Goal: Task Accomplishment & Management: Use online tool/utility

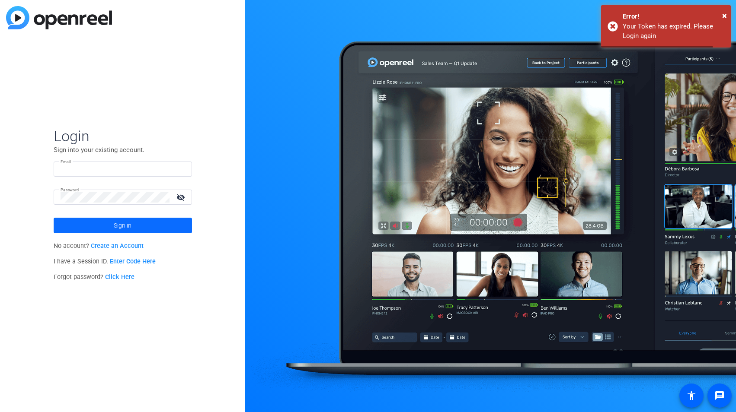
type input "zephan.blaxberg@effem.com"
click at [131, 228] on span "Sign in" at bounding box center [123, 226] width 18 height 22
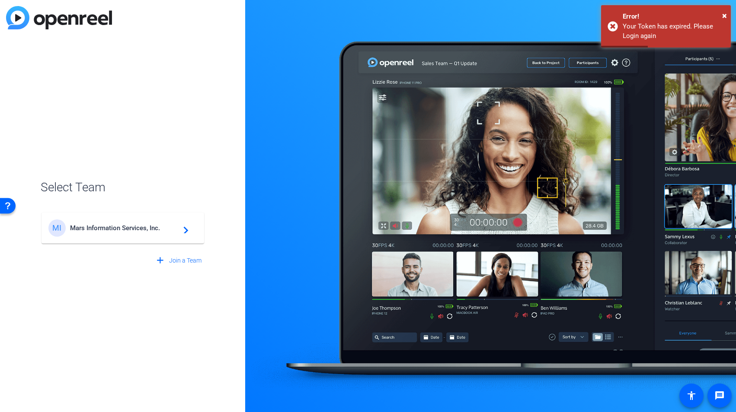
click at [161, 232] on div "MI Mars Information Services, Inc. navigate_next" at bounding box center [122, 228] width 149 height 17
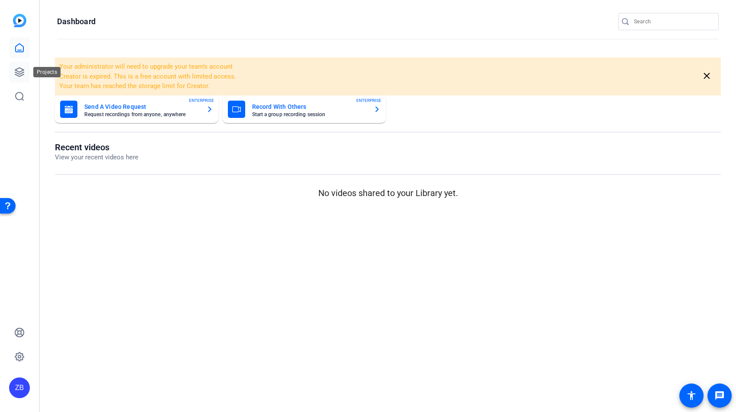
click at [18, 71] on icon at bounding box center [19, 72] width 9 height 9
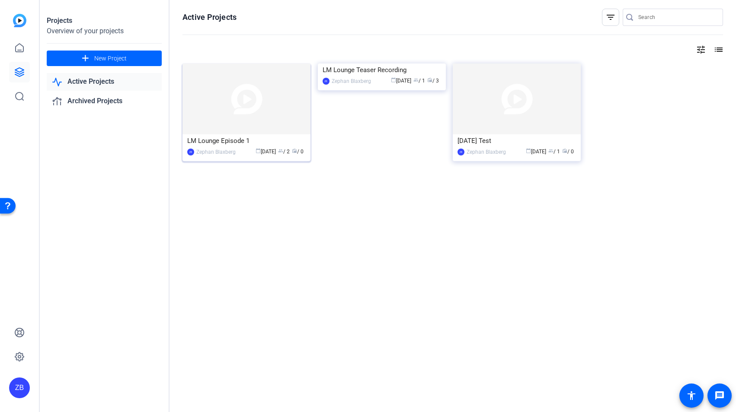
click at [250, 140] on div "LM Lounge Episode 1" at bounding box center [246, 140] width 118 height 13
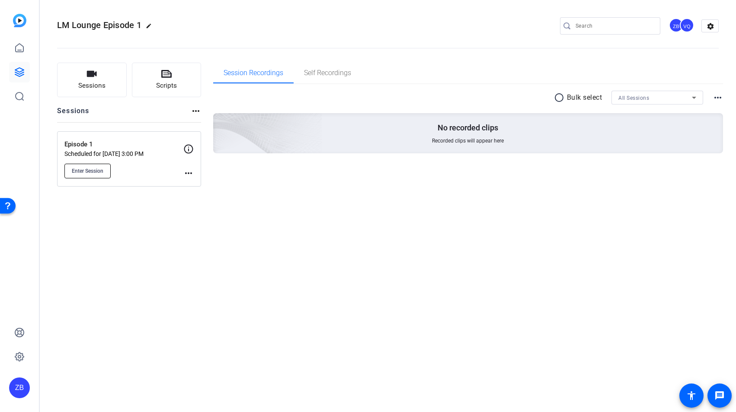
click at [91, 169] on span "Enter Session" at bounding box center [88, 171] width 32 height 7
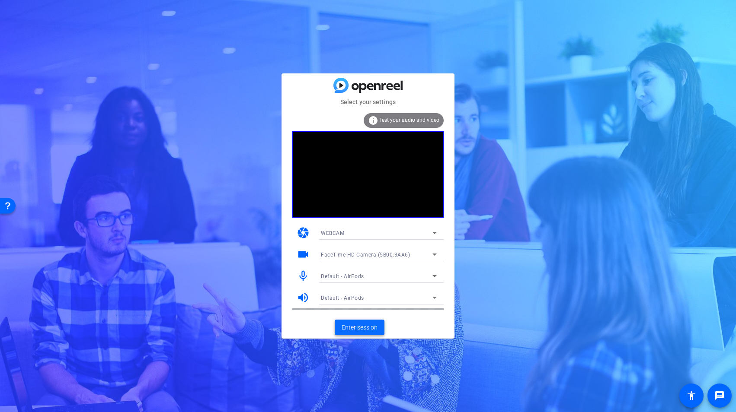
click at [362, 322] on span at bounding box center [360, 327] width 50 height 21
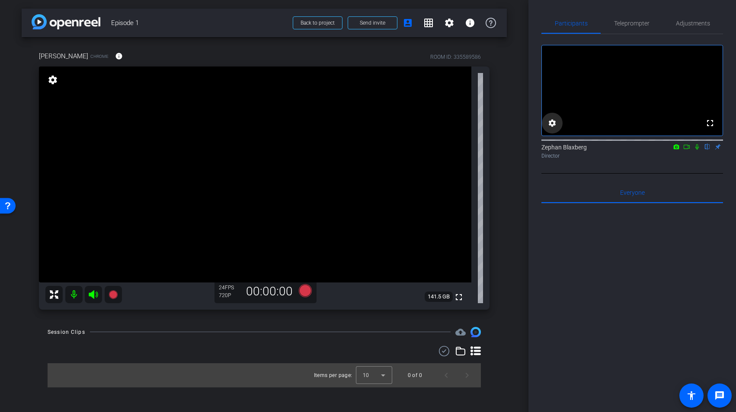
click at [552, 128] on mat-icon "settings" at bounding box center [552, 123] width 10 height 10
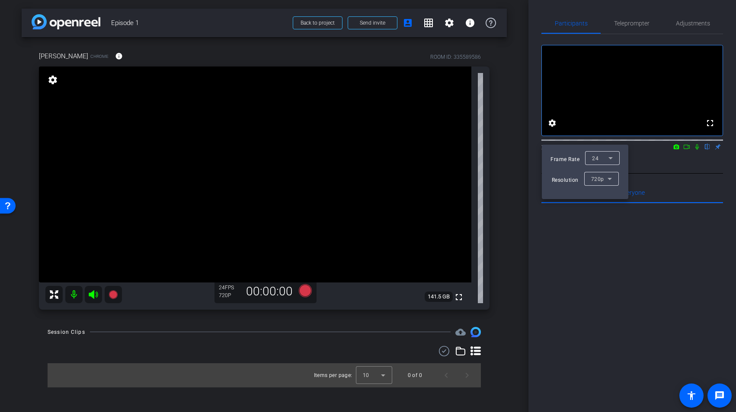
click at [607, 179] on icon at bounding box center [609, 179] width 10 height 10
click at [606, 211] on span "1080p" at bounding box center [598, 210] width 16 height 10
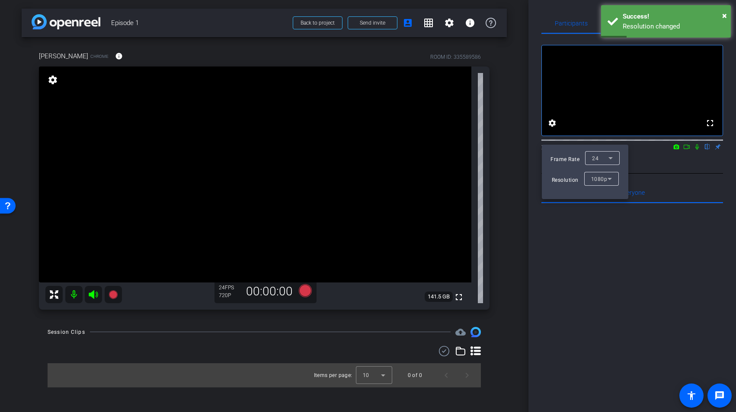
click at [431, 22] on div at bounding box center [368, 206] width 736 height 412
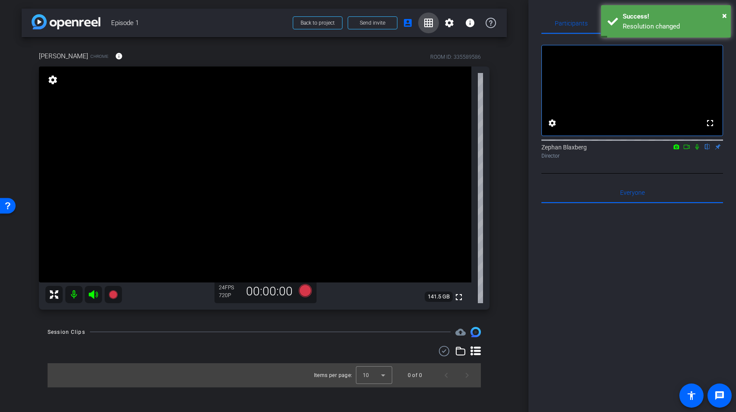
click at [429, 22] on mat-icon "grid_on" at bounding box center [428, 23] width 10 height 10
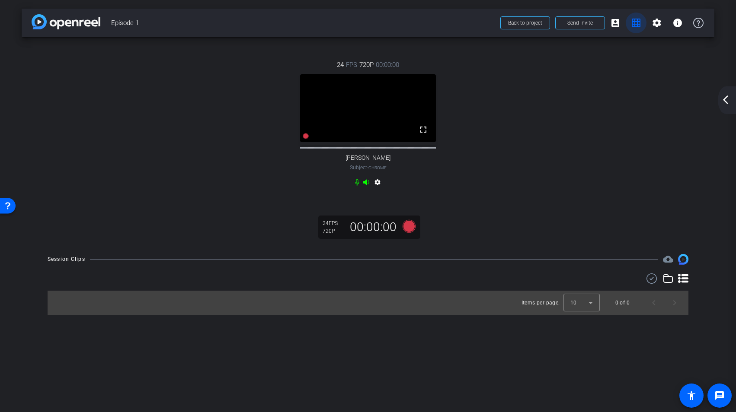
click at [634, 20] on mat-icon "grid_on" at bounding box center [636, 23] width 10 height 10
click at [619, 24] on mat-icon "account_box" at bounding box center [615, 23] width 10 height 10
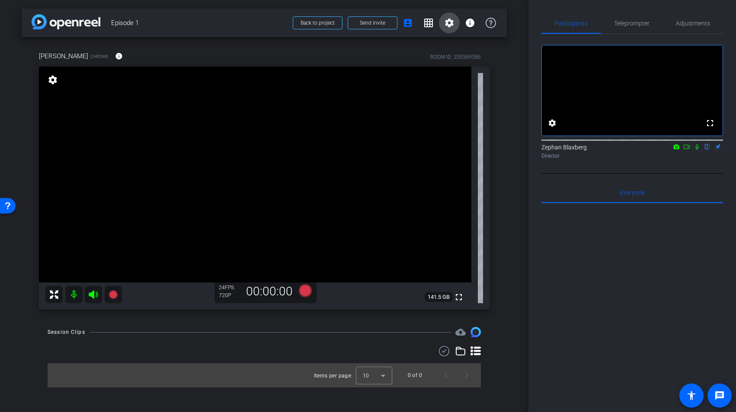
click at [450, 19] on mat-icon "settings" at bounding box center [449, 23] width 10 height 10
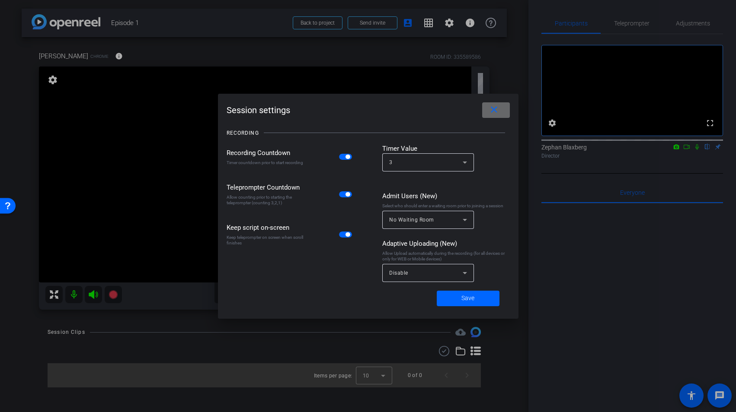
click at [498, 108] on mat-icon "close" at bounding box center [493, 110] width 11 height 11
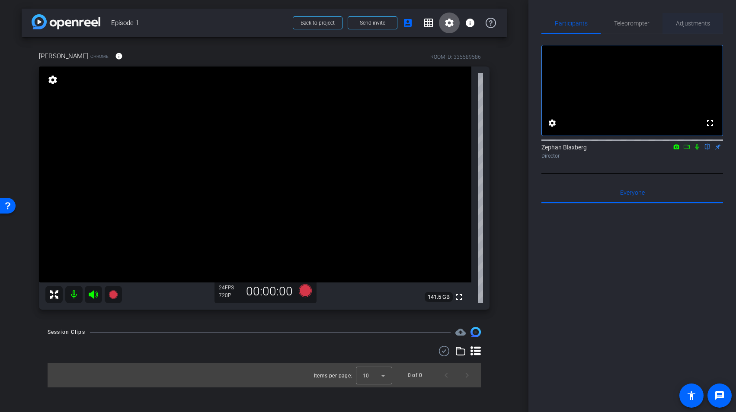
click at [689, 27] on span "Adjustments" at bounding box center [693, 23] width 34 height 21
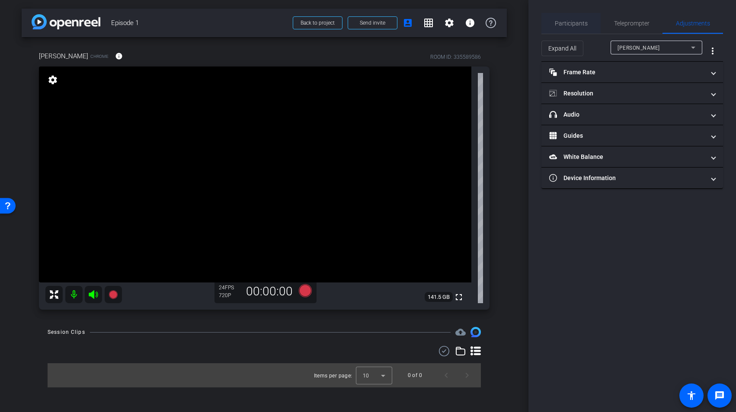
click at [565, 21] on span "Participants" at bounding box center [571, 23] width 33 height 6
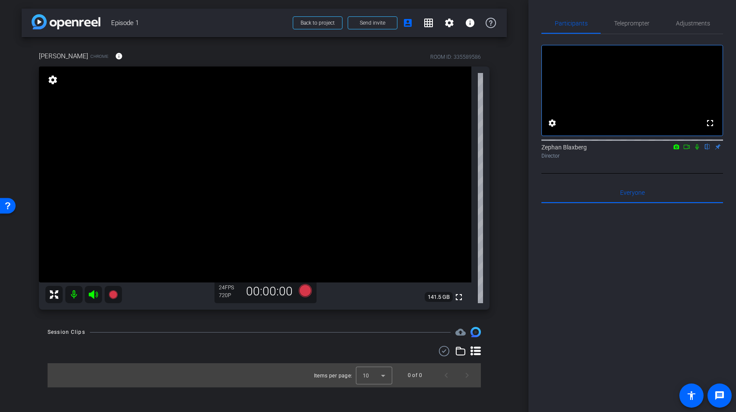
click at [54, 82] on mat-icon "settings" at bounding box center [53, 80] width 12 height 10
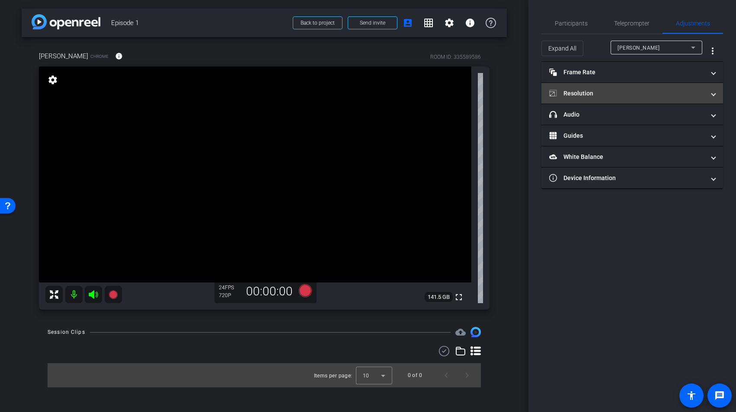
click at [604, 84] on mat-expansion-panel-header "Resolution" at bounding box center [632, 93] width 182 height 21
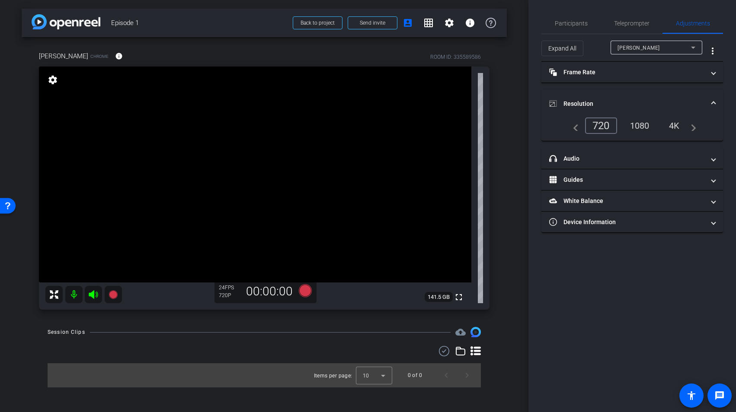
click at [644, 125] on div "1080" at bounding box center [639, 125] width 32 height 15
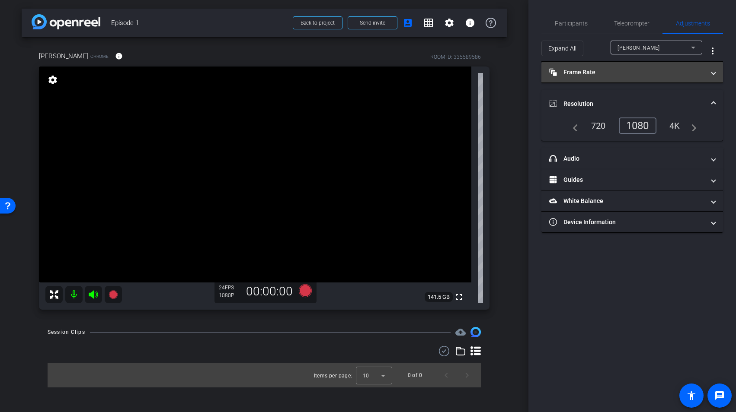
click at [704, 72] on mat-panel-title "Frame Rate Frame Rate" at bounding box center [627, 72] width 156 height 9
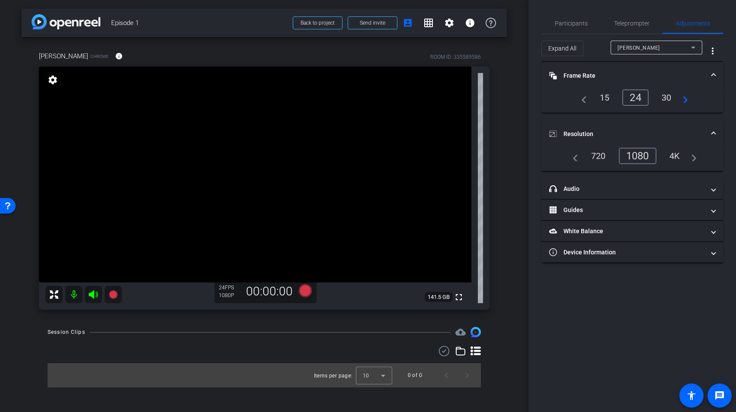
click at [668, 96] on div "30" at bounding box center [666, 97] width 23 height 15
click at [709, 73] on span "Frame Rate Frame Rate" at bounding box center [630, 75] width 163 height 9
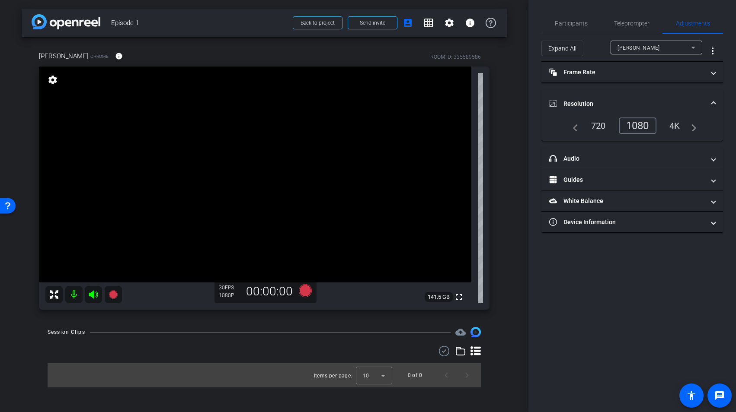
click at [713, 103] on span at bounding box center [712, 103] width 3 height 9
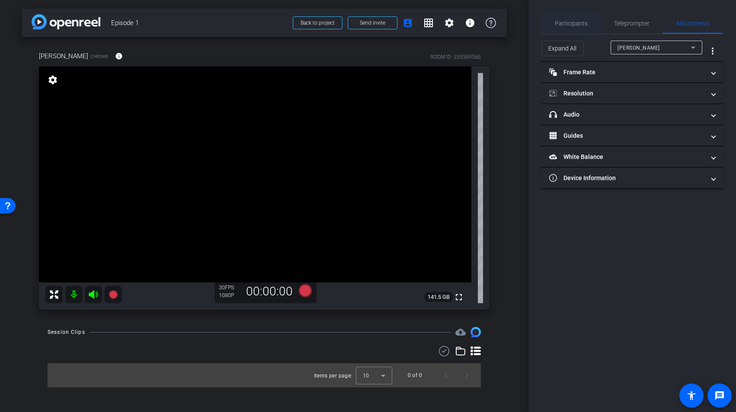
click at [570, 20] on span "Participants" at bounding box center [571, 23] width 33 height 6
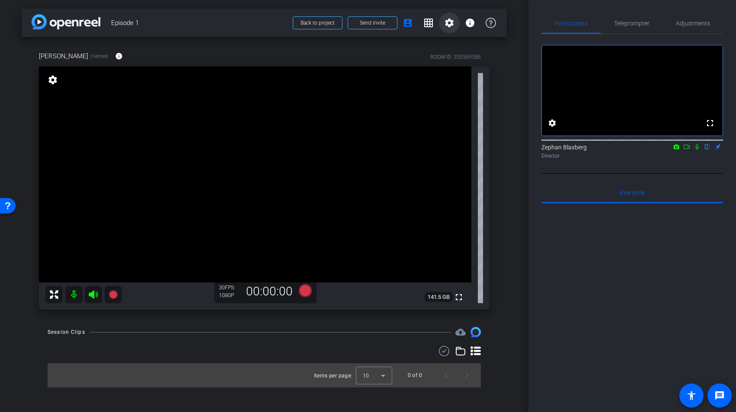
click at [450, 27] on mat-icon "settings" at bounding box center [449, 23] width 10 height 10
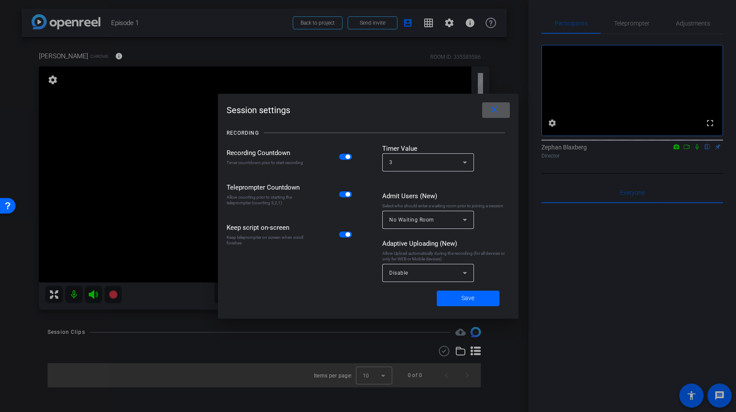
click at [453, 277] on div "Disable" at bounding box center [425, 273] width 73 height 11
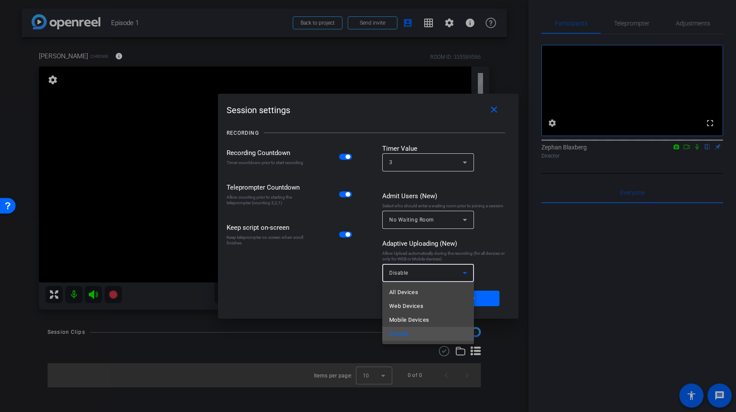
click at [453, 277] on div at bounding box center [368, 206] width 736 height 412
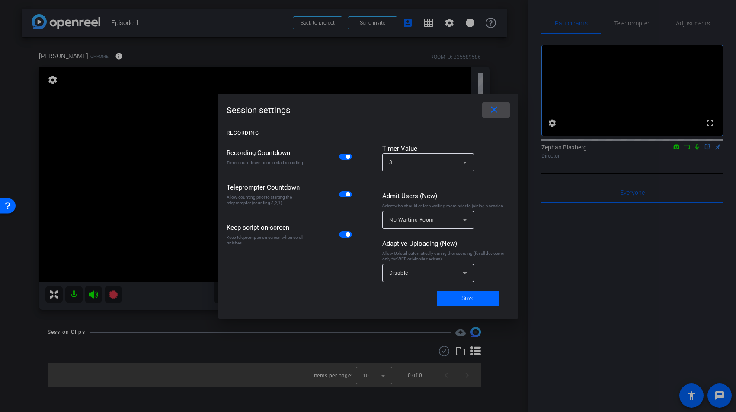
click at [495, 115] on span at bounding box center [496, 110] width 28 height 21
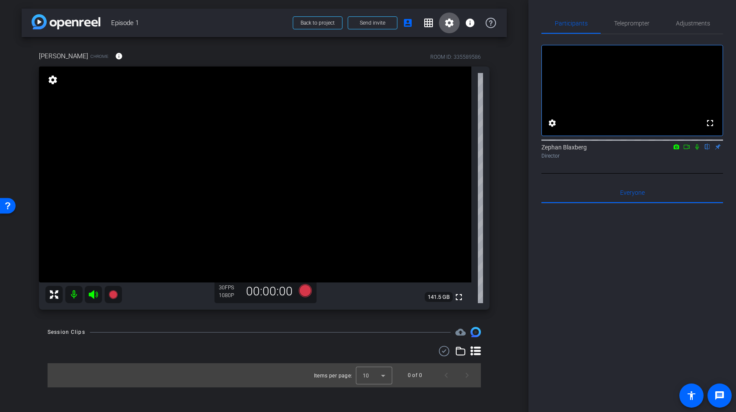
click at [695, 150] on icon at bounding box center [696, 147] width 7 height 6
click at [698, 150] on icon at bounding box center [697, 147] width 5 height 6
click at [51, 83] on mat-icon "settings" at bounding box center [53, 80] width 12 height 10
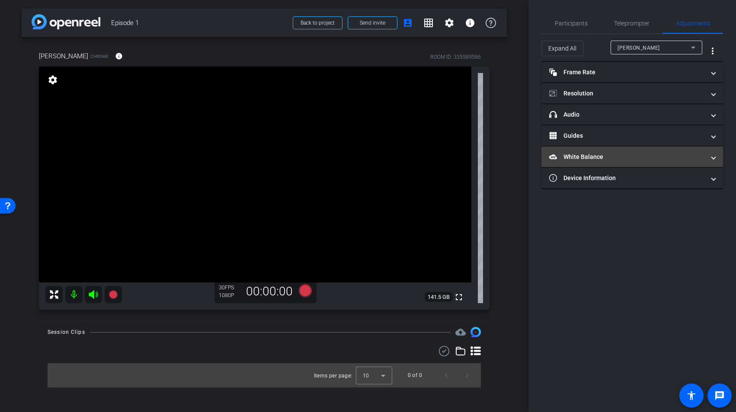
click at [615, 153] on mat-panel-title "White Balance White Balance" at bounding box center [627, 157] width 156 height 9
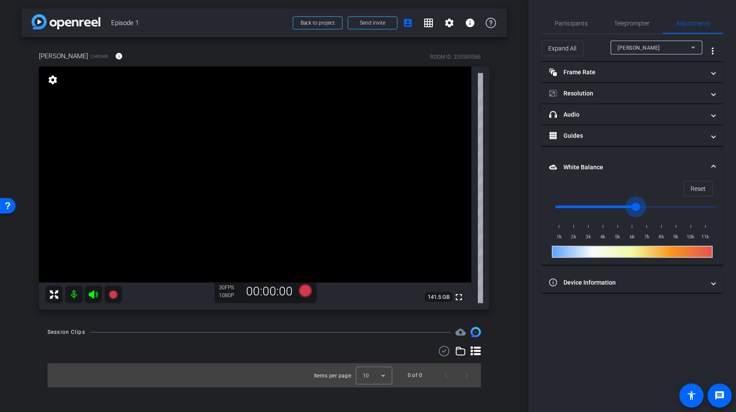
drag, startPoint x: 712, startPoint y: 206, endPoint x: 635, endPoint y: 207, distance: 76.9
click at [635, 207] on input "range" at bounding box center [635, 207] width 179 height 19
click at [690, 207] on input "range" at bounding box center [635, 207] width 179 height 19
type input "10500"
click at [706, 207] on input "range" at bounding box center [635, 207] width 179 height 19
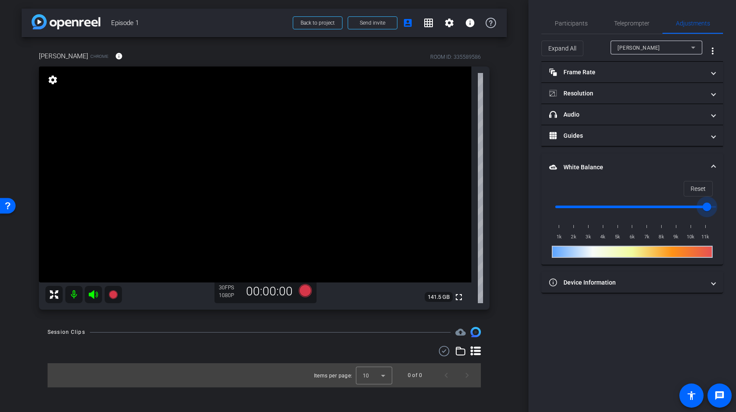
click at [716, 166] on mat-expansion-panel-header "White Balance White Balance" at bounding box center [632, 167] width 182 height 28
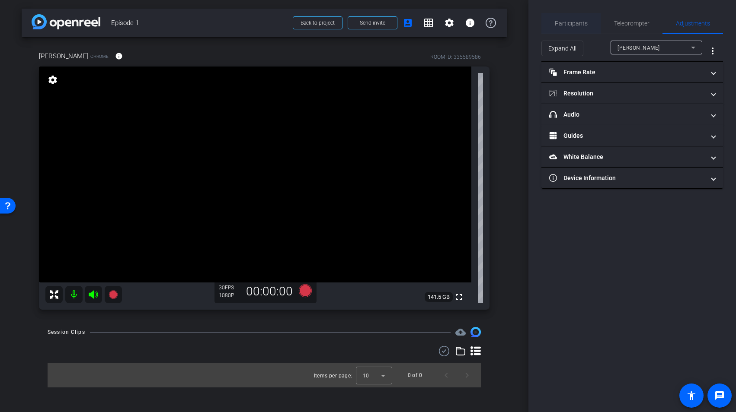
click at [579, 19] on span "Participants" at bounding box center [571, 23] width 33 height 21
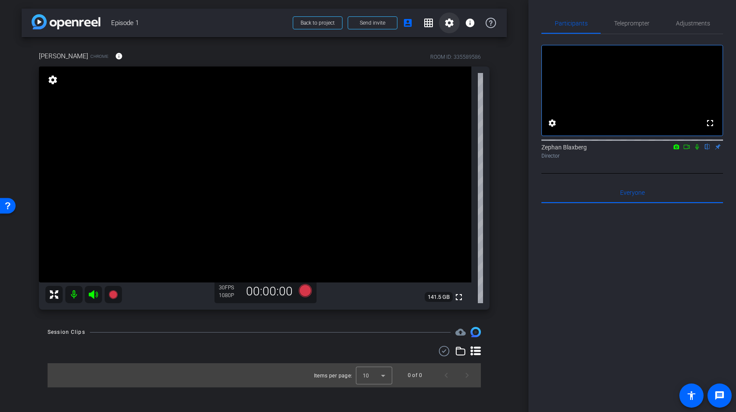
click at [446, 19] on mat-icon "settings" at bounding box center [449, 23] width 10 height 10
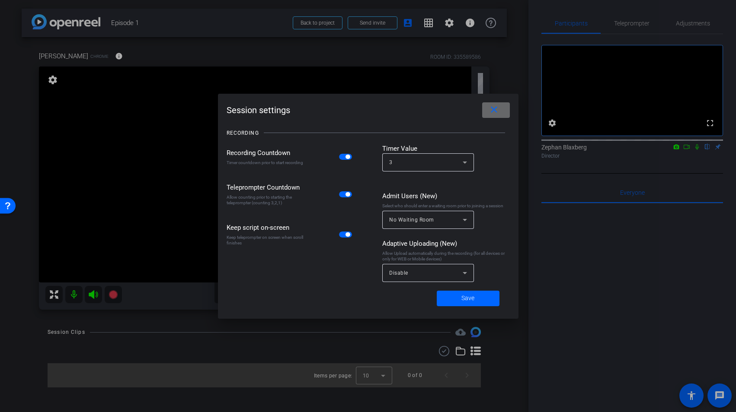
click at [499, 110] on mat-icon "close" at bounding box center [493, 110] width 11 height 11
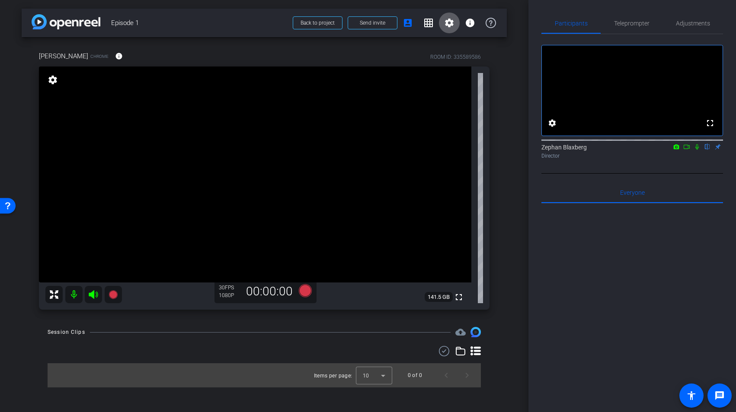
click at [633, 10] on div "Participants Teleprompter Adjustments fullscreen settings Zephan Blaxberg flip …" at bounding box center [631, 206] width 207 height 412
click at [627, 19] on span "Teleprompter" at bounding box center [631, 23] width 35 height 21
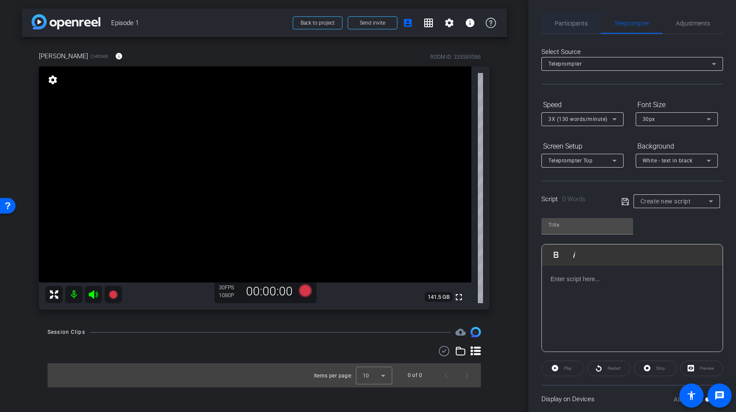
click at [562, 22] on span "Participants" at bounding box center [571, 23] width 33 height 6
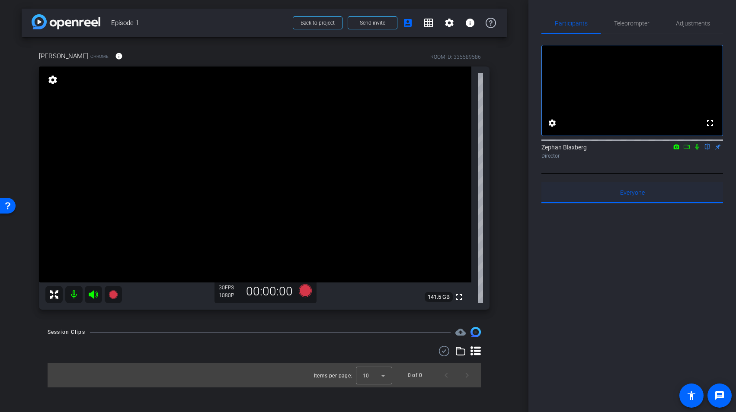
click at [627, 196] on span "Everyone 0" at bounding box center [632, 193] width 25 height 6
click at [592, 233] on div at bounding box center [632, 311] width 182 height 214
click at [685, 29] on span "Adjustments" at bounding box center [693, 23] width 34 height 21
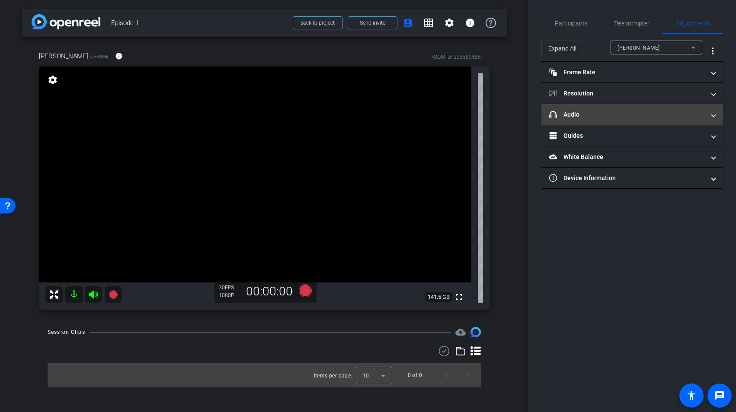
click at [669, 119] on mat-expansion-panel-header "headphone icon Audio" at bounding box center [632, 114] width 182 height 21
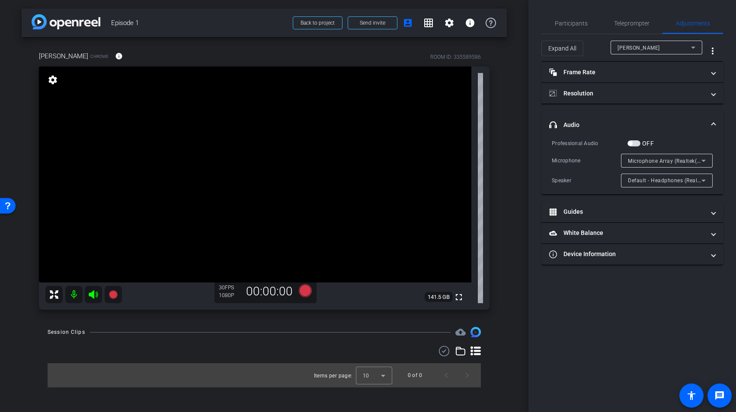
click at [535, 303] on div "Participants Teleprompter Adjustments settings Zephan Blaxberg flip Director Ev…" at bounding box center [631, 206] width 207 height 412
click at [569, 26] on span "Participants" at bounding box center [571, 23] width 33 height 6
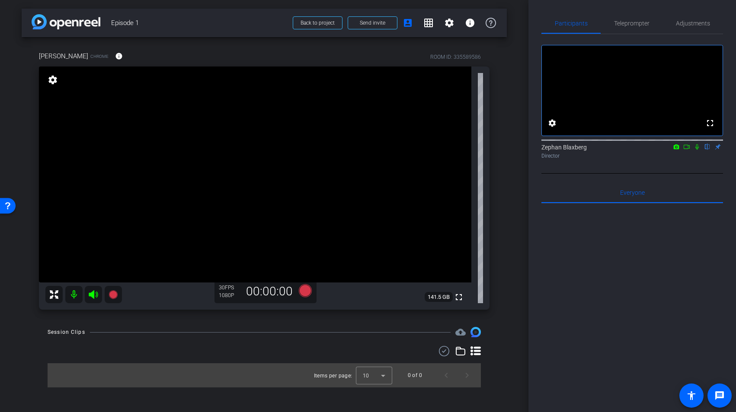
click at [696, 150] on icon at bounding box center [696, 147] width 7 height 6
click at [688, 149] on icon at bounding box center [686, 147] width 6 height 4
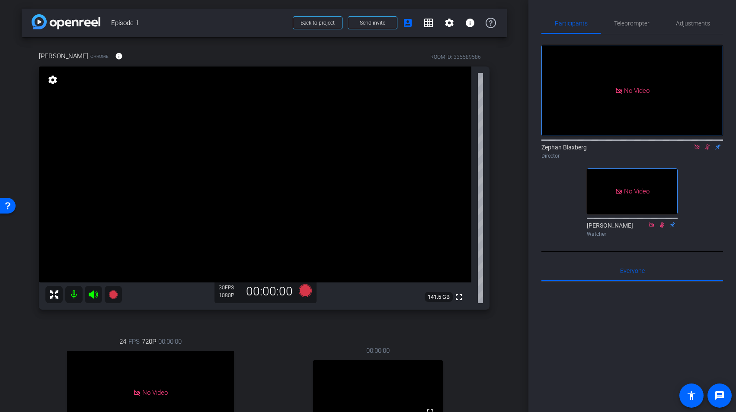
click at [707, 150] on icon at bounding box center [707, 147] width 5 height 6
click at [678, 25] on span "Adjustments" at bounding box center [693, 23] width 34 height 6
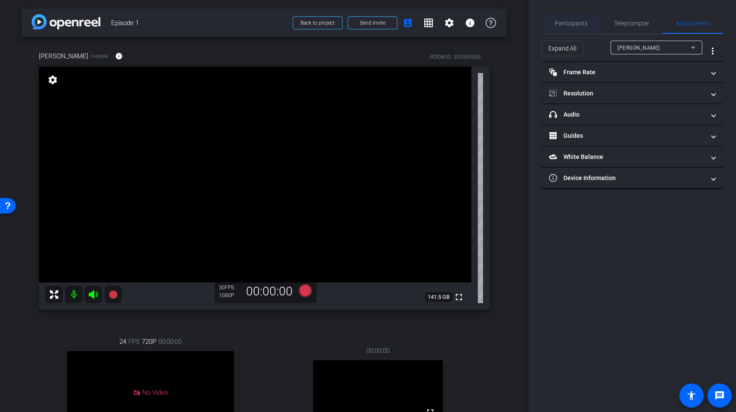
click at [572, 26] on span "Participants" at bounding box center [571, 23] width 33 height 6
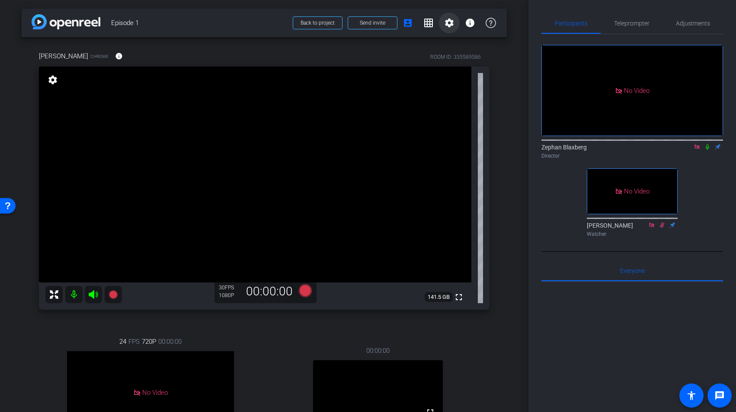
click at [448, 23] on mat-icon "settings" at bounding box center [449, 23] width 10 height 10
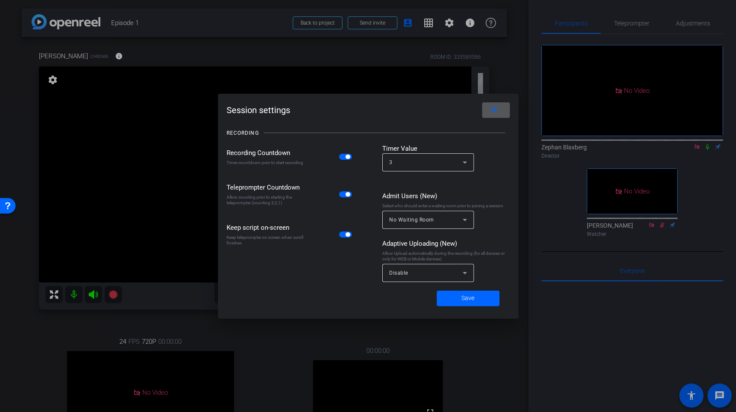
click at [495, 114] on mat-icon "close" at bounding box center [493, 110] width 11 height 11
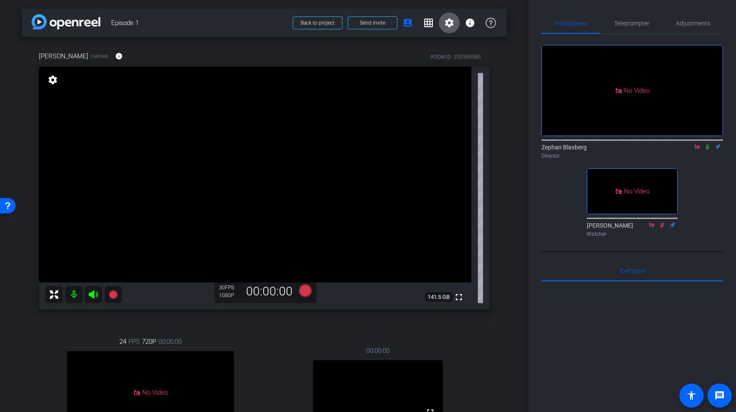
click at [451, 22] on mat-icon "settings" at bounding box center [449, 23] width 10 height 10
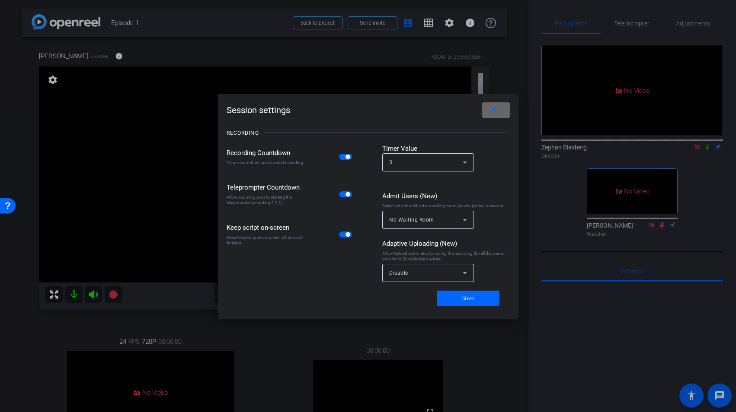
click at [499, 109] on span at bounding box center [496, 110] width 28 height 21
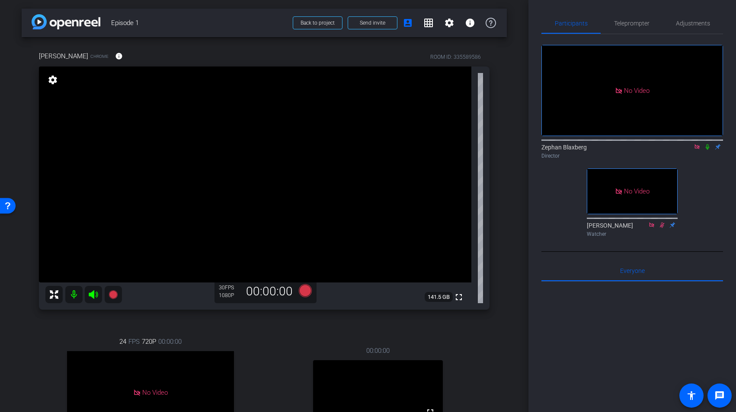
click at [51, 80] on mat-icon "settings" at bounding box center [53, 80] width 12 height 10
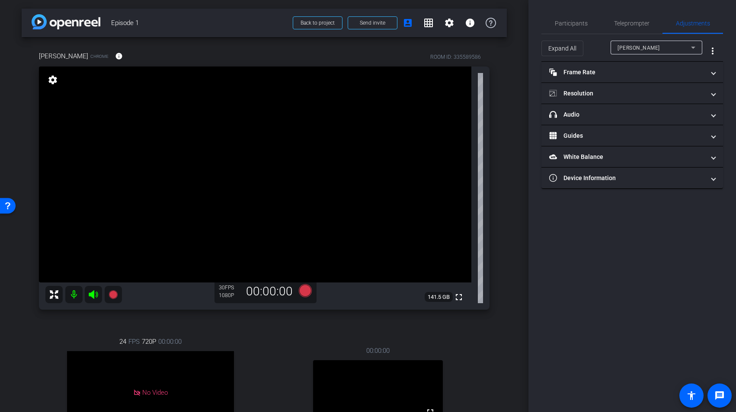
click at [652, 48] on div "Kim" at bounding box center [653, 47] width 73 height 11
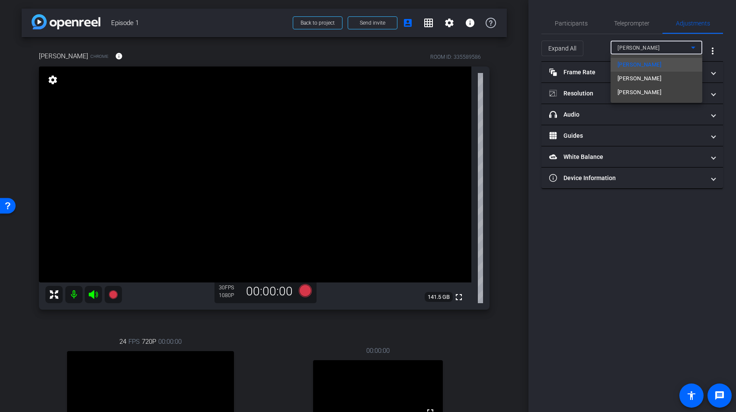
click at [642, 91] on mat-option "Tara" at bounding box center [656, 93] width 92 height 14
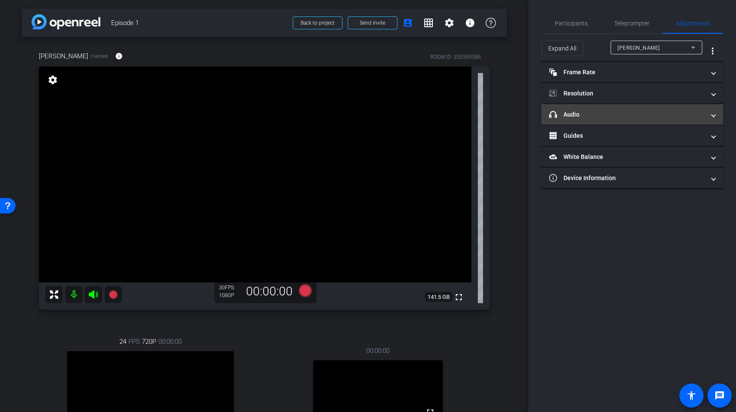
click at [661, 108] on mat-expansion-panel-header "headphone icon Audio" at bounding box center [632, 114] width 182 height 21
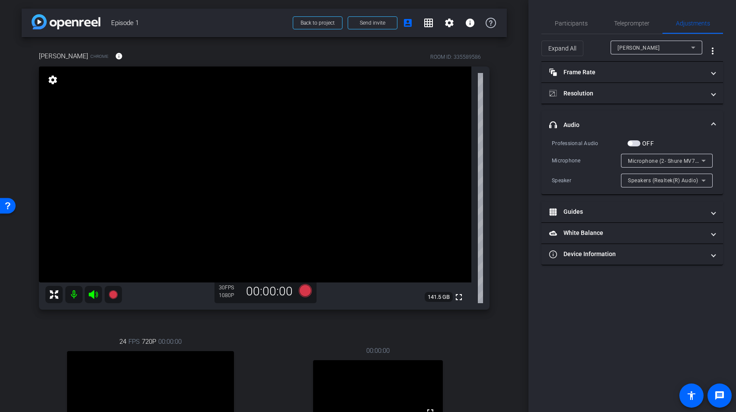
click at [648, 158] on span "Microphone (2- Shure MV7+) (14ed:1019)" at bounding box center [680, 160] width 105 height 7
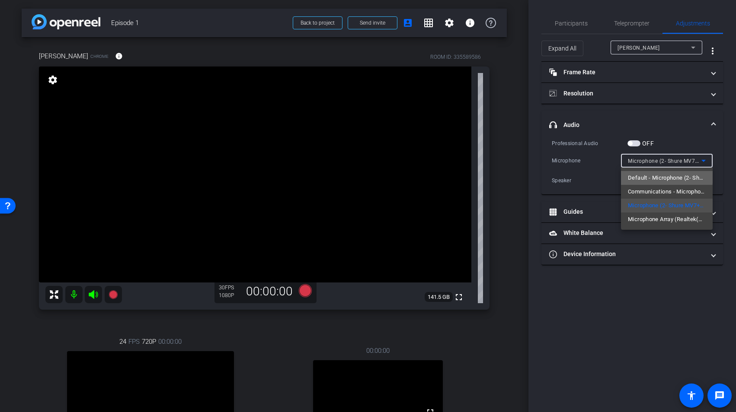
click at [649, 176] on span "Default - Microphone (2- Shure MV7+) (14ed:1019)" at bounding box center [667, 178] width 78 height 10
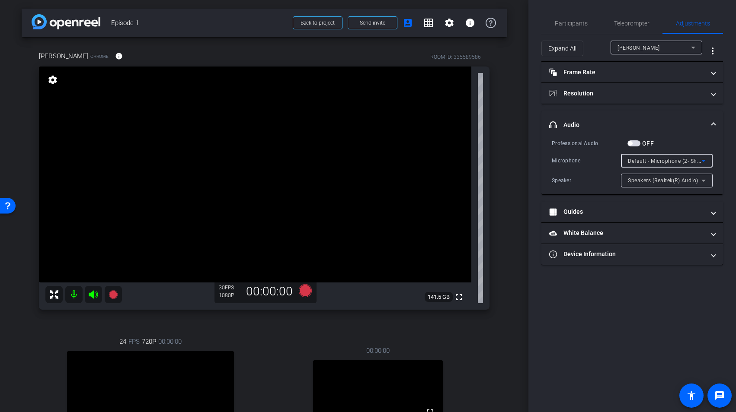
click at [666, 122] on mat-panel-title "headphone icon Audio" at bounding box center [627, 125] width 156 height 9
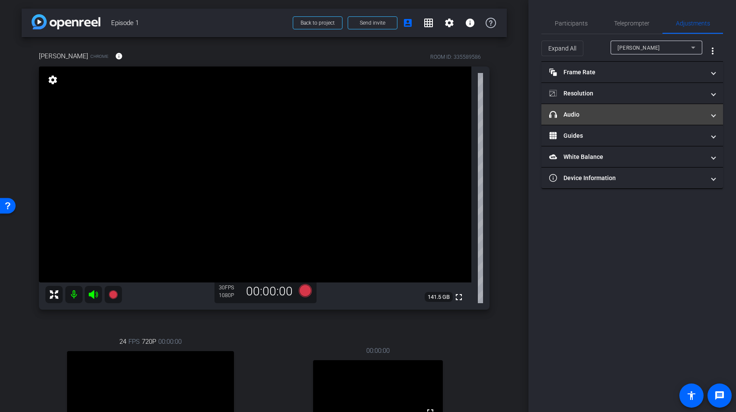
click at [666, 122] on mat-expansion-panel-header "headphone icon Audio" at bounding box center [632, 114] width 182 height 21
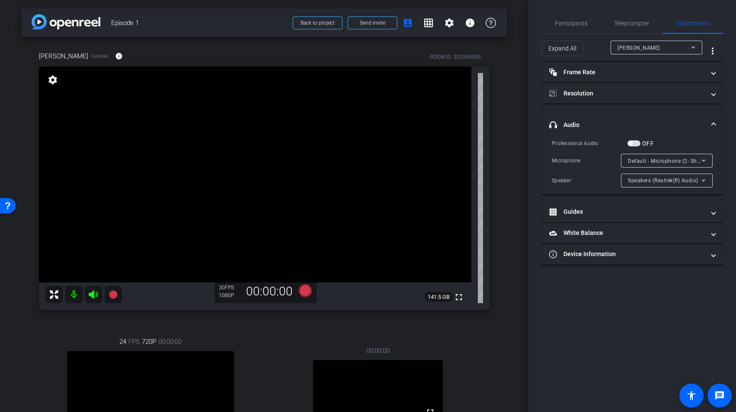
click at [674, 121] on mat-panel-title "headphone icon Audio" at bounding box center [627, 125] width 156 height 9
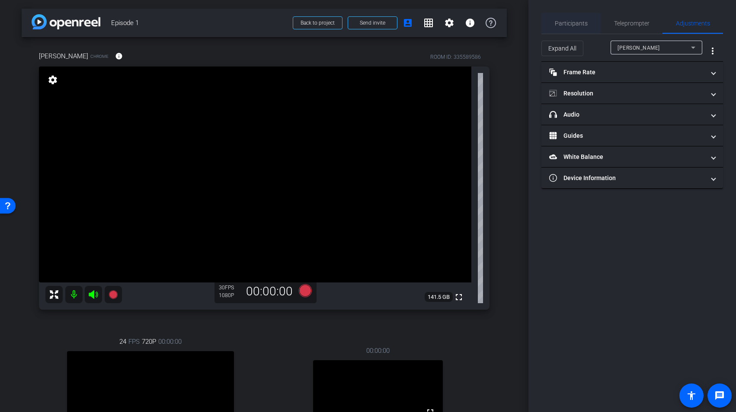
click at [579, 22] on span "Participants" at bounding box center [571, 23] width 33 height 6
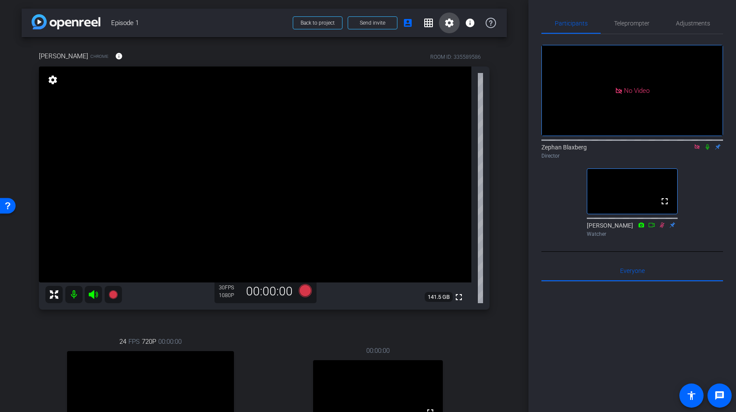
click at [450, 25] on mat-icon "settings" at bounding box center [449, 23] width 10 height 10
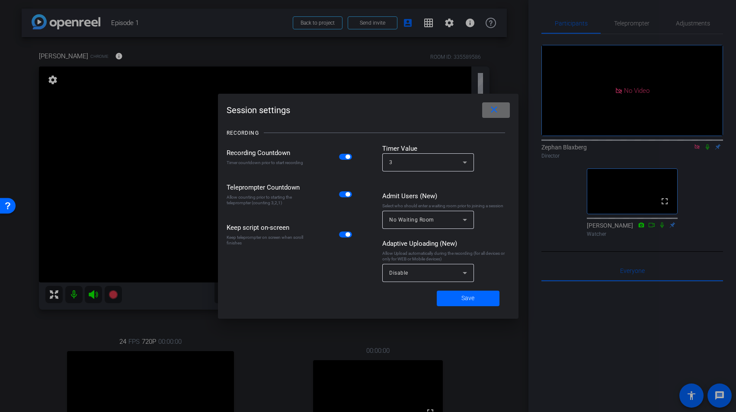
click at [491, 108] on mat-icon "close" at bounding box center [493, 110] width 11 height 11
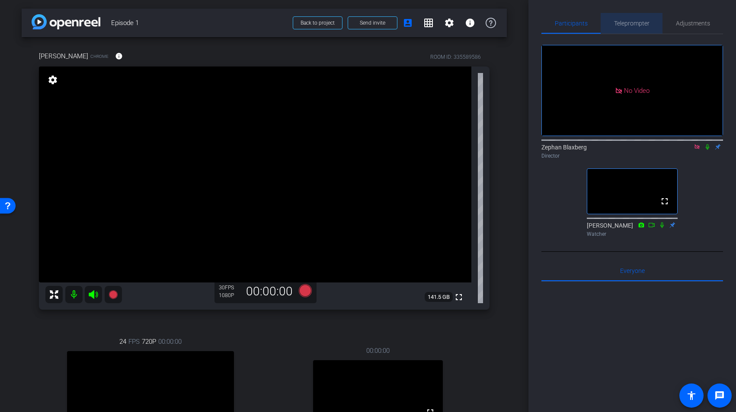
click at [652, 22] on div "Teleprompter" at bounding box center [631, 23] width 62 height 21
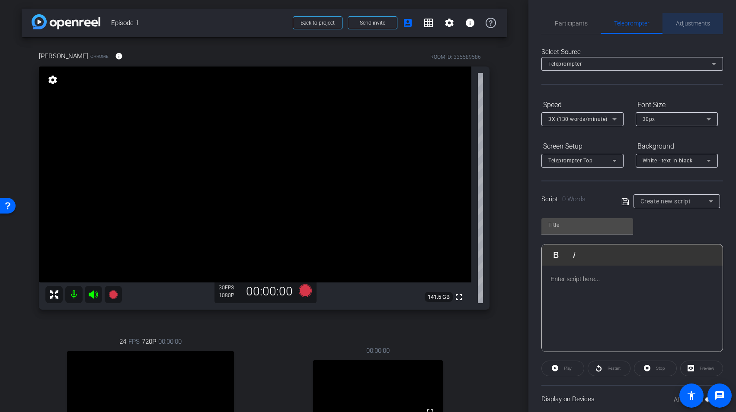
click at [679, 25] on span "Adjustments" at bounding box center [693, 23] width 34 height 6
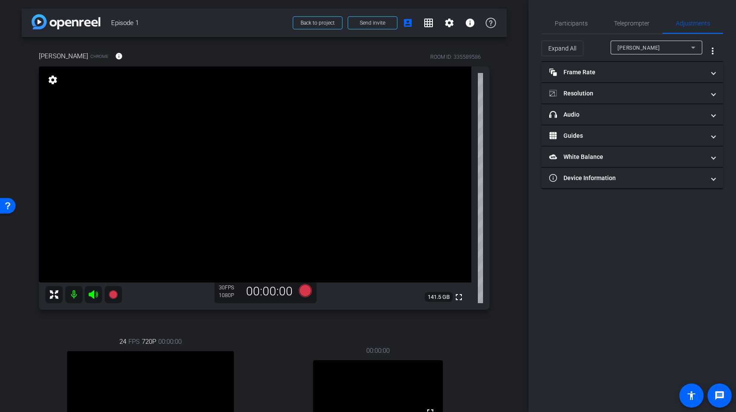
click at [647, 41] on div "Kim" at bounding box center [656, 48] width 78 height 14
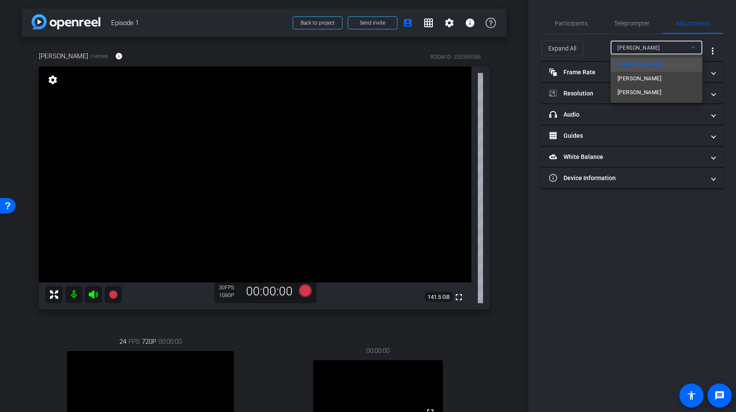
click at [646, 48] on div at bounding box center [368, 206] width 736 height 412
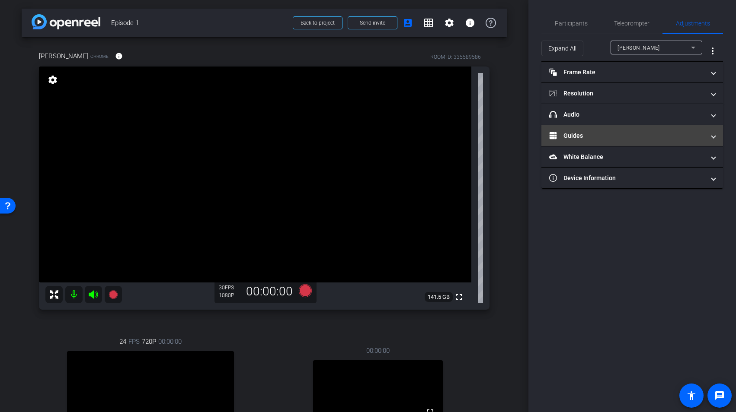
click at [622, 143] on mat-expansion-panel-header "Guides" at bounding box center [632, 135] width 182 height 21
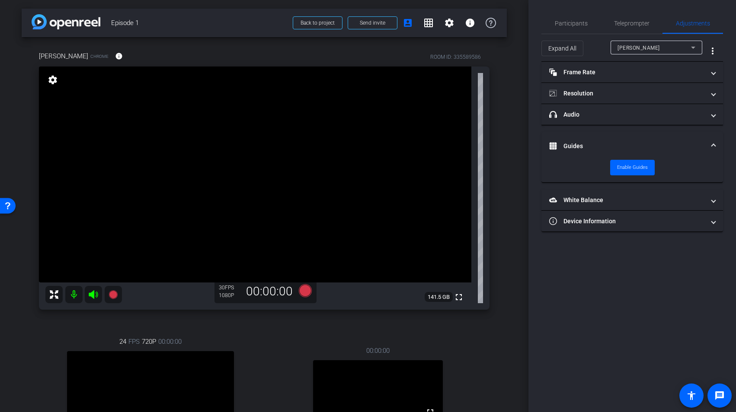
click at [622, 143] on mat-panel-title "Guides" at bounding box center [627, 146] width 156 height 9
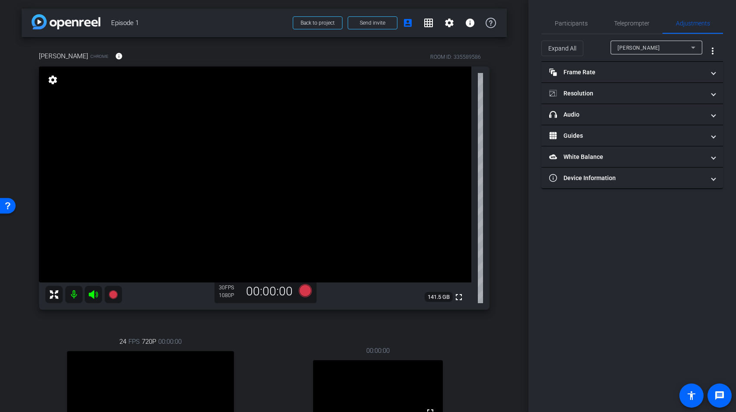
click at [613, 255] on div "Participants Teleprompter Adjustments Zephan Blaxberg Director Alexis Watcher E…" at bounding box center [631, 206] width 207 height 412
click at [448, 23] on mat-icon "settings" at bounding box center [449, 23] width 10 height 10
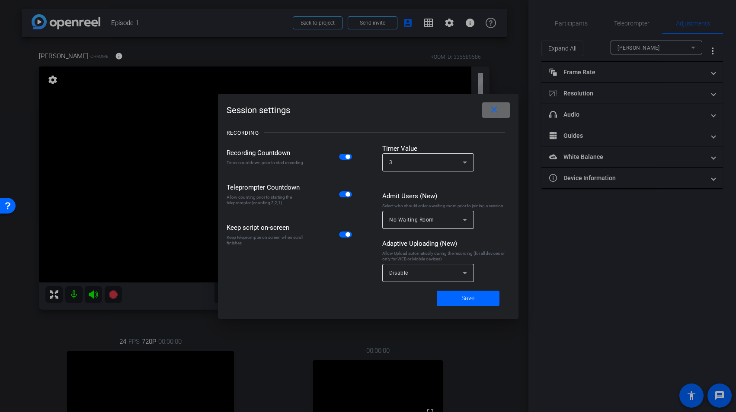
click at [497, 108] on mat-icon "close" at bounding box center [493, 110] width 11 height 11
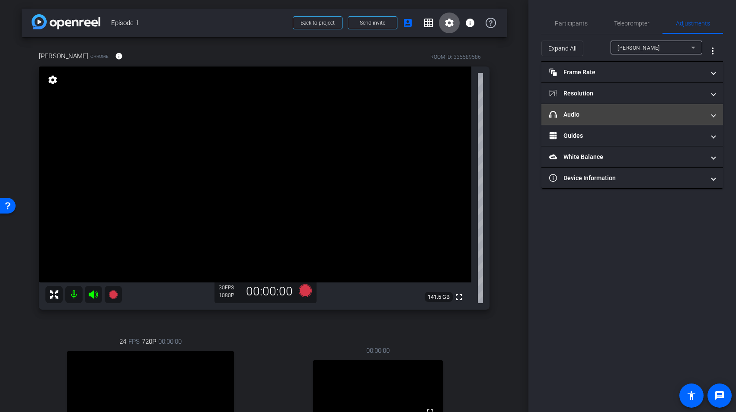
click at [630, 121] on mat-expansion-panel-header "headphone icon Audio" at bounding box center [632, 114] width 182 height 21
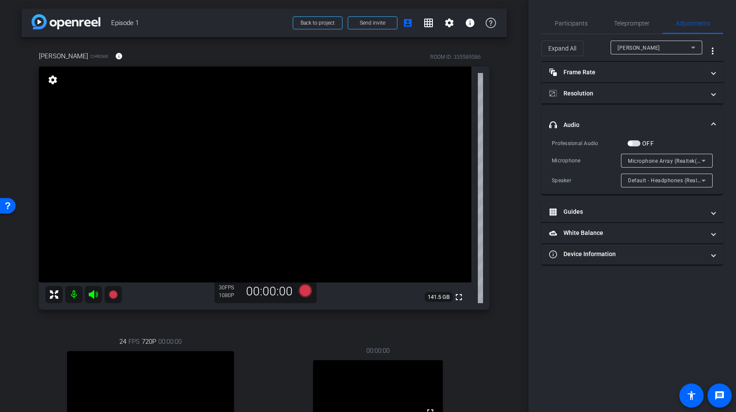
click at [715, 124] on mat-expansion-panel-header "headphone icon Audio" at bounding box center [632, 125] width 182 height 28
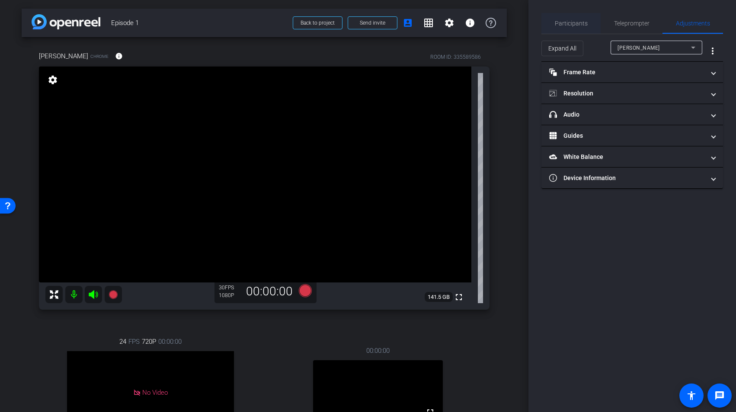
click at [563, 16] on span "Participants" at bounding box center [571, 23] width 33 height 21
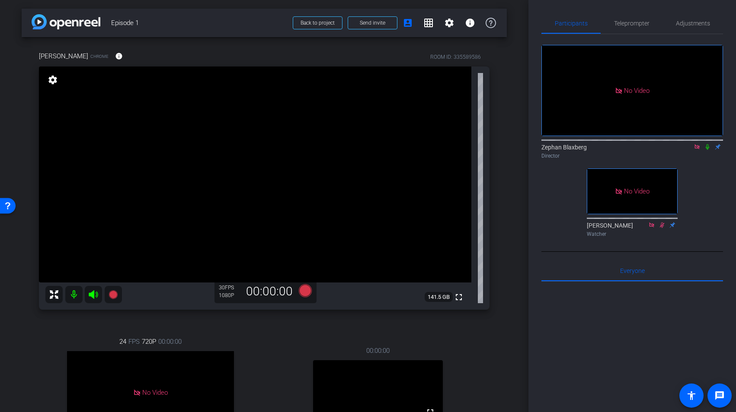
click at [707, 144] on icon at bounding box center [706, 147] width 3 height 6
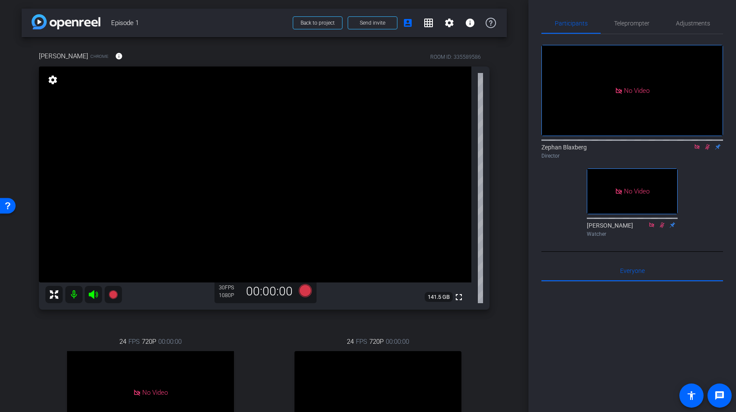
click at [407, 380] on video at bounding box center [377, 392] width 167 height 83
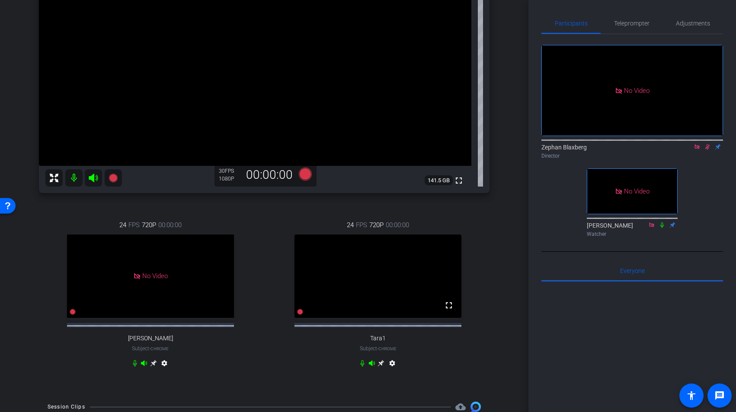
click at [407, 380] on div "24 FPS 720P 00:00:00 fullscreen Tara1 Subject - Chrome settings" at bounding box center [378, 295] width 223 height 178
click at [320, 256] on video at bounding box center [377, 276] width 167 height 83
click at [392, 369] on mat-icon "settings" at bounding box center [392, 365] width 10 height 10
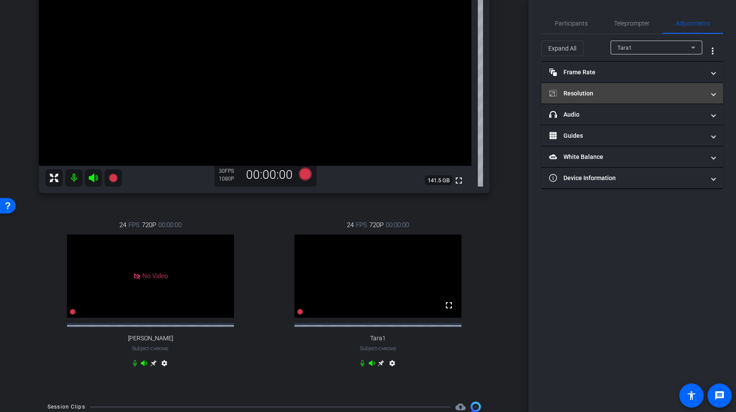
click at [692, 86] on mat-expansion-panel-header "Resolution" at bounding box center [632, 93] width 182 height 21
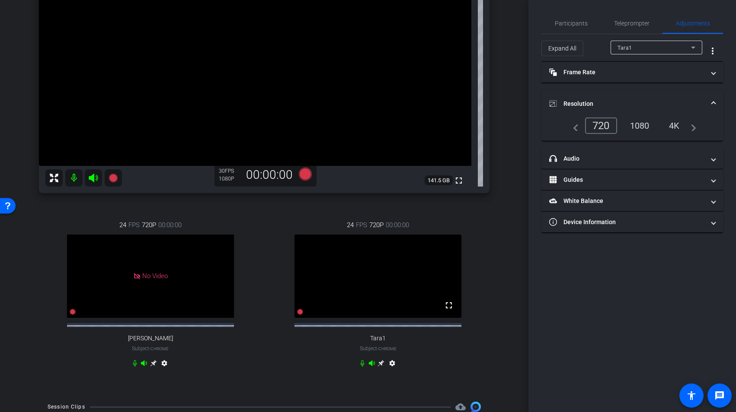
click at [644, 129] on div "1080" at bounding box center [639, 125] width 32 height 15
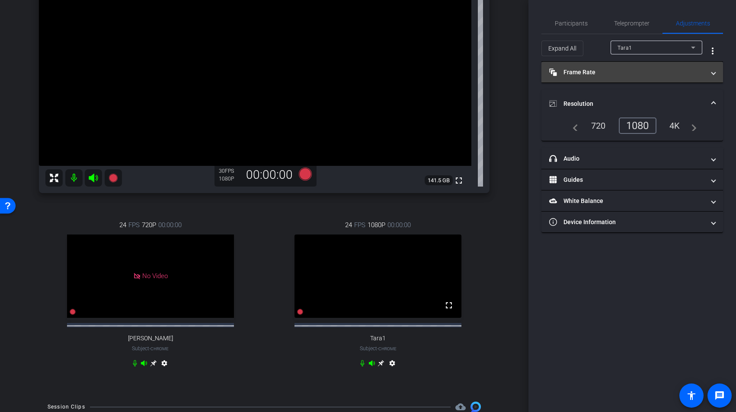
click at [709, 73] on span "Frame Rate Frame Rate" at bounding box center [630, 72] width 163 height 9
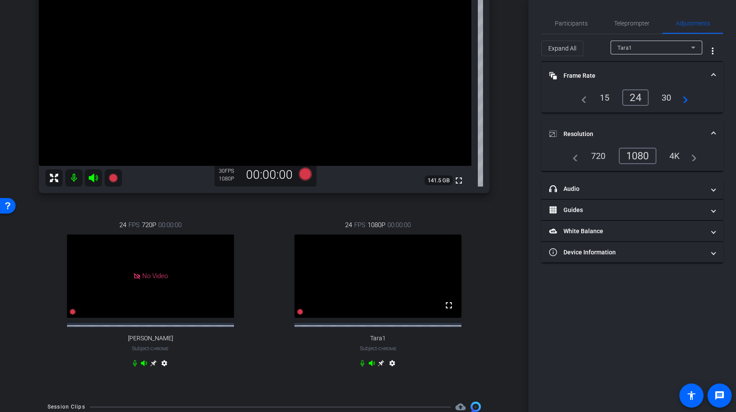
click at [663, 96] on div "30" at bounding box center [666, 97] width 23 height 15
click at [676, 159] on div "4K" at bounding box center [675, 156] width 24 height 15
click at [639, 159] on div "1080" at bounding box center [635, 156] width 32 height 15
click at [164, 370] on mat-icon "settings" at bounding box center [164, 365] width 10 height 10
type input "11000"
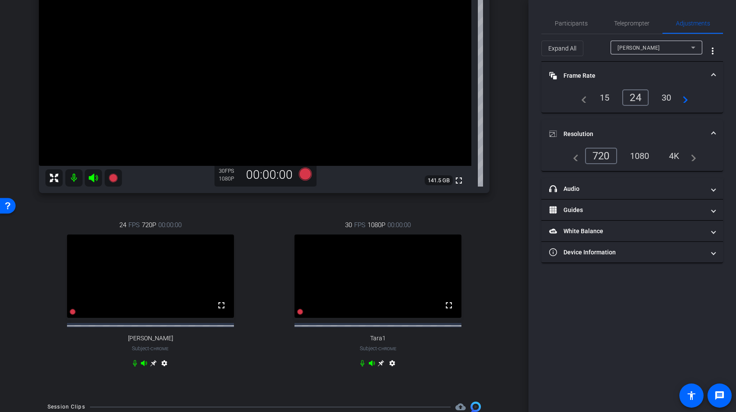
click at [712, 75] on span at bounding box center [712, 75] width 3 height 9
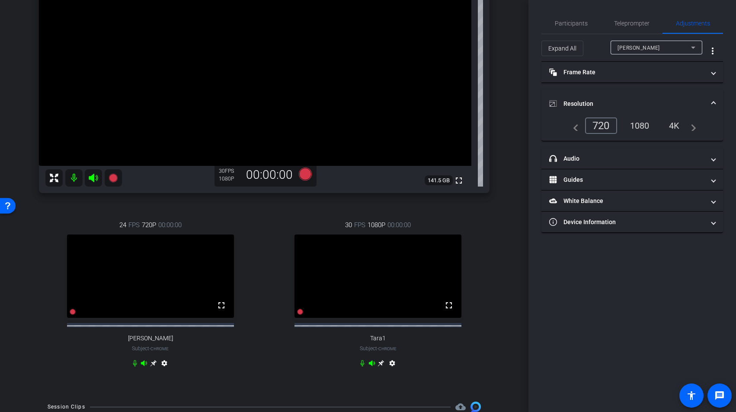
click at [715, 106] on mat-expansion-panel-header "Resolution" at bounding box center [632, 104] width 182 height 28
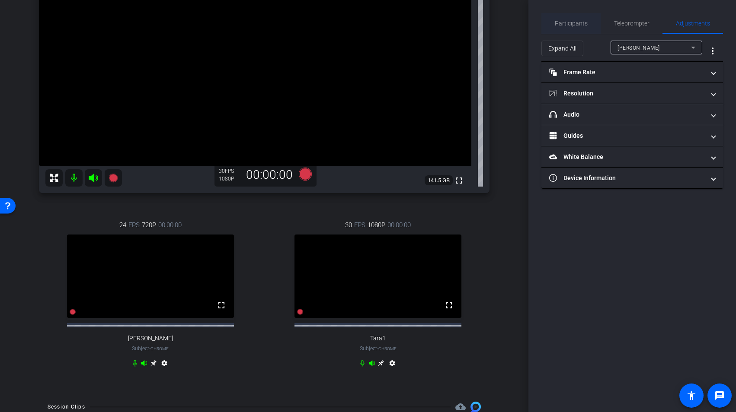
click at [568, 24] on span "Participants" at bounding box center [571, 23] width 33 height 6
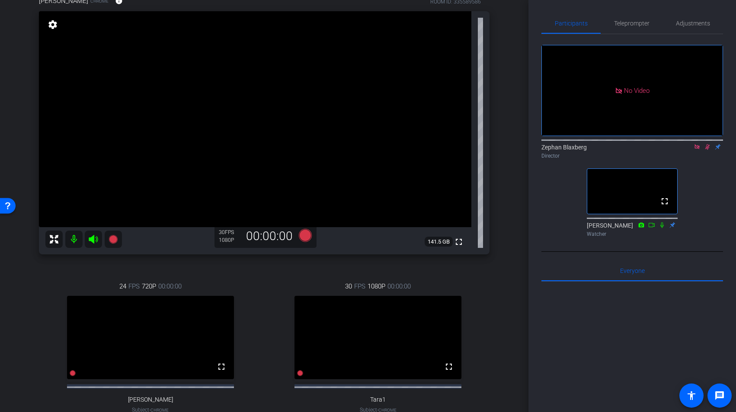
scroll to position [0, 0]
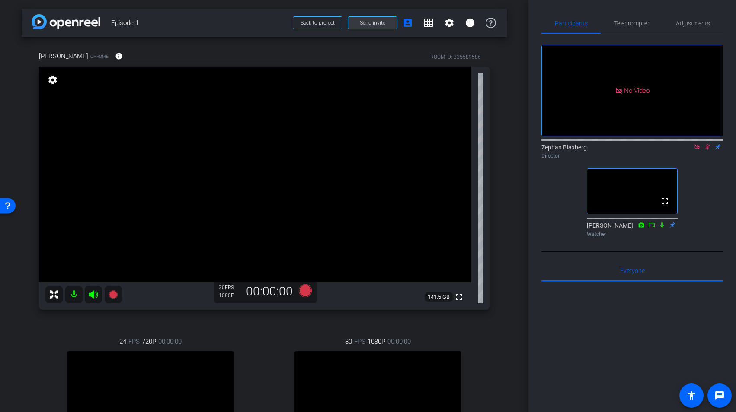
click at [370, 25] on span "Send invite" at bounding box center [372, 22] width 25 height 7
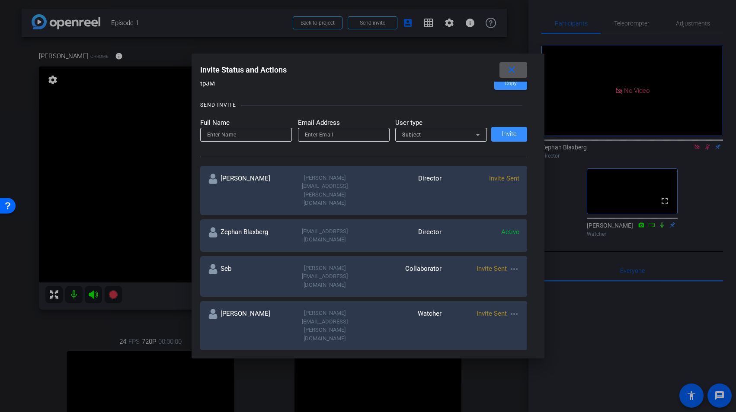
scroll to position [86, 0]
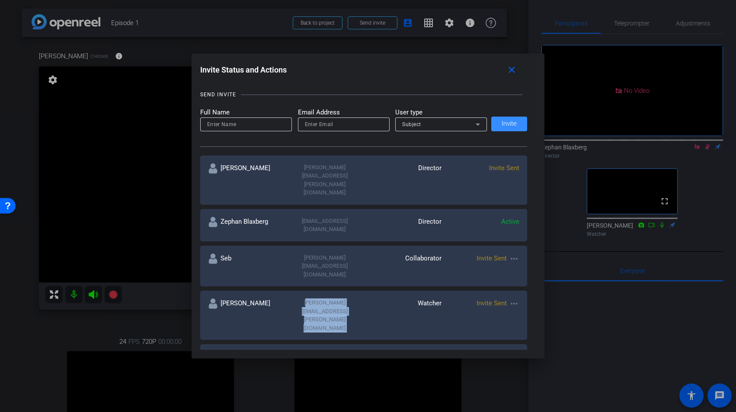
drag, startPoint x: 281, startPoint y: 261, endPoint x: 417, endPoint y: 259, distance: 136.2
click at [417, 291] on div "Brenda brenda.patterson@unitedmindsglobal.com Watcher Invite Sent more_horiz" at bounding box center [363, 315] width 327 height 49
copy div "brenda.patterson@unitedmindsglobal.com"
click at [237, 124] on input at bounding box center [246, 124] width 78 height 10
type input "Brenda"
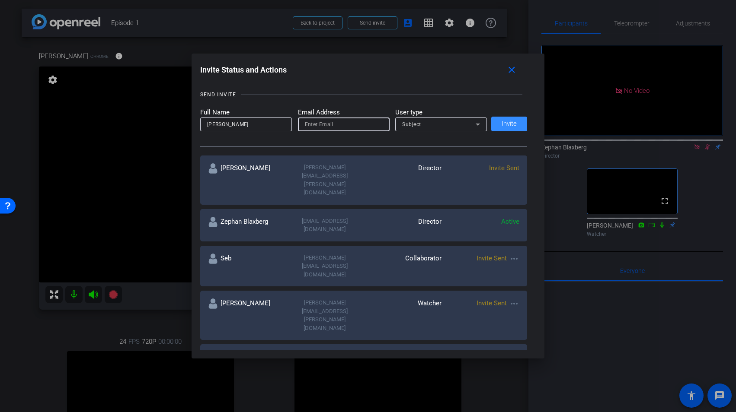
paste input "brenda.patterson@unitedmindsglobal.com"
type input "brenda.patterson@unitedmindsglobal.com"
click at [430, 127] on div "Subject" at bounding box center [438, 124] width 73 height 11
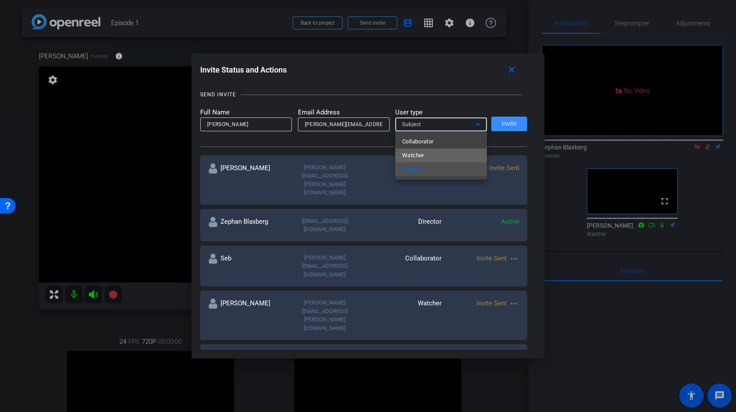
click at [427, 158] on mat-option "Watcher" at bounding box center [441, 156] width 92 height 14
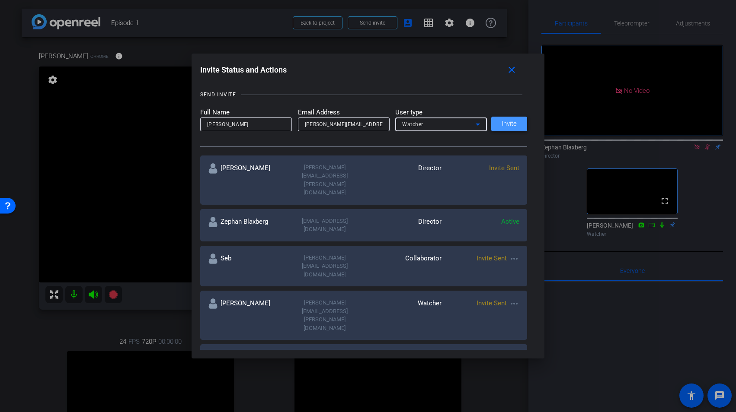
click at [510, 125] on span "Invite" at bounding box center [508, 124] width 15 height 6
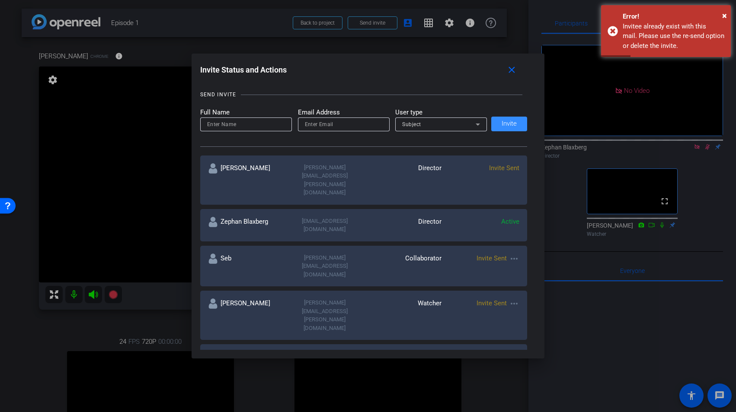
scroll to position [115, 0]
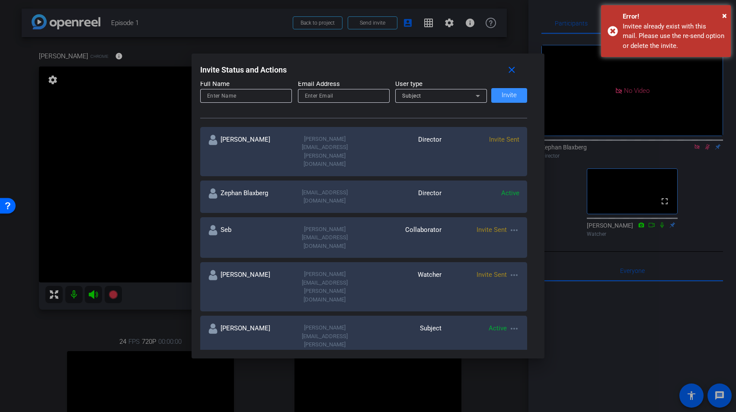
click at [514, 270] on mat-icon "more_horiz" at bounding box center [514, 275] width 10 height 10
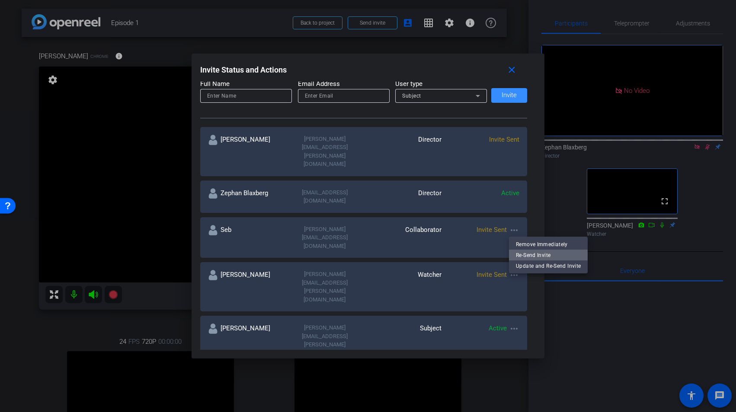
click at [527, 255] on span "Re-Send Invite" at bounding box center [548, 255] width 65 height 10
click at [516, 73] on mat-icon "close" at bounding box center [511, 70] width 11 height 11
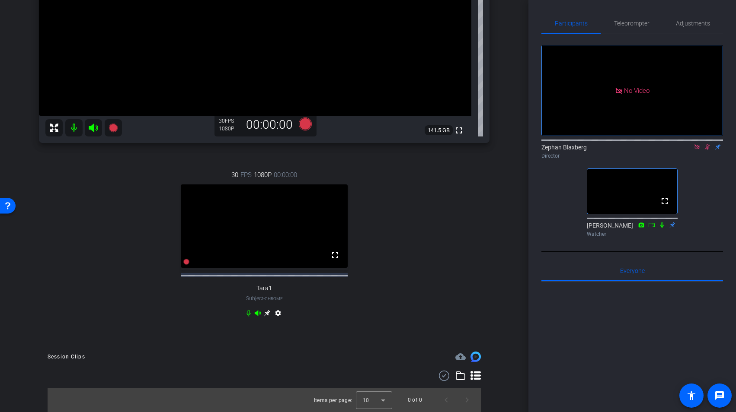
scroll to position [0, 0]
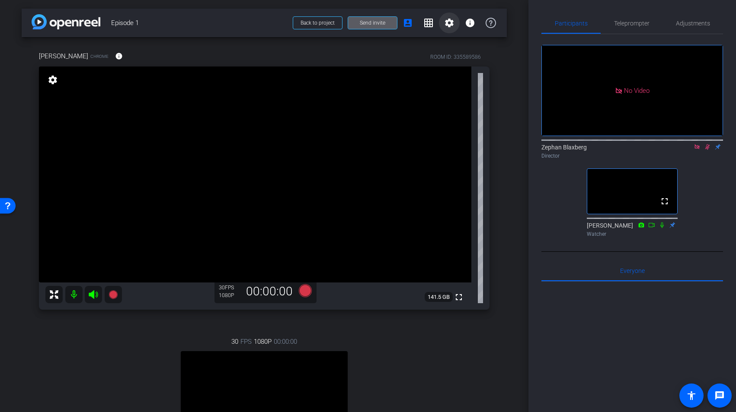
click at [447, 21] on mat-icon "settings" at bounding box center [449, 23] width 10 height 10
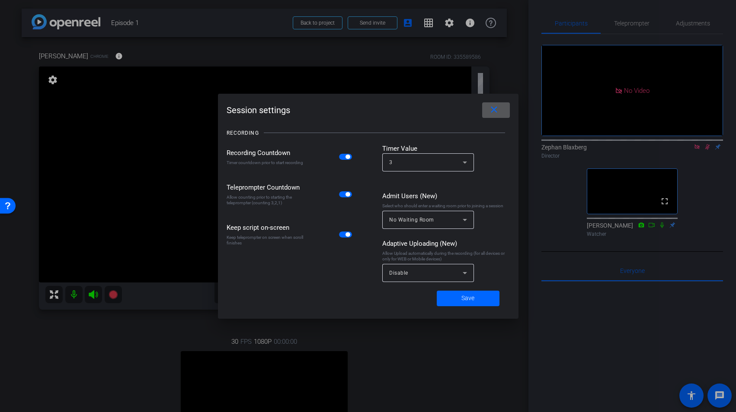
click at [456, 275] on div "Disable" at bounding box center [425, 273] width 73 height 11
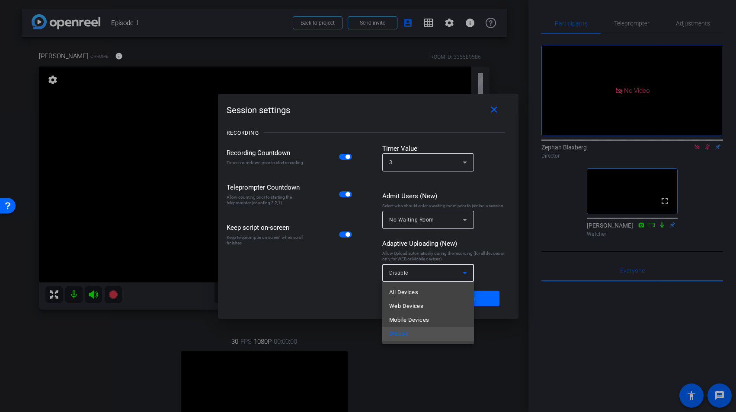
click at [464, 273] on div at bounding box center [368, 206] width 736 height 412
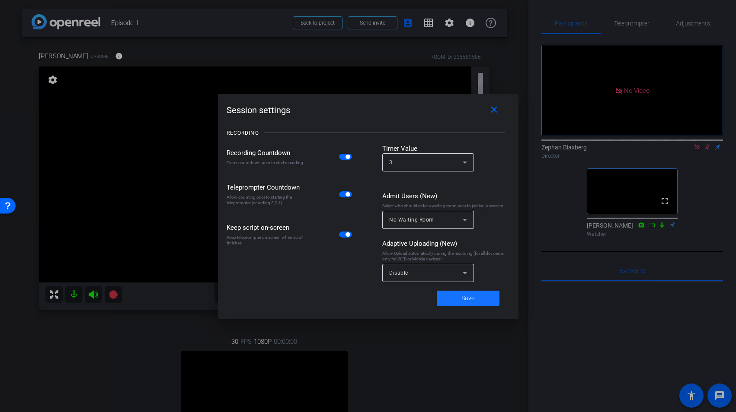
click at [475, 297] on span at bounding box center [468, 298] width 63 height 21
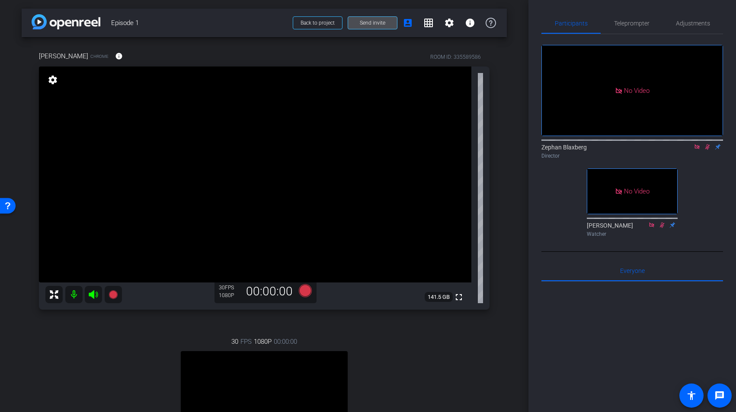
click at [374, 18] on span at bounding box center [372, 23] width 49 height 21
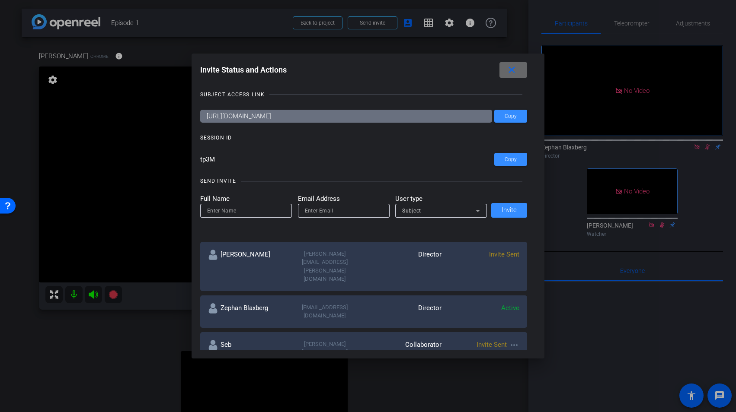
click at [513, 71] on mat-icon "close" at bounding box center [511, 70] width 11 height 11
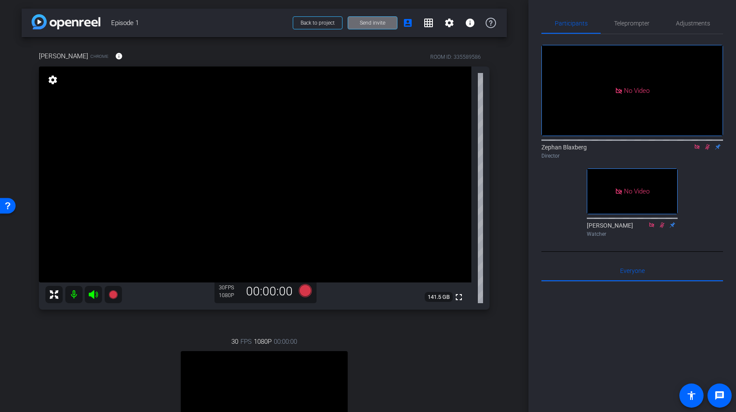
click at [371, 29] on span at bounding box center [372, 23] width 49 height 21
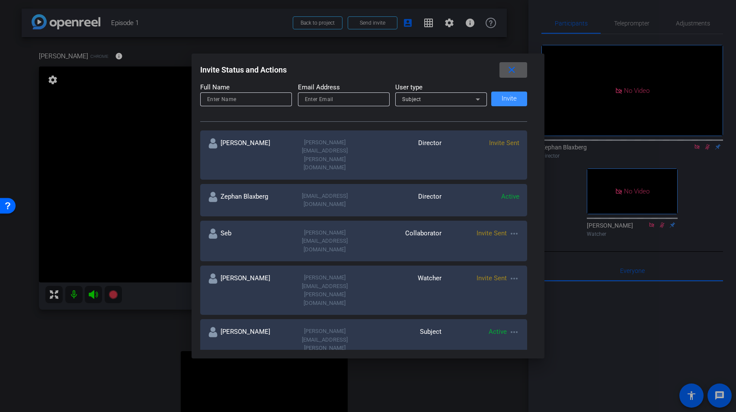
scroll to position [111, 0]
click at [514, 274] on mat-icon "more_horiz" at bounding box center [514, 279] width 10 height 10
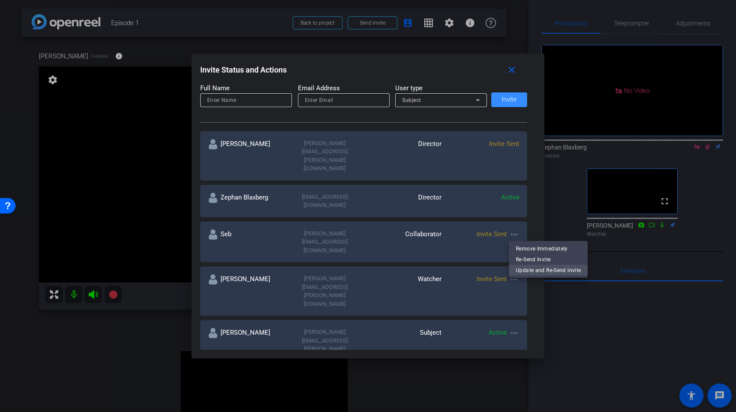
click at [556, 269] on span "Update and Re-Send Invite" at bounding box center [548, 270] width 65 height 10
type input "Brenda"
type input "brenda.patterson@unitedmindsglobal.com"
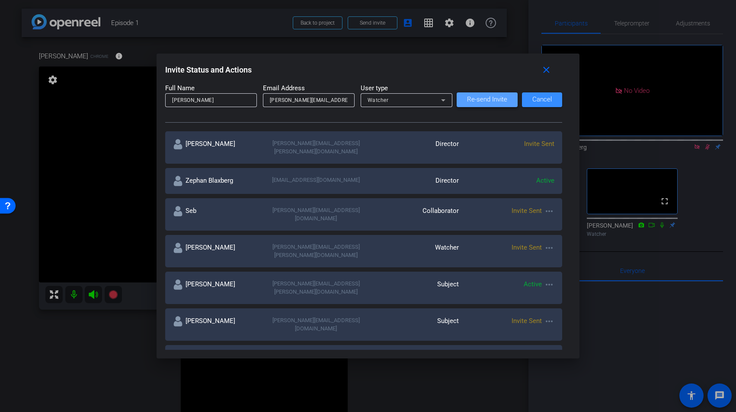
click at [498, 97] on span "Re-send Invite" at bounding box center [487, 99] width 40 height 6
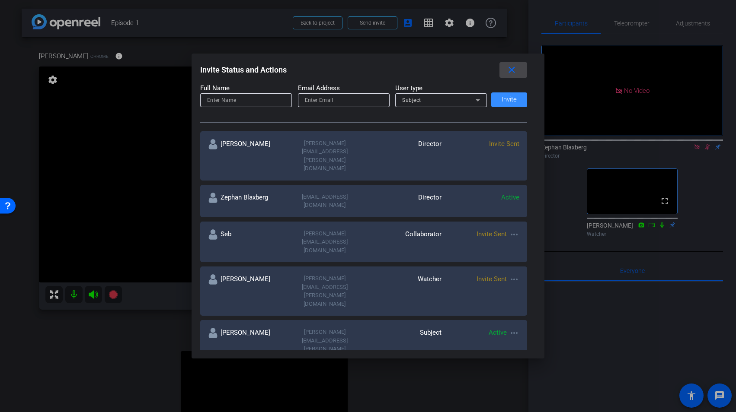
click at [515, 71] on mat-icon "close" at bounding box center [511, 70] width 11 height 11
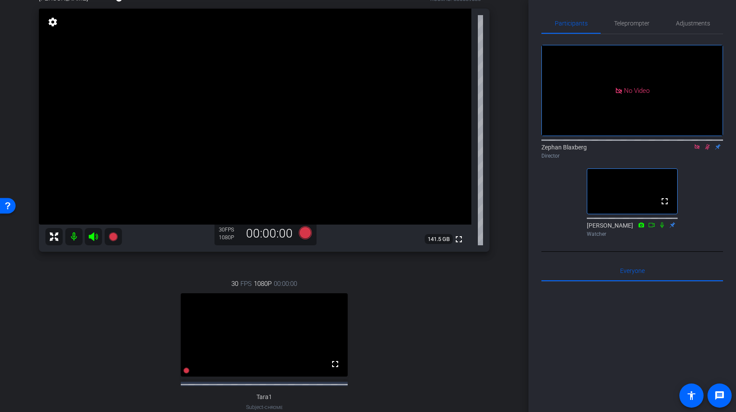
scroll to position [0, 0]
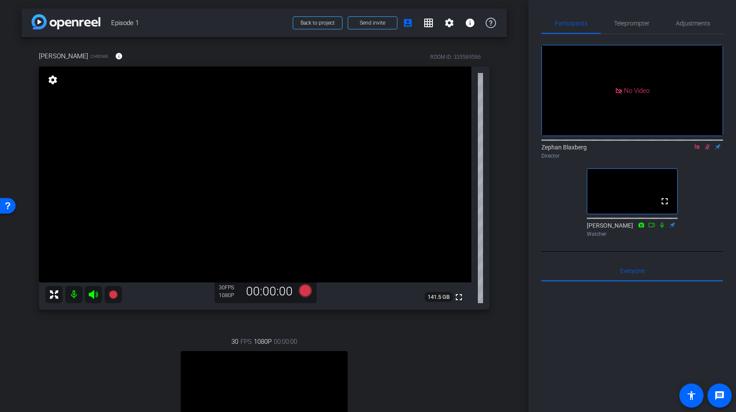
click at [353, 40] on div "Kim Chrome info ROOM ID: 335589586 fullscreen settings 141.5 GB 30 FPS 1080P 00…" at bounding box center [264, 273] width 485 height 473
click at [707, 144] on icon at bounding box center [707, 147] width 7 height 6
click at [365, 22] on span "Send invite" at bounding box center [372, 22] width 25 height 7
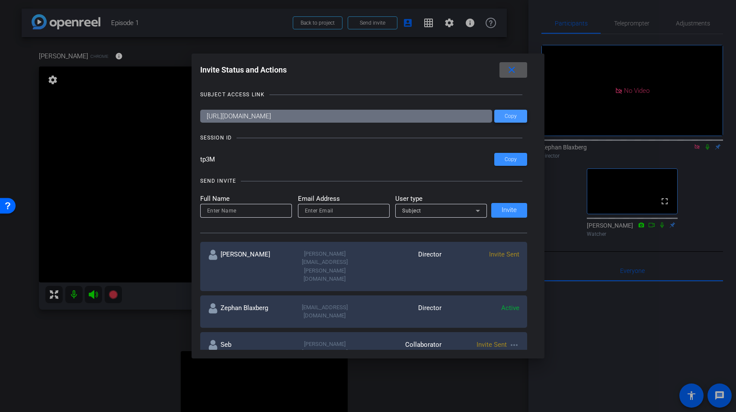
click at [513, 115] on span "Copy" at bounding box center [510, 116] width 12 height 6
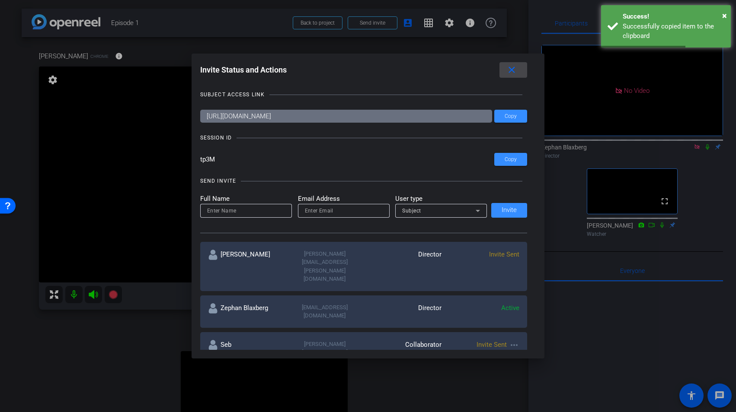
click at [515, 74] on mat-icon "close" at bounding box center [511, 70] width 11 height 11
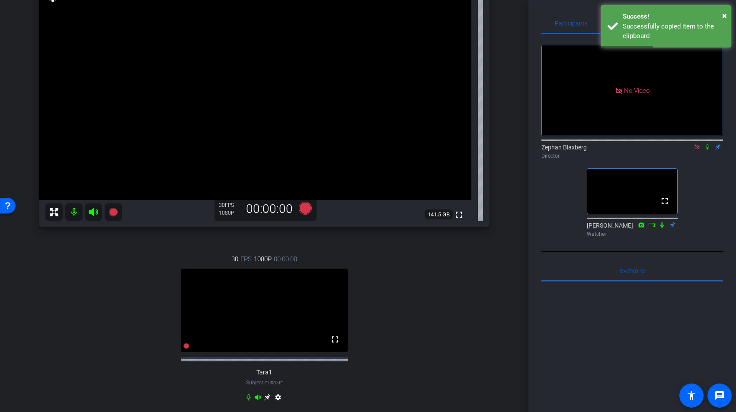
scroll to position [84, 0]
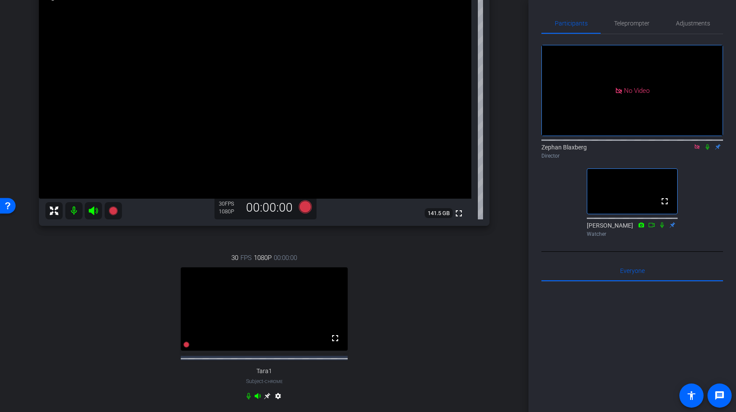
click at [708, 144] on icon at bounding box center [706, 147] width 3 height 6
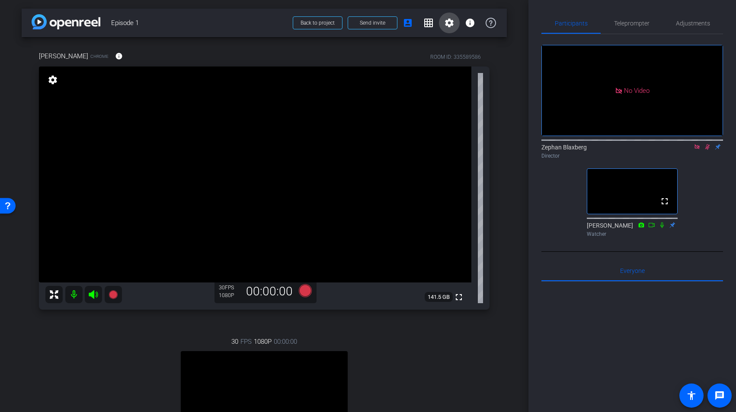
click at [452, 19] on mat-icon "settings" at bounding box center [449, 23] width 10 height 10
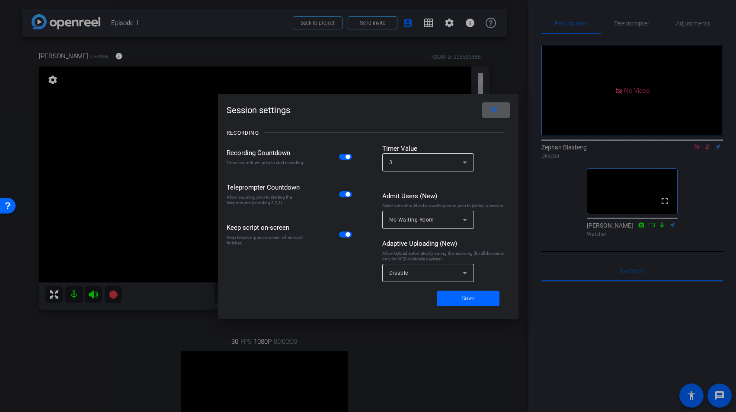
drag, startPoint x: 498, startPoint y: 106, endPoint x: 446, endPoint y: 279, distance: 180.2
click at [446, 279] on div "Session settings close RECORDING Recording Countdown Timer countdown prior to s…" at bounding box center [368, 206] width 300 height 225
click at [446, 279] on div "Disable" at bounding box center [428, 273] width 78 height 18
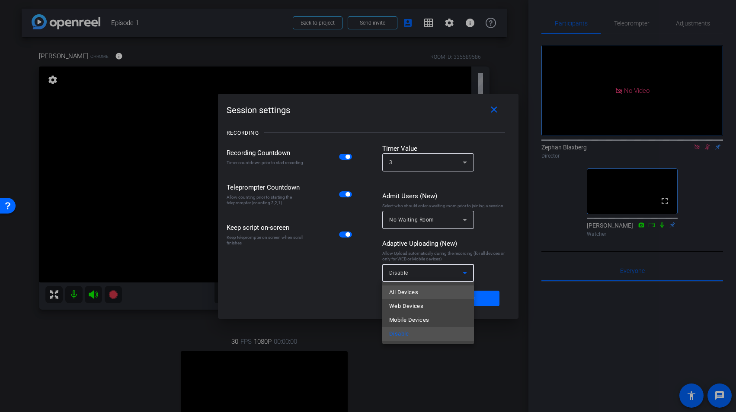
click at [429, 292] on mat-option "All Devices" at bounding box center [428, 293] width 92 height 14
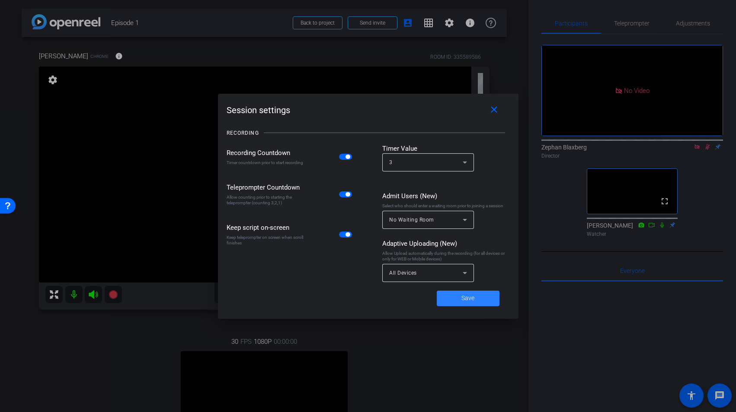
click at [471, 296] on span "Save" at bounding box center [467, 298] width 13 height 9
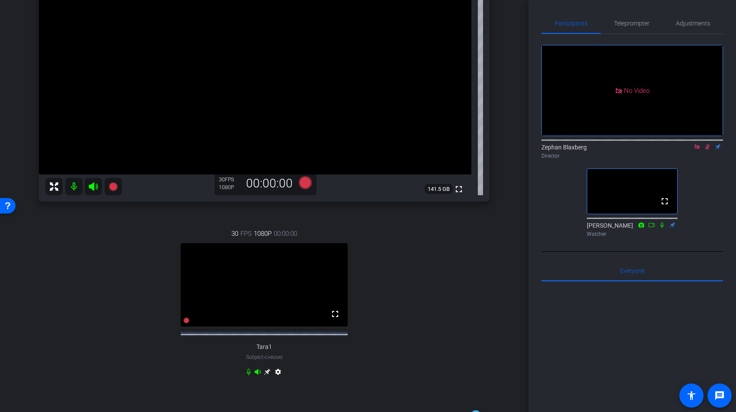
scroll to position [107, 0]
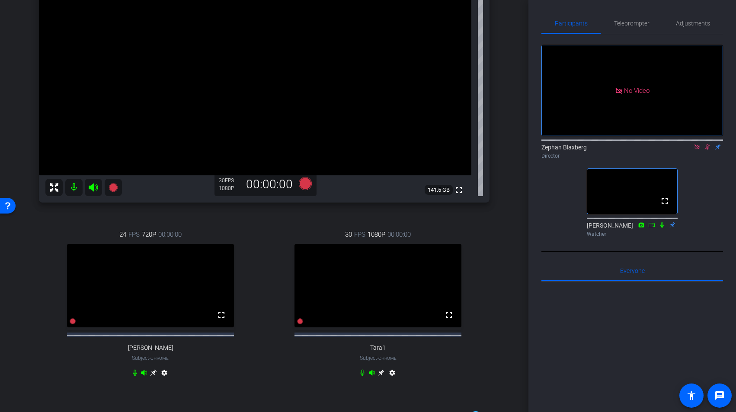
click at [707, 144] on icon at bounding box center [707, 147] width 7 height 6
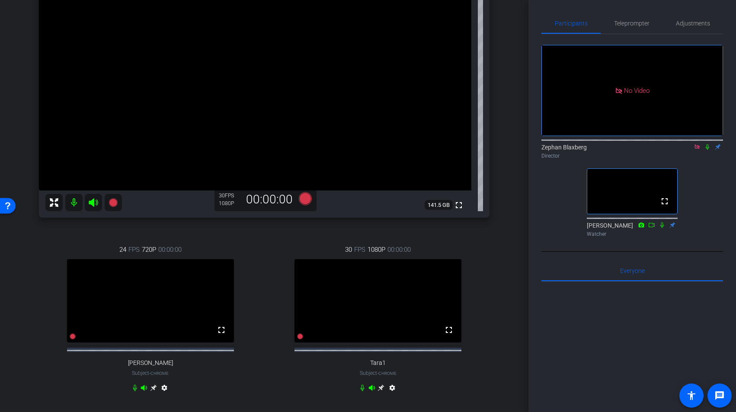
scroll to position [143, 0]
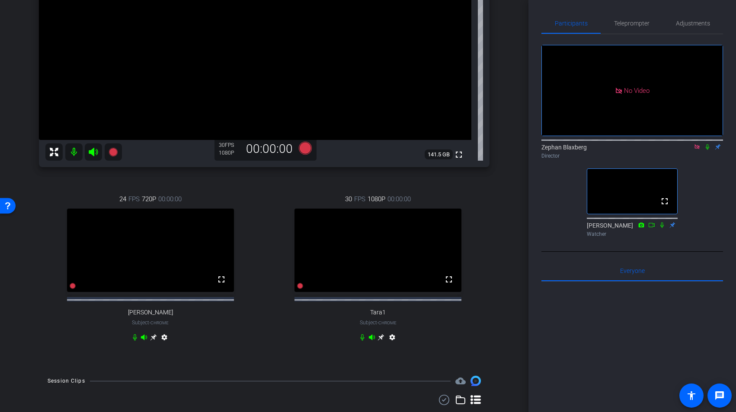
click at [706, 144] on icon at bounding box center [706, 147] width 3 height 6
click at [708, 144] on icon at bounding box center [707, 147] width 5 height 6
click at [708, 144] on icon at bounding box center [706, 147] width 3 height 6
click at [163, 344] on mat-icon "settings" at bounding box center [164, 339] width 10 height 10
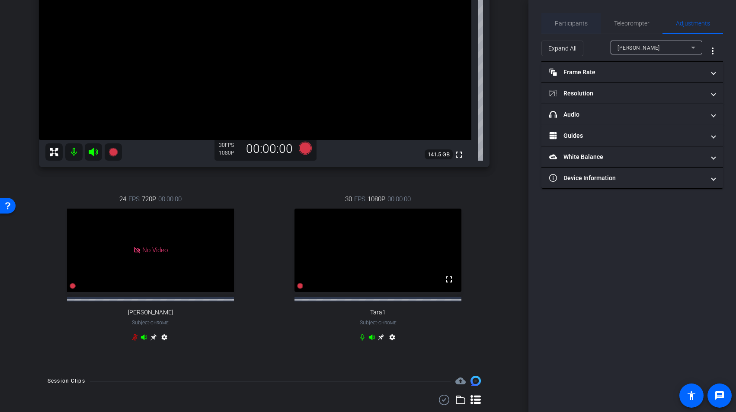
click at [578, 22] on span "Participants" at bounding box center [571, 23] width 33 height 6
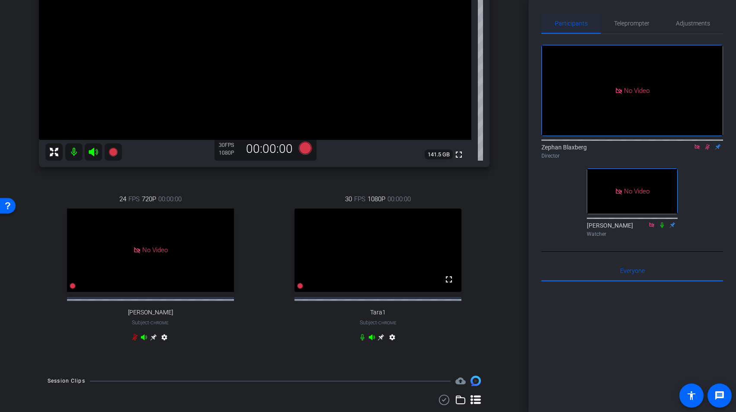
click at [596, 25] on div "Participants" at bounding box center [570, 23] width 59 height 21
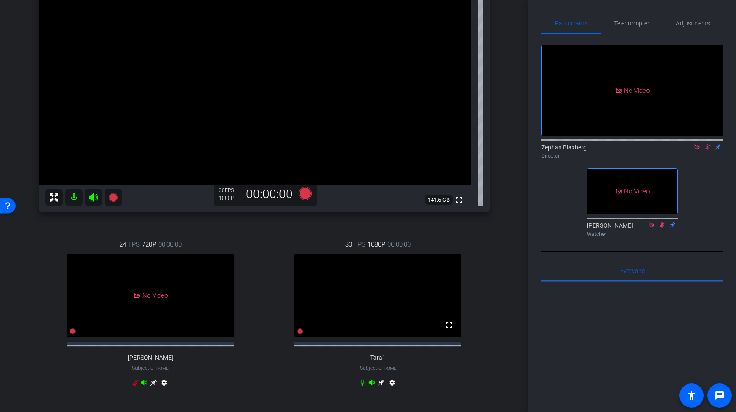
scroll to position [96, 0]
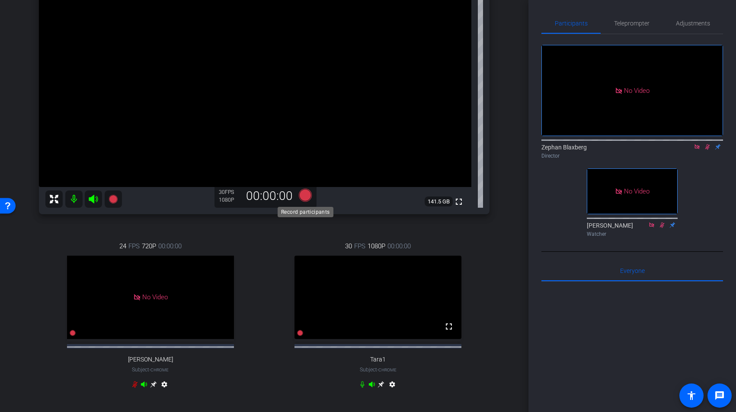
click at [305, 192] on icon at bounding box center [305, 195] width 13 height 13
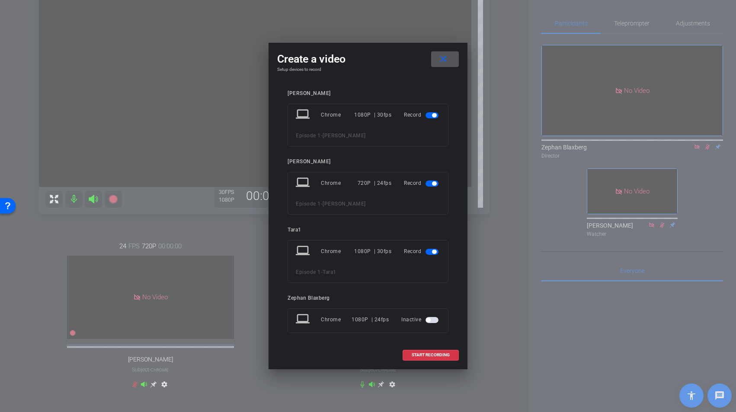
click at [432, 183] on span "button" at bounding box center [434, 184] width 4 height 4
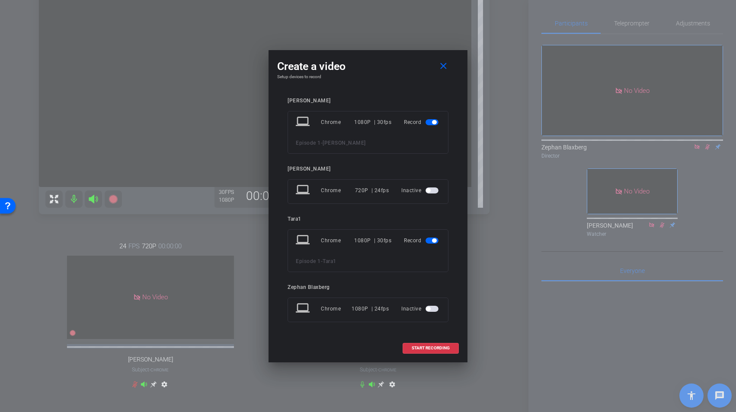
drag, startPoint x: 418, startPoint y: 346, endPoint x: 379, endPoint y: 338, distance: 40.1
click at [379, 338] on div "Create a video close Setup devices to record Kim laptop Chrome 1080P | 30fps Re…" at bounding box center [367, 206] width 199 height 312
click at [437, 349] on span "START RECORDING" at bounding box center [430, 348] width 38 height 4
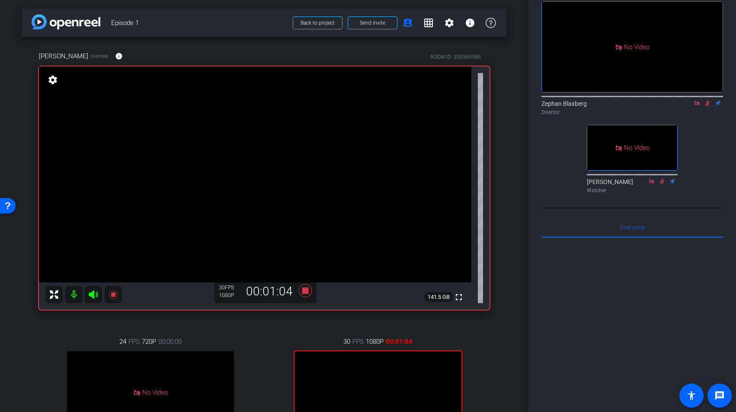
scroll to position [0, 0]
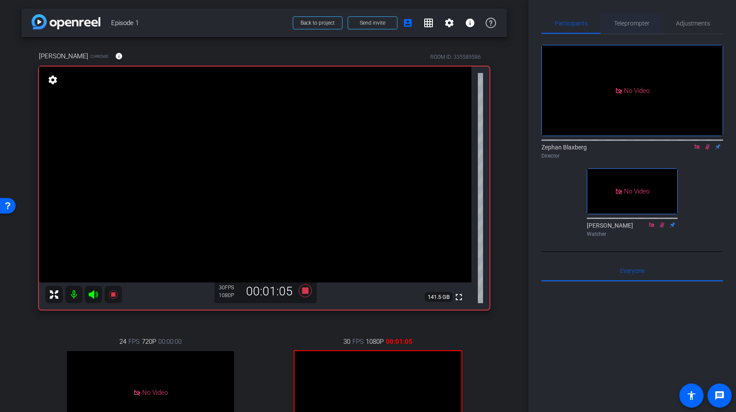
click at [638, 21] on span "Teleprompter" at bounding box center [631, 23] width 35 height 6
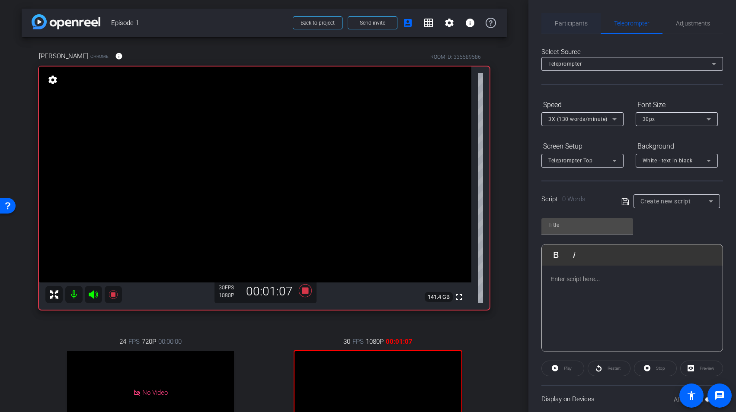
click at [567, 25] on span "Participants" at bounding box center [571, 23] width 33 height 6
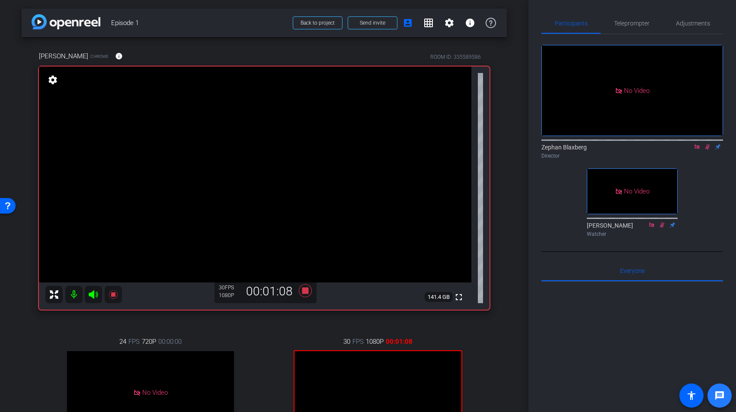
click at [719, 393] on mat-icon "message" at bounding box center [719, 396] width 10 height 10
click at [614, 318] on div at bounding box center [632, 389] width 182 height 214
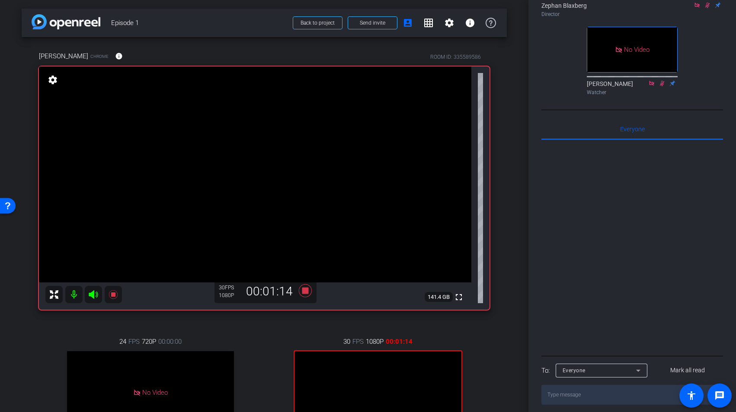
click at [573, 393] on textarea at bounding box center [632, 395] width 182 height 20
click at [598, 365] on div "Everyone" at bounding box center [598, 370] width 73 height 11
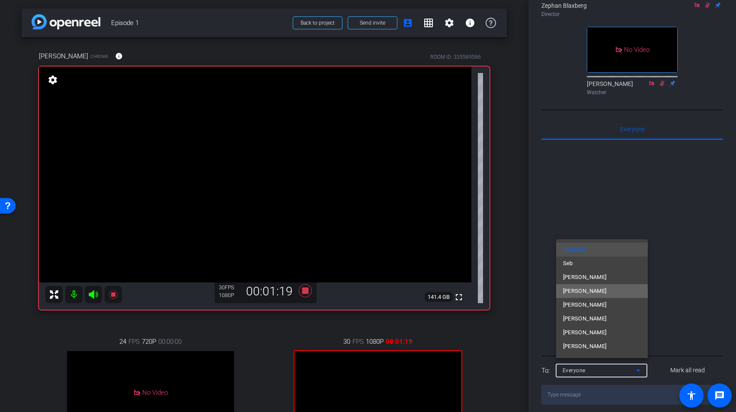
click at [595, 293] on mat-option "Kim" at bounding box center [602, 291] width 92 height 14
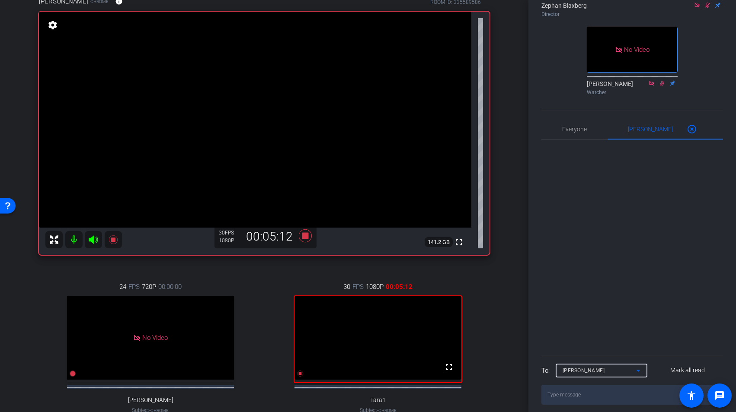
scroll to position [194, 0]
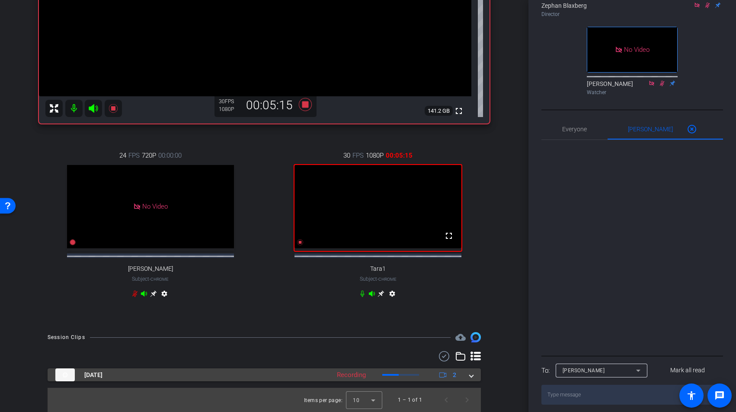
click at [470, 376] on span at bounding box center [470, 375] width 3 height 9
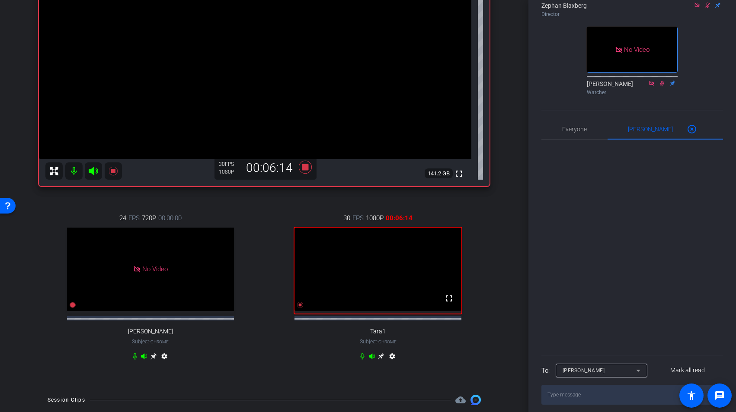
scroll to position [11, 0]
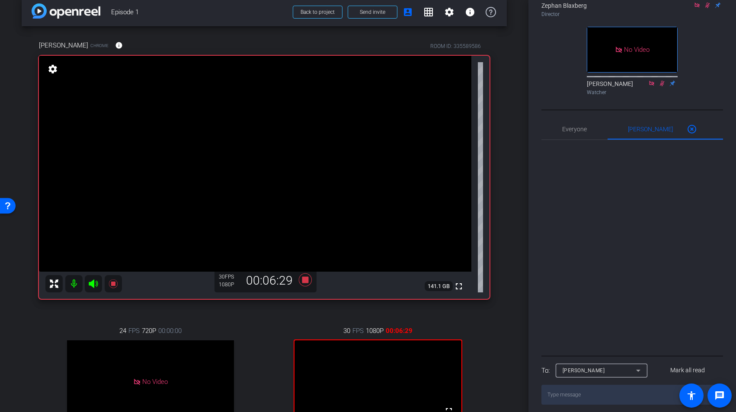
click at [589, 195] on div at bounding box center [632, 247] width 182 height 214
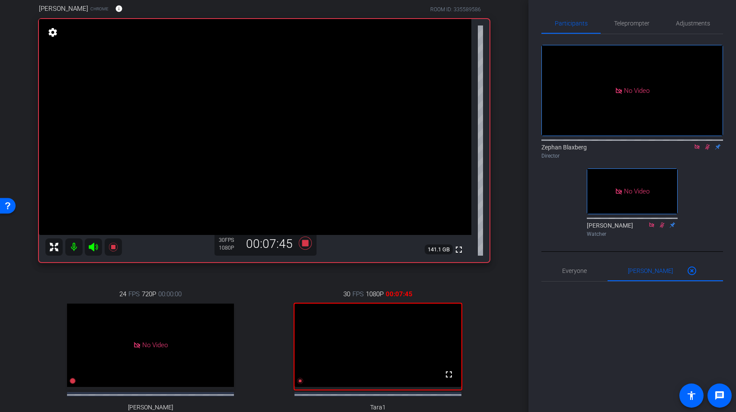
scroll to position [46, 0]
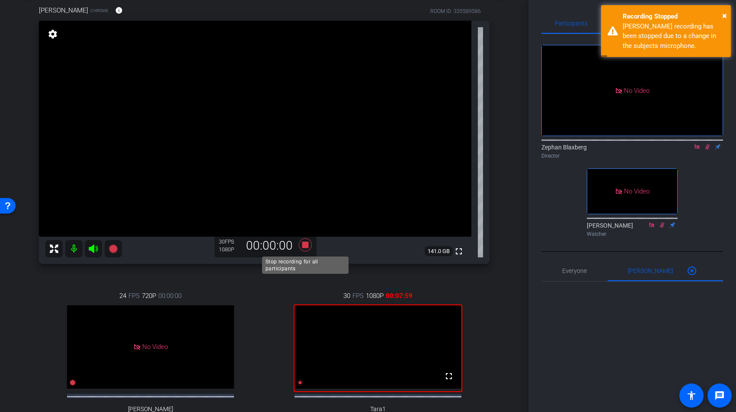
click at [303, 245] on icon at bounding box center [305, 245] width 13 height 13
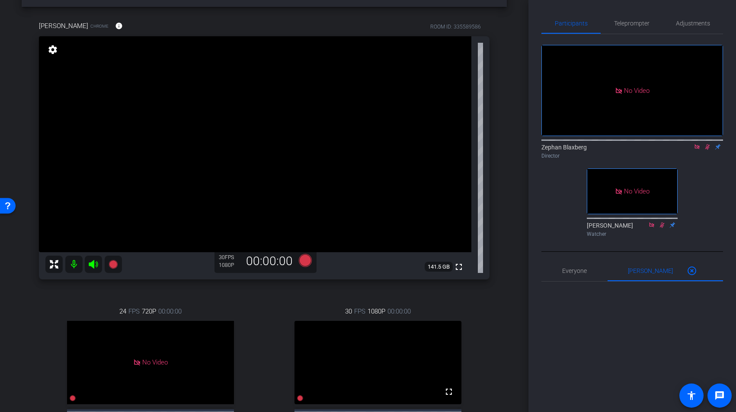
scroll to position [30, 0]
click at [306, 260] on icon at bounding box center [305, 261] width 13 height 13
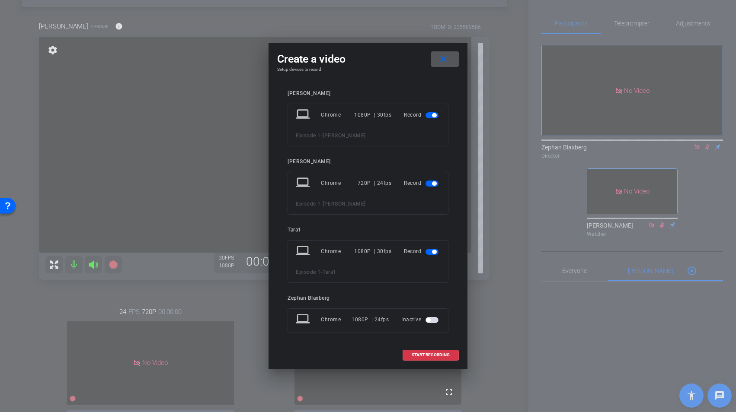
click at [433, 182] on button "button" at bounding box center [431, 184] width 13 height 6
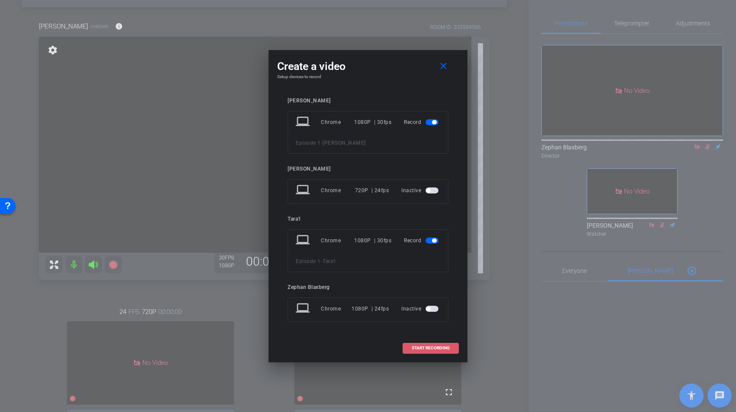
click at [428, 346] on span "START RECORDING" at bounding box center [430, 348] width 38 height 4
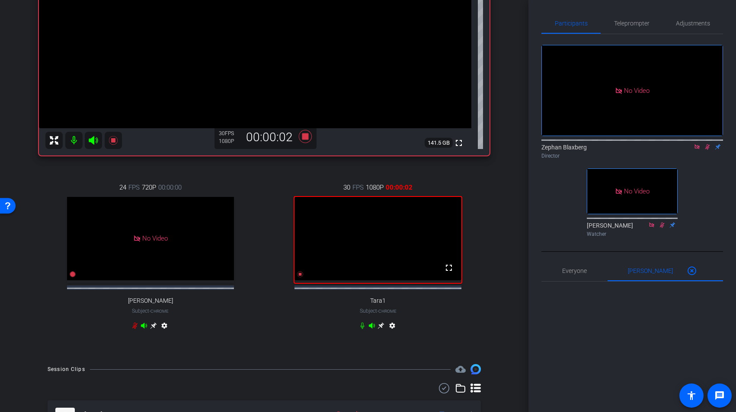
scroll to position [275, 0]
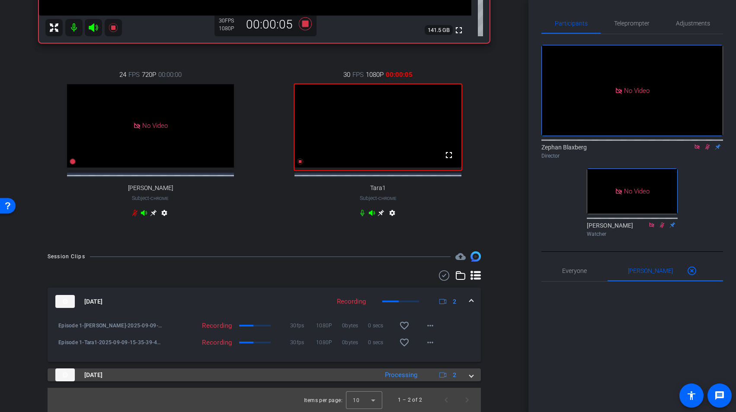
click at [472, 374] on span at bounding box center [470, 375] width 3 height 9
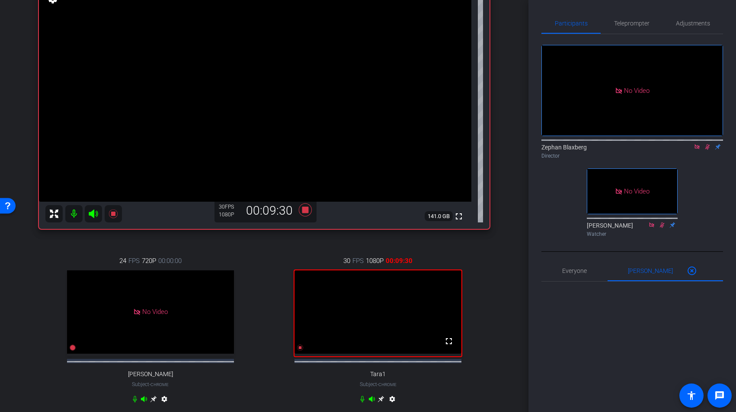
scroll to position [51, 0]
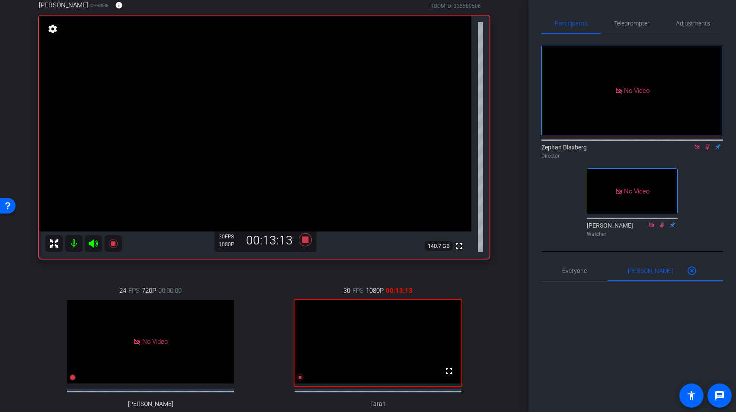
click at [49, 295] on div "24 FPS 720P 00:00:00 No Video Brenda Patterson Subject - Chrome settings" at bounding box center [150, 361] width 223 height 178
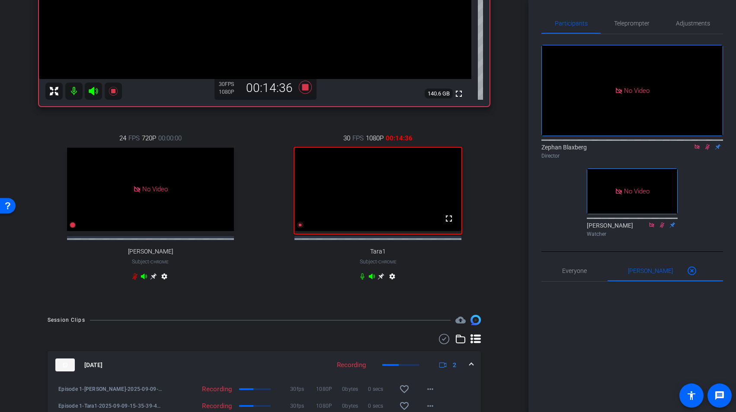
scroll to position [0, 0]
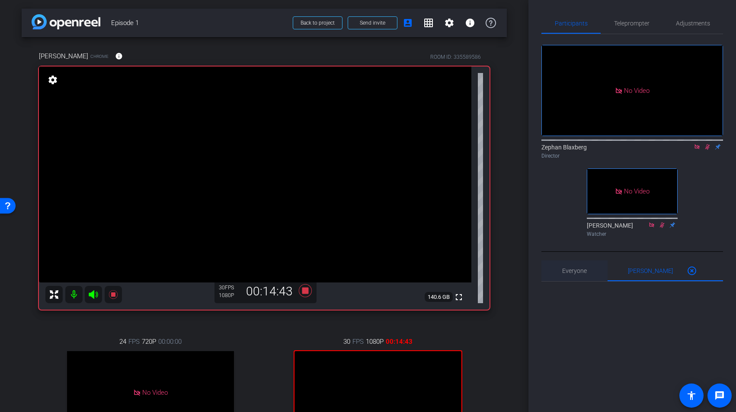
click at [580, 274] on span "Everyone 0" at bounding box center [574, 271] width 25 height 21
click at [686, 266] on mat-icon "highlight_off" at bounding box center [691, 271] width 10 height 10
click at [692, 21] on span "Adjustments" at bounding box center [693, 23] width 34 height 6
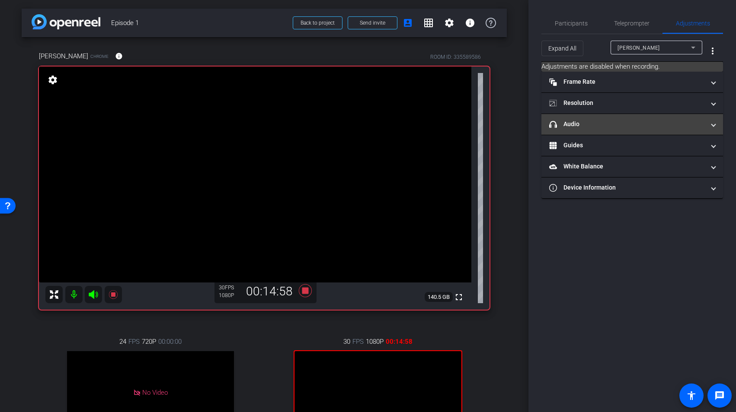
click at [574, 120] on mat-panel-title "headphone icon Audio" at bounding box center [627, 124] width 156 height 9
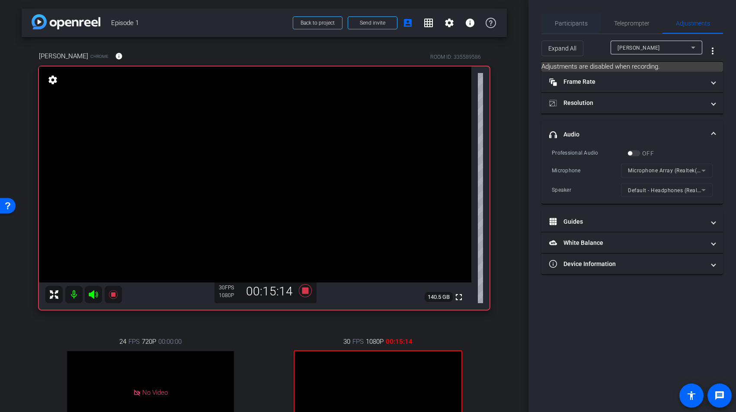
click at [554, 18] on div "Participants" at bounding box center [570, 23] width 59 height 21
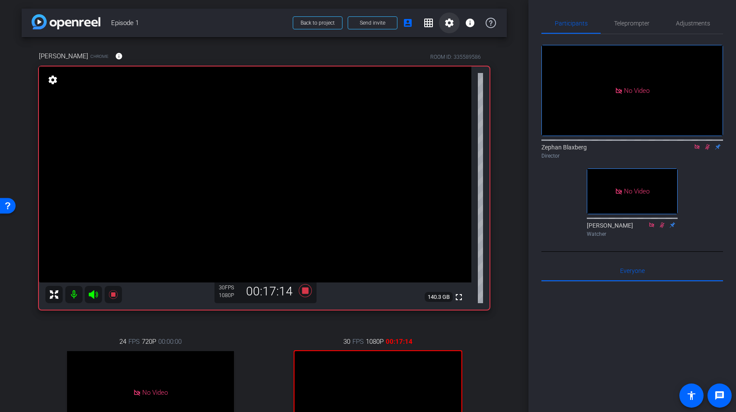
click at [446, 22] on mat-icon "settings" at bounding box center [449, 23] width 10 height 10
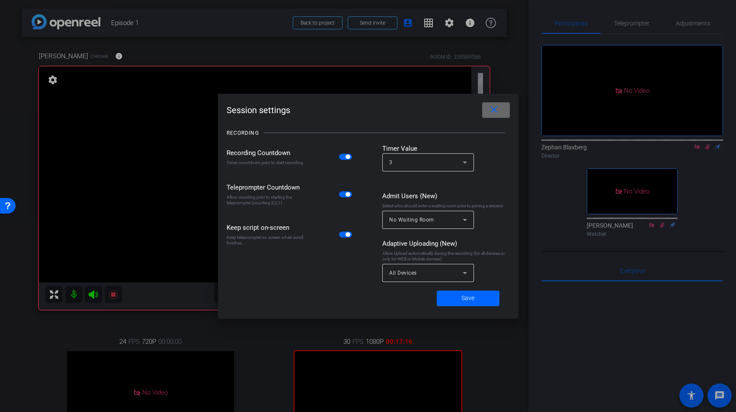
click at [498, 116] on span at bounding box center [496, 110] width 28 height 21
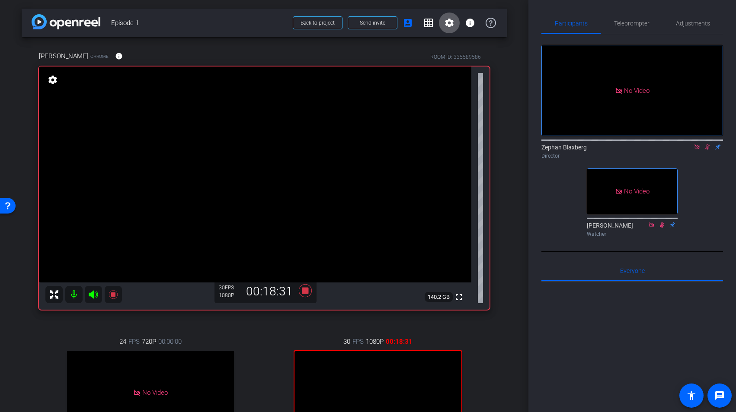
click at [502, 75] on div "Kim Chrome info ROOM ID: 335589586 fullscreen settings 140.2 GB 30 FPS 1080P 00…" at bounding box center [264, 273] width 485 height 473
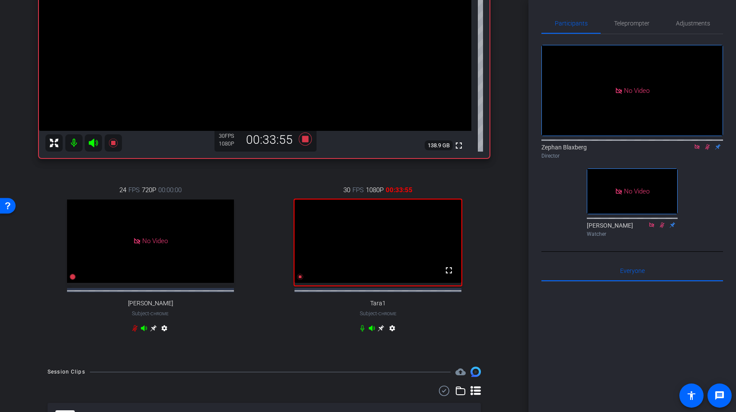
scroll to position [336, 0]
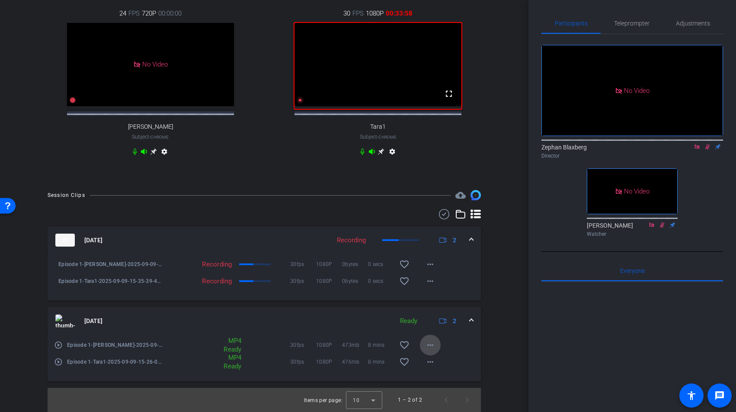
click at [432, 343] on mat-icon "more_horiz" at bounding box center [430, 345] width 10 height 10
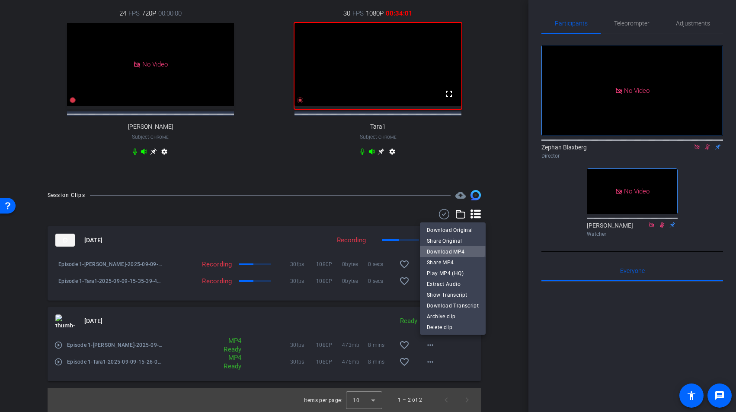
click at [452, 250] on span "Download MP4" at bounding box center [453, 252] width 52 height 10
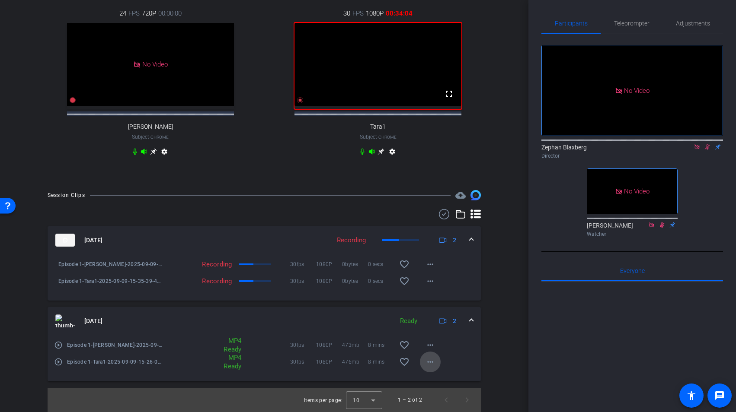
click at [433, 366] on mat-icon "more_horiz" at bounding box center [430, 362] width 10 height 10
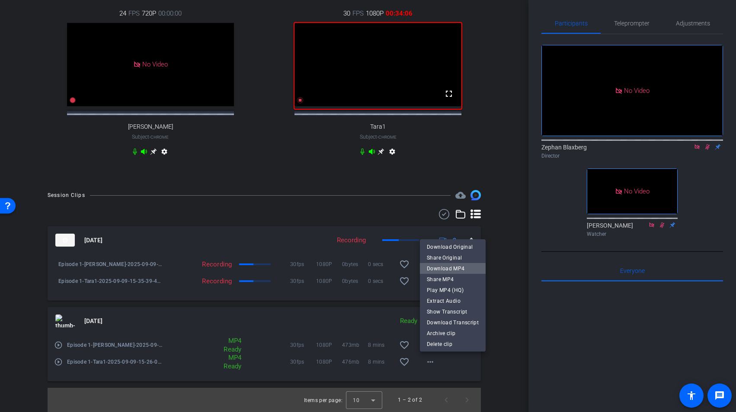
click at [461, 268] on span "Download MP4" at bounding box center [453, 269] width 52 height 10
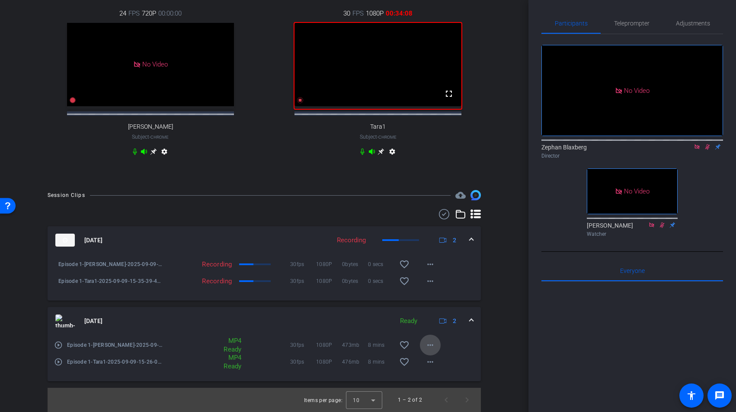
click at [433, 345] on mat-icon "more_horiz" at bounding box center [430, 345] width 10 height 10
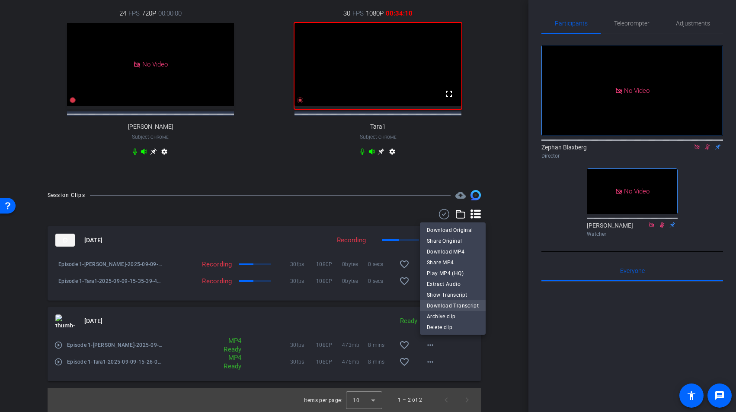
click at [449, 305] on span "Download Transcript" at bounding box center [453, 306] width 52 height 10
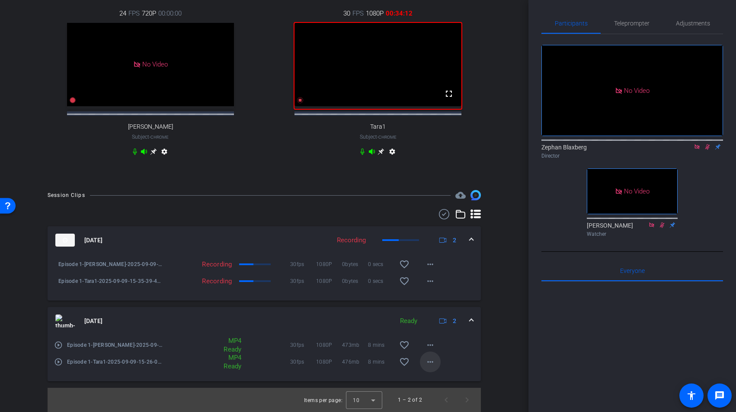
click at [431, 363] on mat-icon "more_horiz" at bounding box center [430, 362] width 10 height 10
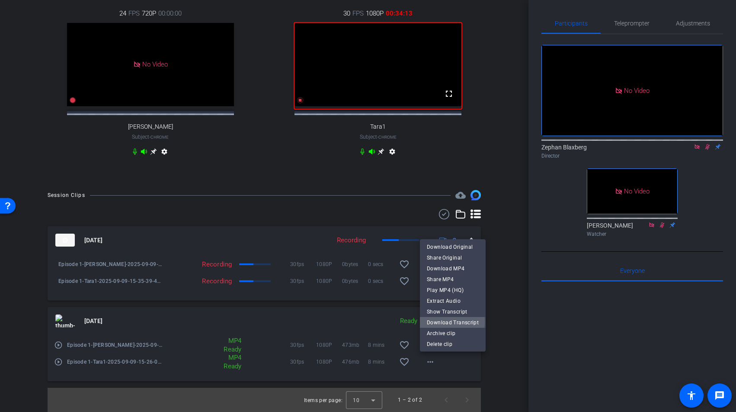
click at [450, 322] on span "Download Transcript" at bounding box center [453, 323] width 52 height 10
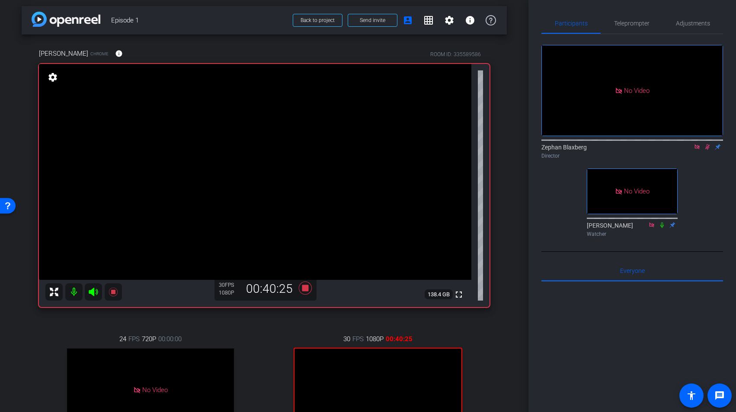
scroll to position [0, 0]
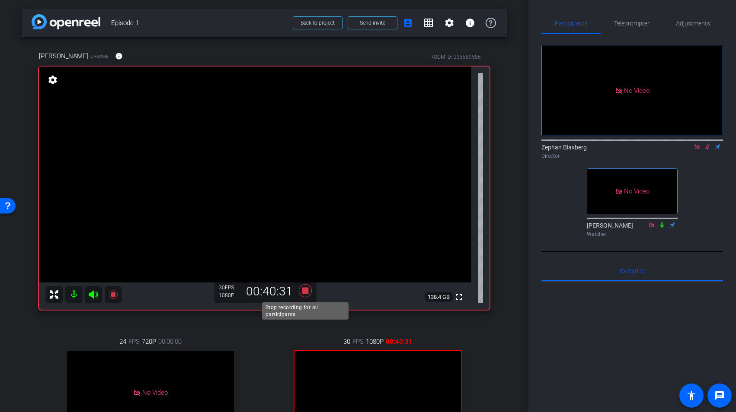
click at [305, 290] on icon at bounding box center [305, 290] width 13 height 13
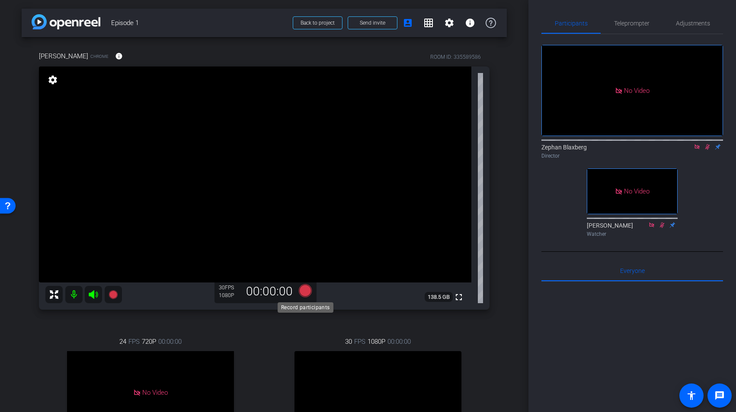
click at [306, 288] on icon at bounding box center [305, 290] width 13 height 13
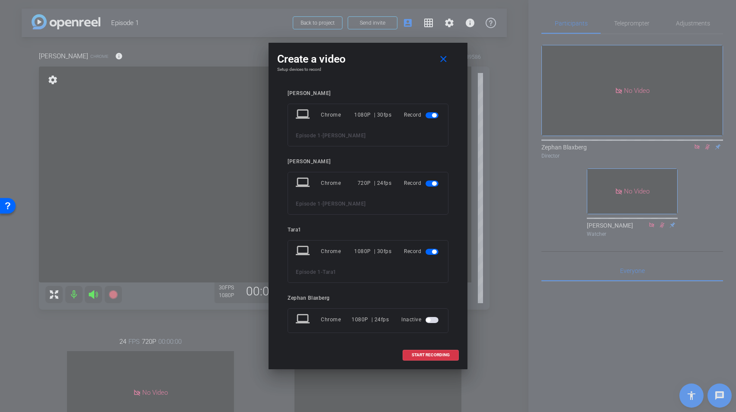
click at [430, 185] on span "button" at bounding box center [431, 184] width 13 height 6
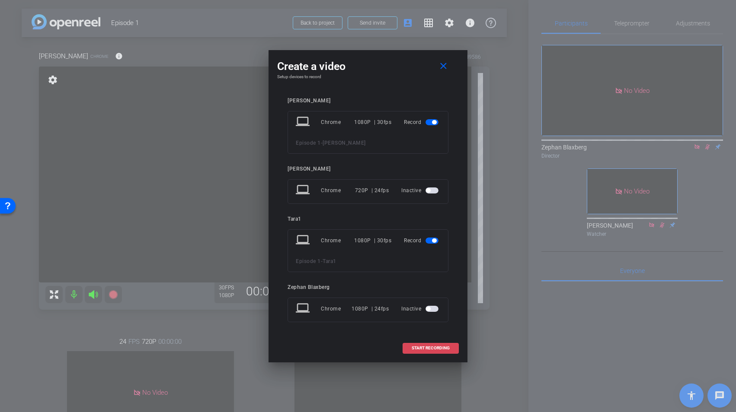
click at [427, 345] on span at bounding box center [430, 348] width 55 height 21
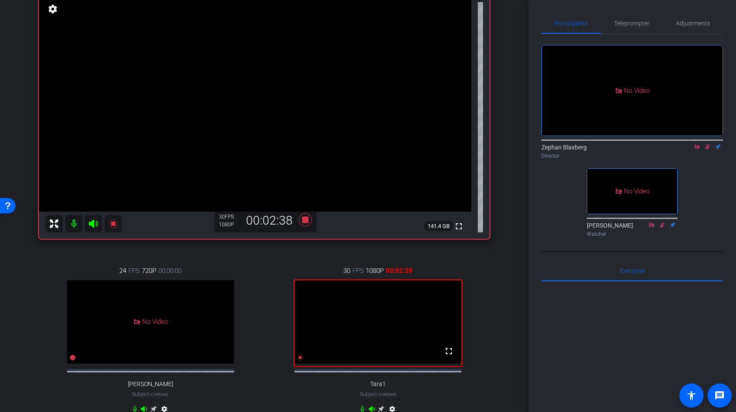
scroll to position [67, 0]
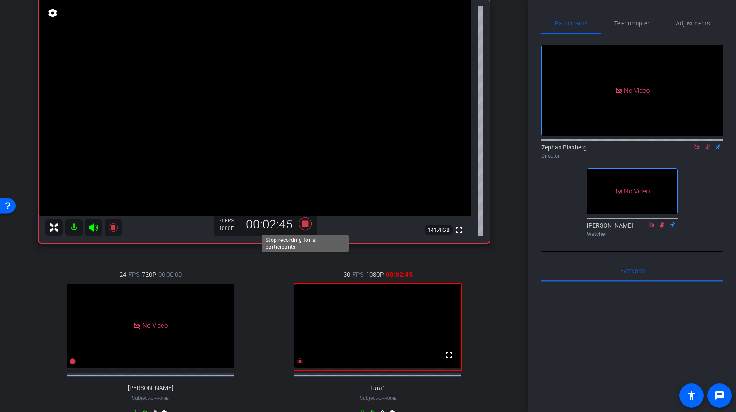
click at [308, 225] on icon at bounding box center [305, 223] width 13 height 13
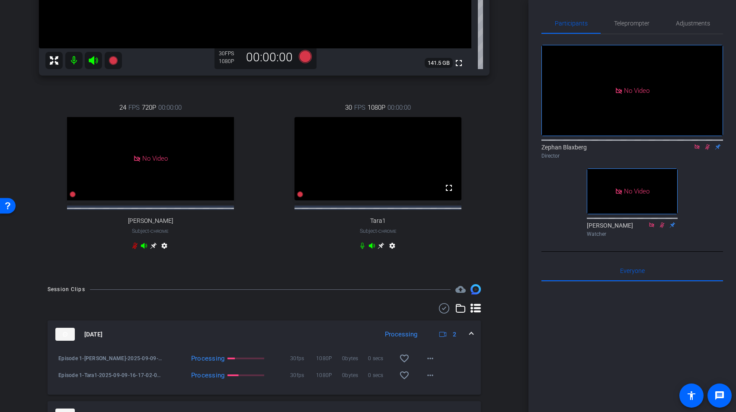
scroll to position [356, 0]
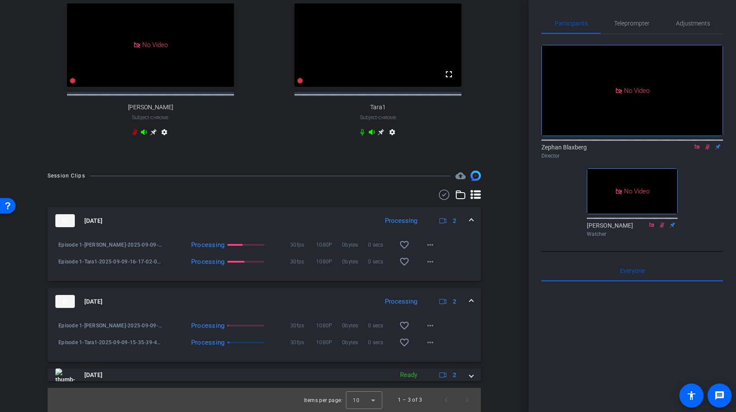
click at [392, 220] on div "Processing" at bounding box center [400, 221] width 41 height 10
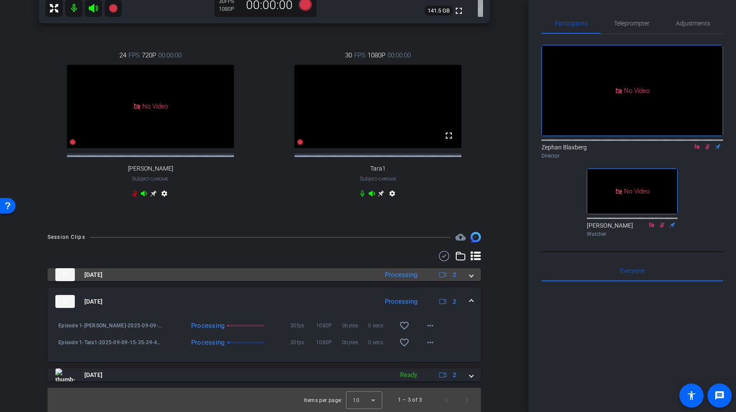
scroll to position [294, 0]
click at [474, 272] on mat-expansion-panel-header "Sep 9, 2025 Processing 2" at bounding box center [264, 274] width 433 height 13
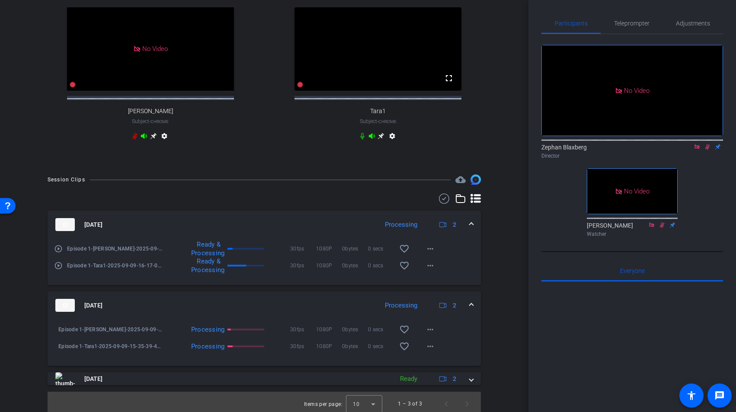
scroll to position [356, 0]
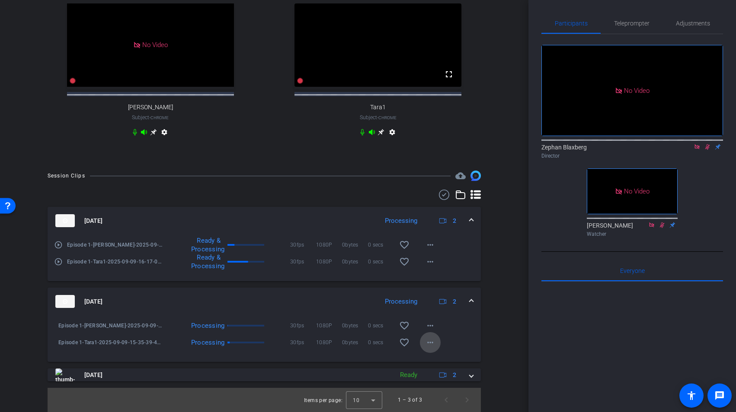
click at [432, 341] on mat-icon "more_horiz" at bounding box center [430, 343] width 10 height 10
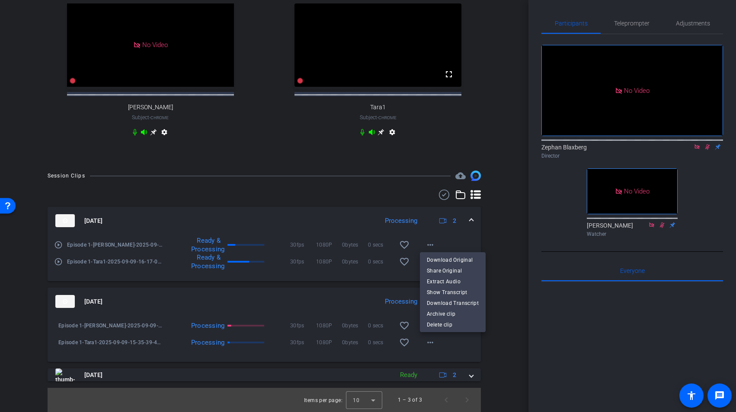
click at [497, 346] on div at bounding box center [368, 206] width 736 height 412
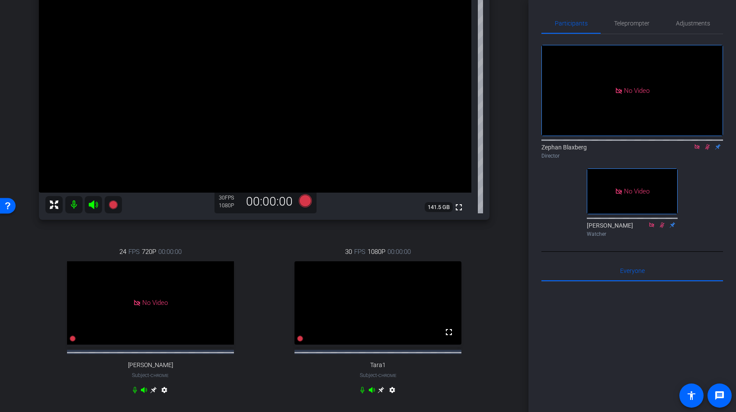
scroll to position [95, 0]
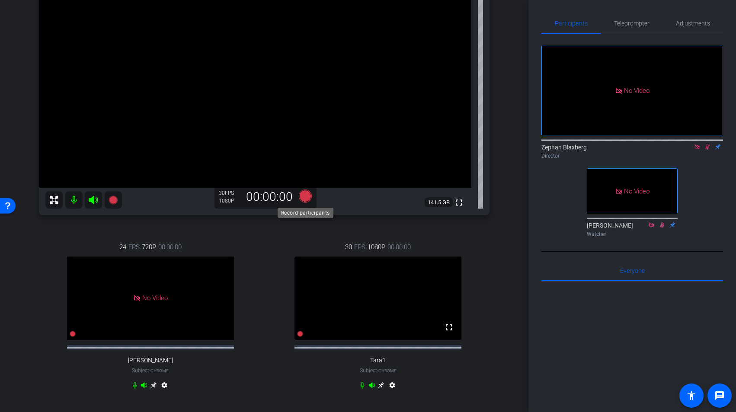
click at [308, 199] on icon at bounding box center [305, 196] width 13 height 13
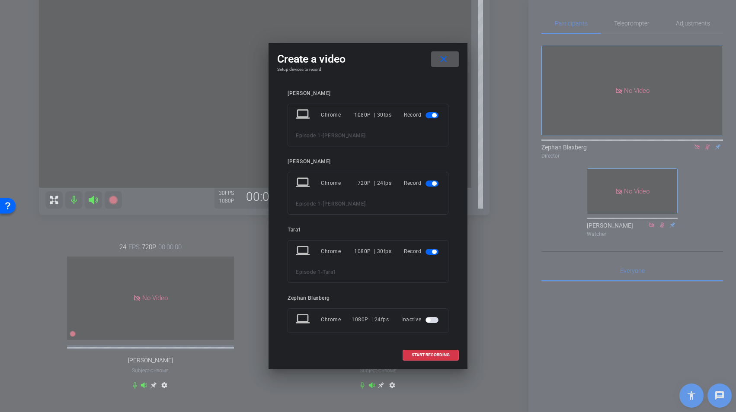
click at [428, 115] on span "button" at bounding box center [431, 115] width 13 height 6
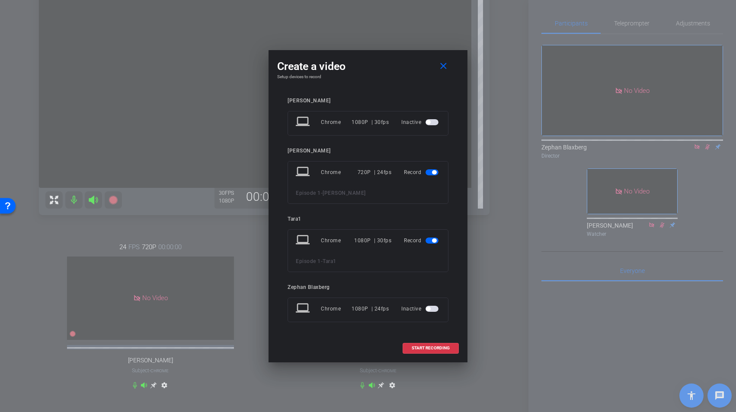
click at [430, 170] on span "button" at bounding box center [431, 172] width 13 height 6
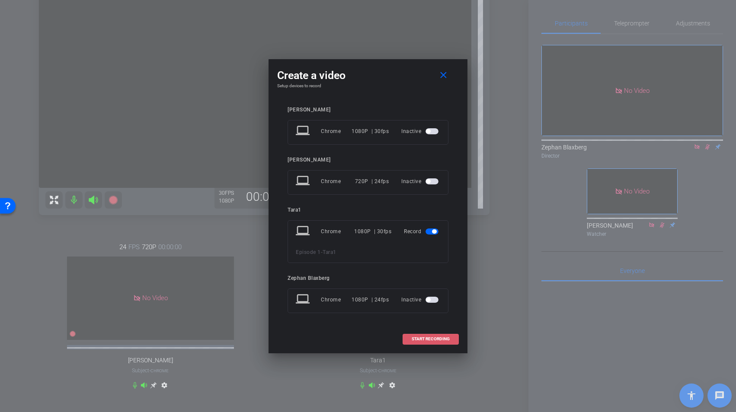
click at [430, 338] on span "START RECORDING" at bounding box center [430, 339] width 38 height 4
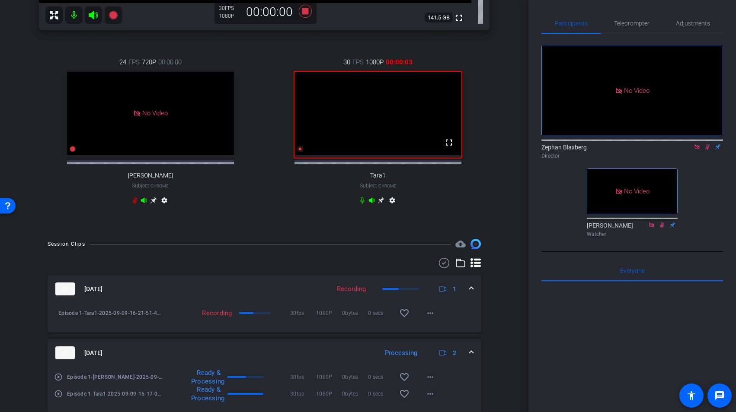
scroll to position [358, 0]
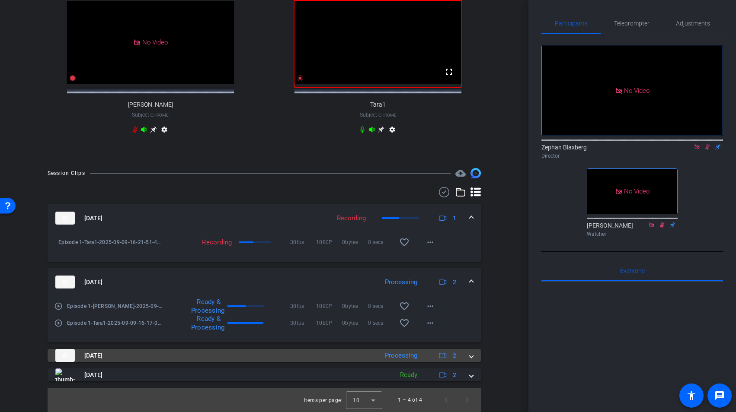
click at [474, 356] on mat-expansion-panel-header "Sep 9, 2025 Processing 2" at bounding box center [264, 355] width 433 height 13
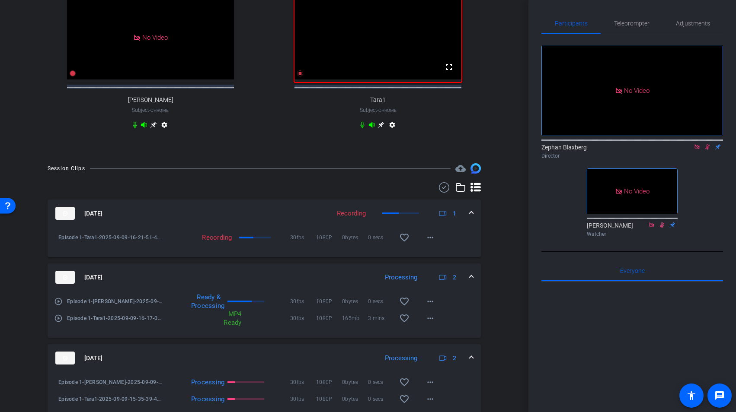
scroll to position [420, 0]
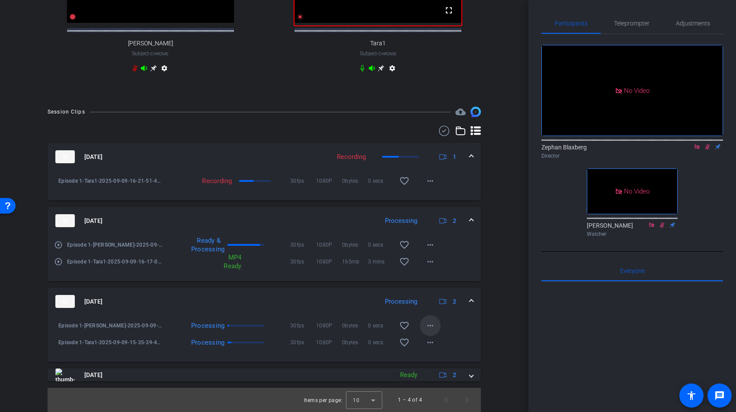
click at [430, 321] on mat-icon "more_horiz" at bounding box center [430, 326] width 10 height 10
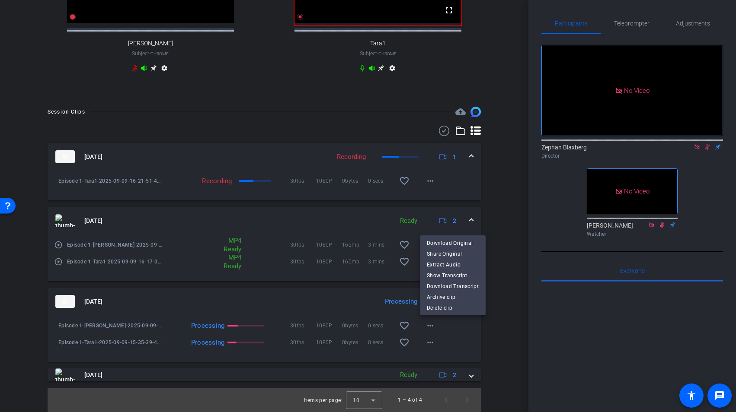
click at [508, 329] on div at bounding box center [368, 206] width 736 height 412
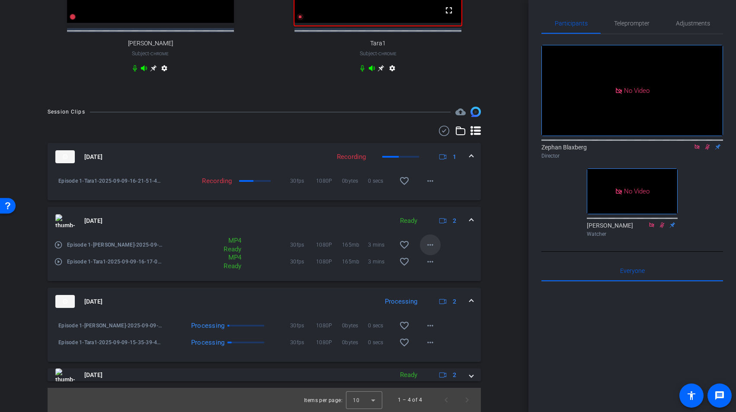
click at [433, 244] on mat-icon "more_horiz" at bounding box center [430, 245] width 10 height 10
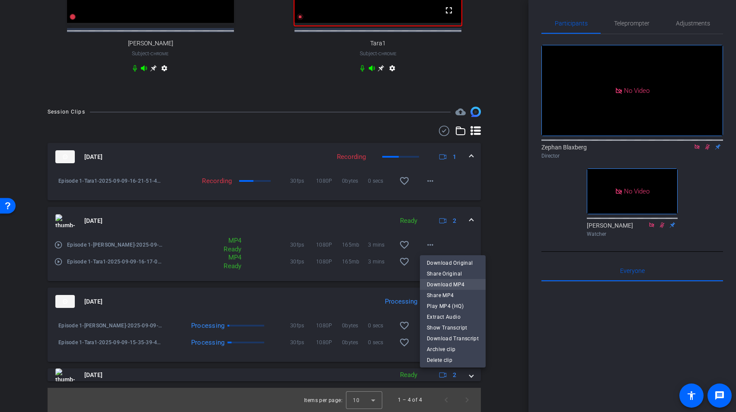
click at [445, 284] on span "Download MP4" at bounding box center [453, 285] width 52 height 10
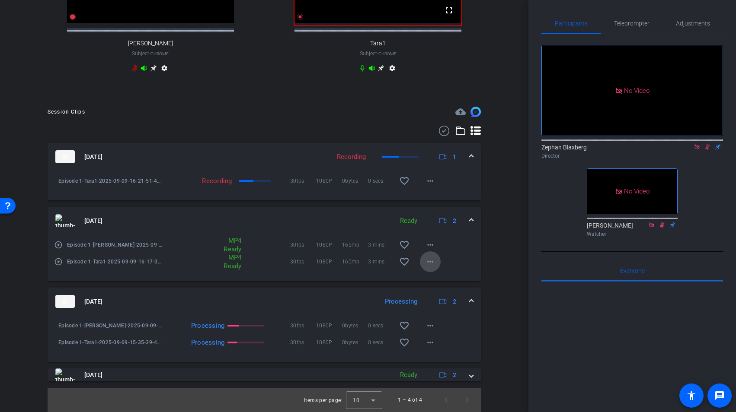
click at [433, 259] on mat-icon "more_horiz" at bounding box center [430, 262] width 10 height 10
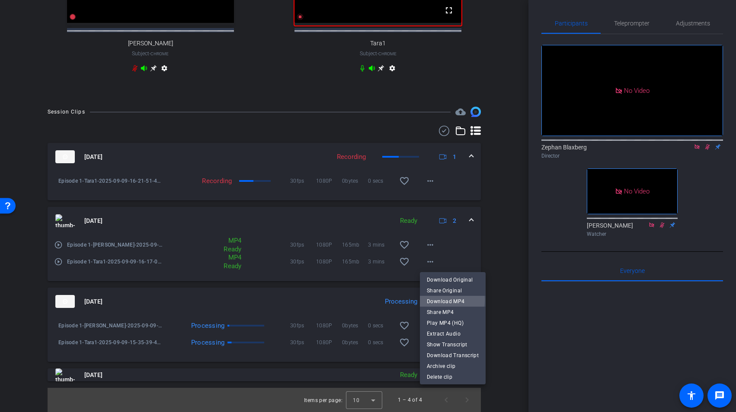
click at [444, 300] on span "Download MP4" at bounding box center [453, 301] width 52 height 10
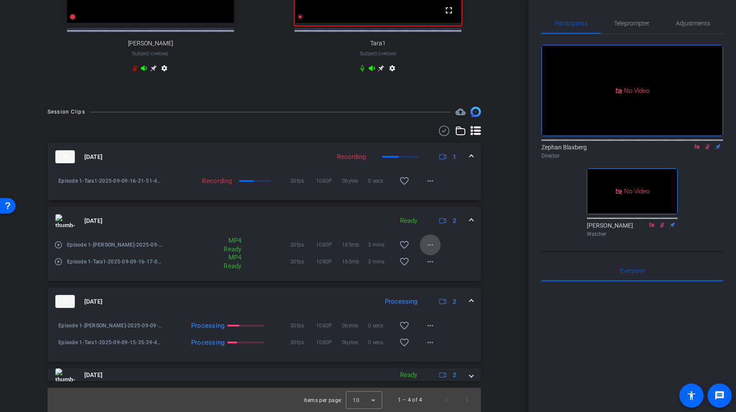
click at [431, 245] on mat-icon "more_horiz" at bounding box center [430, 245] width 10 height 10
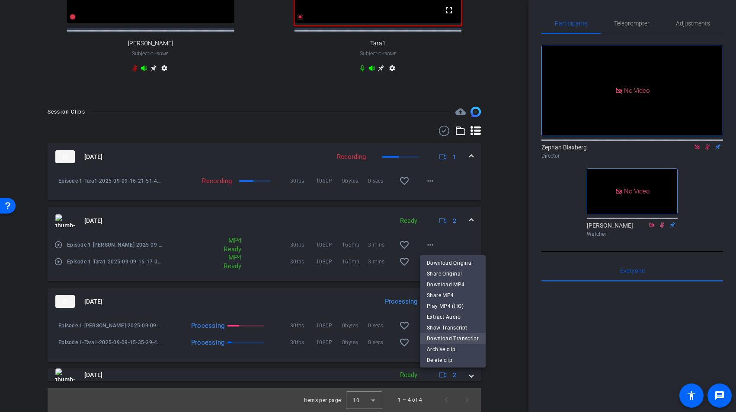
click at [452, 337] on span "Download Transcript" at bounding box center [453, 339] width 52 height 10
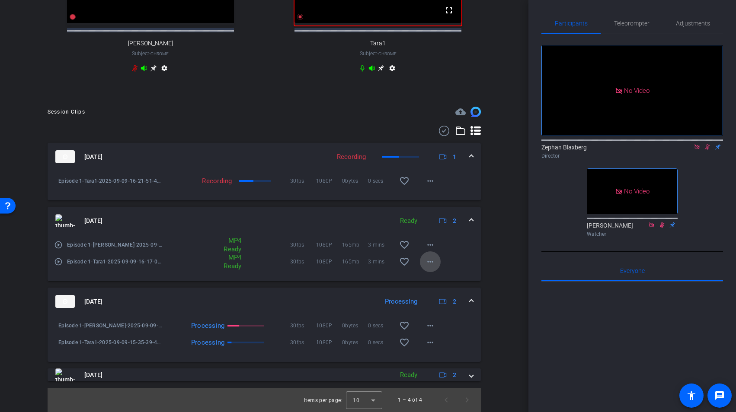
click at [431, 261] on mat-icon "more_horiz" at bounding box center [430, 262] width 10 height 10
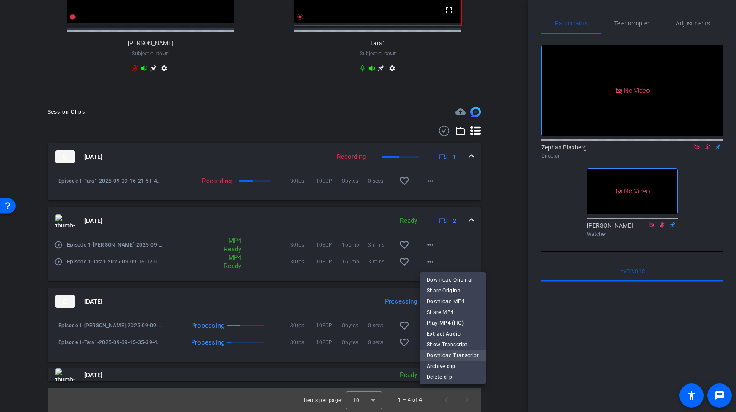
click at [459, 353] on span "Download Transcript" at bounding box center [453, 356] width 52 height 10
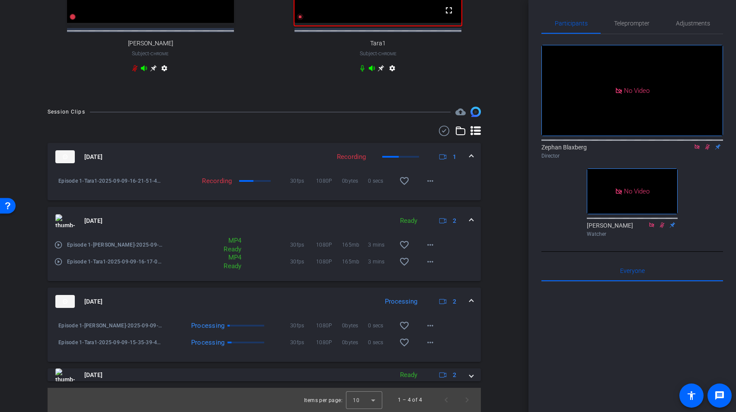
click at [472, 220] on span at bounding box center [470, 221] width 3 height 9
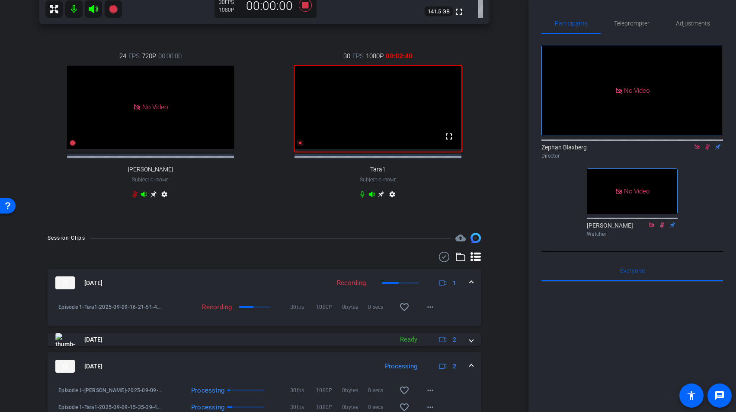
scroll to position [358, 0]
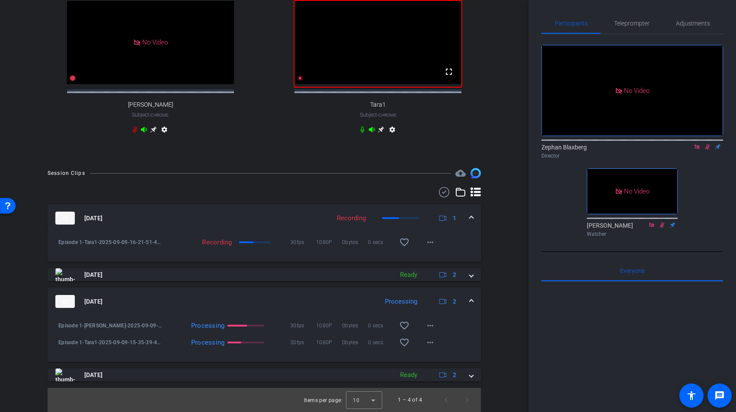
click at [404, 301] on div "Processing" at bounding box center [400, 302] width 41 height 10
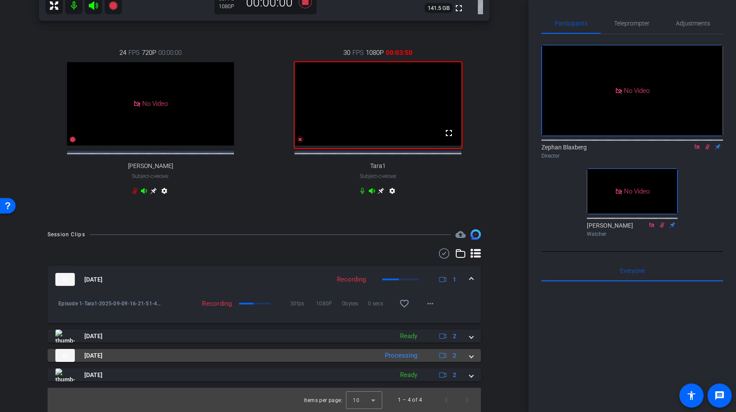
scroll to position [297, 0]
click at [474, 357] on mat-expansion-panel-header "Sep 9, 2025 Processing 2" at bounding box center [264, 355] width 433 height 13
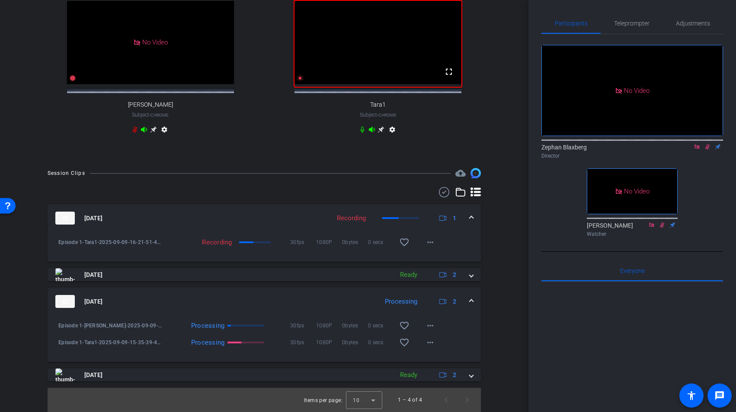
scroll to position [358, 0]
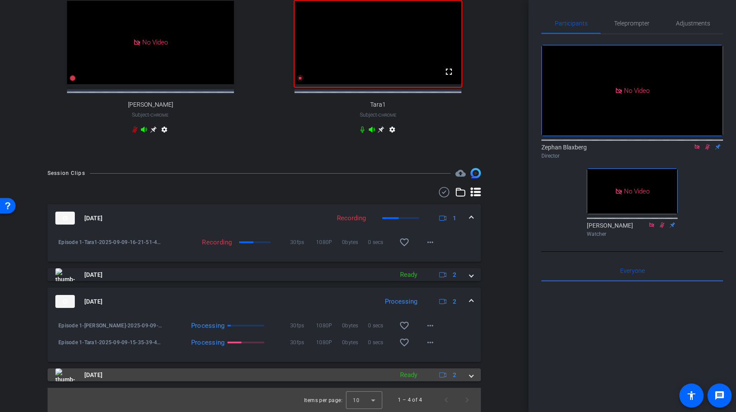
click at [472, 378] on span at bounding box center [470, 375] width 3 height 9
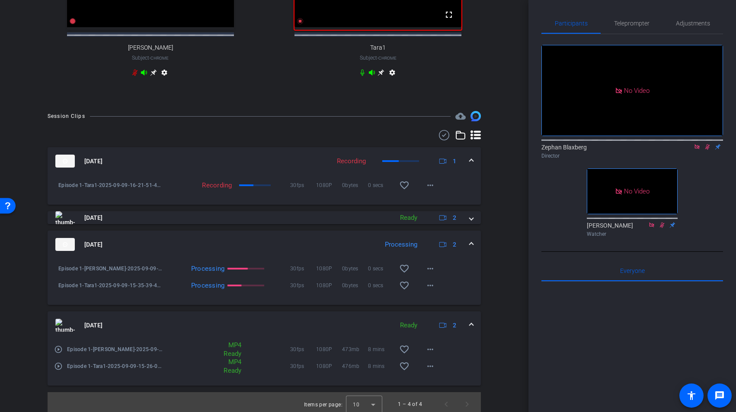
scroll to position [420, 0]
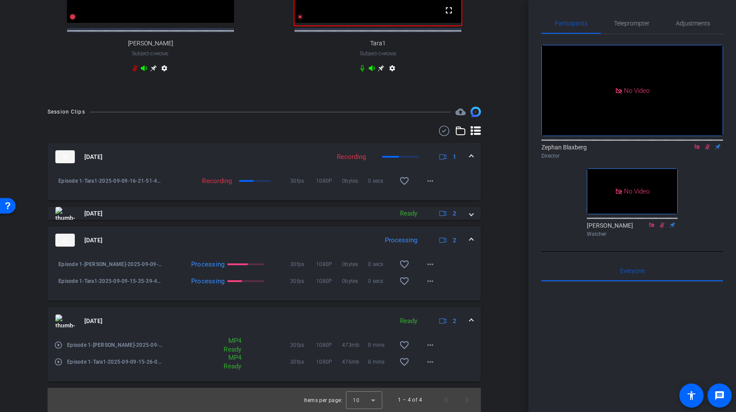
click at [469, 319] on span at bounding box center [470, 321] width 3 height 9
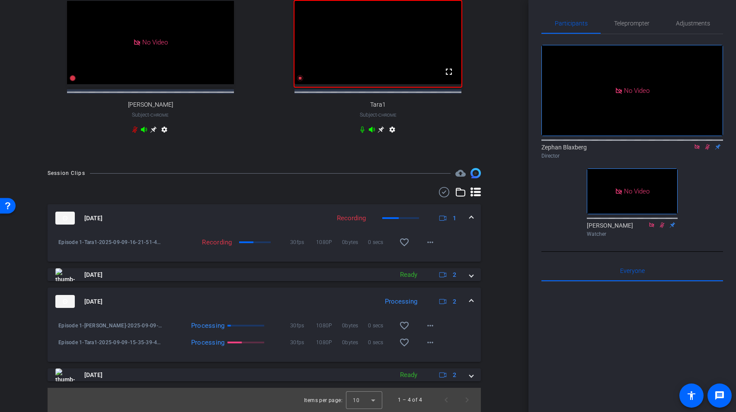
scroll to position [358, 0]
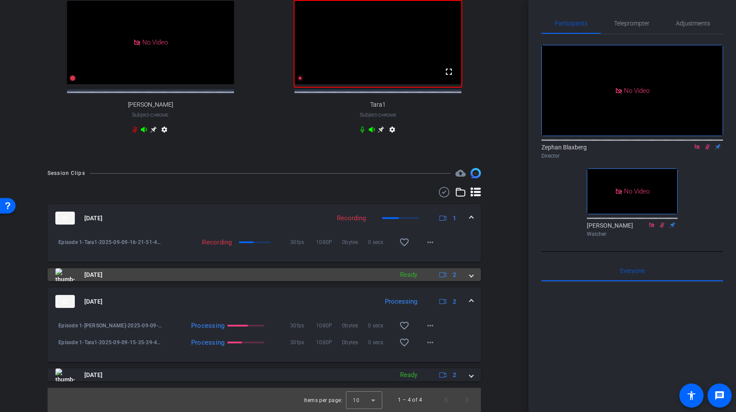
click at [472, 274] on span at bounding box center [470, 275] width 3 height 9
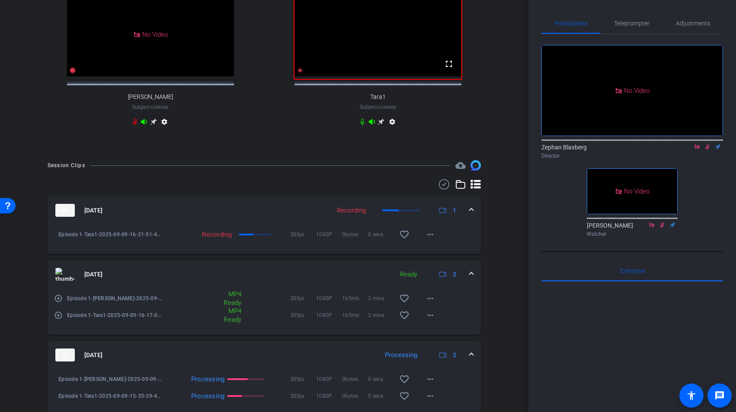
click at [472, 279] on span at bounding box center [470, 274] width 3 height 9
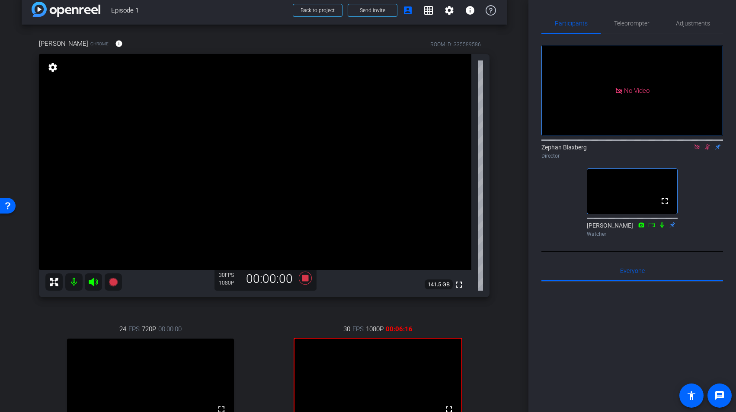
scroll to position [0, 0]
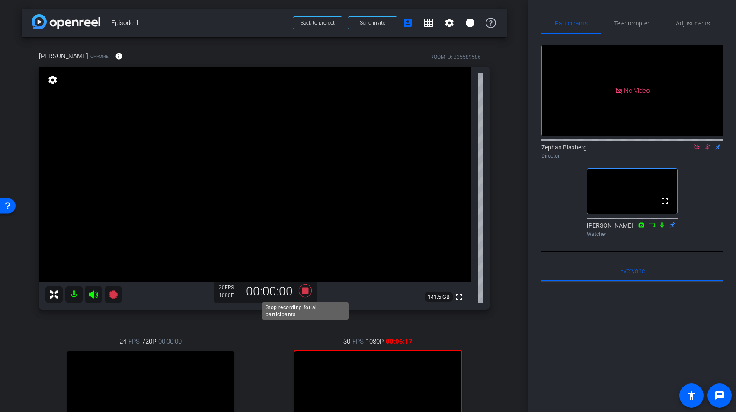
click at [306, 293] on icon at bounding box center [305, 290] width 13 height 13
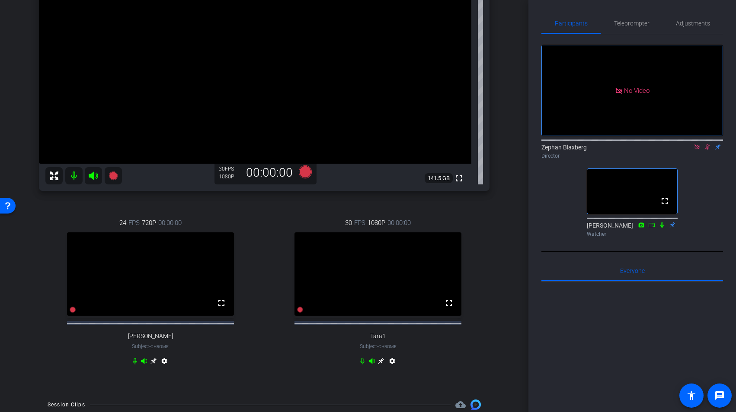
scroll to position [358, 0]
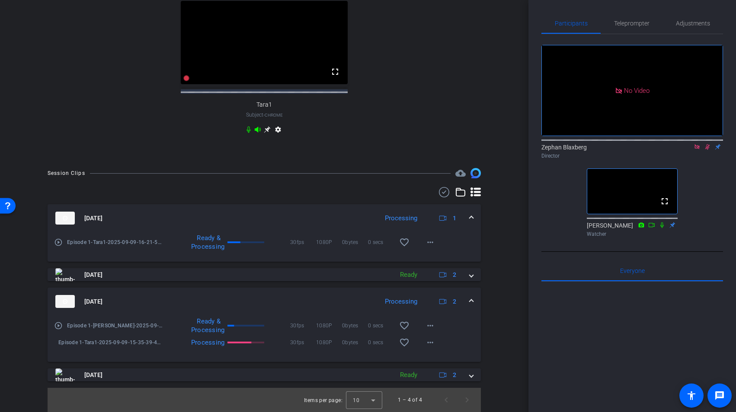
click at [708, 144] on icon at bounding box center [707, 147] width 7 height 6
click at [347, 246] on span "0bytes" at bounding box center [355, 242] width 26 height 9
click at [430, 247] on mat-icon "more_horiz" at bounding box center [430, 242] width 10 height 10
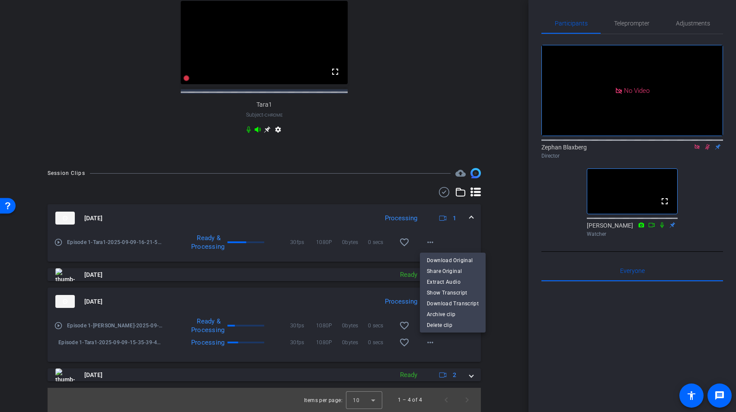
click at [495, 250] on div at bounding box center [368, 206] width 736 height 412
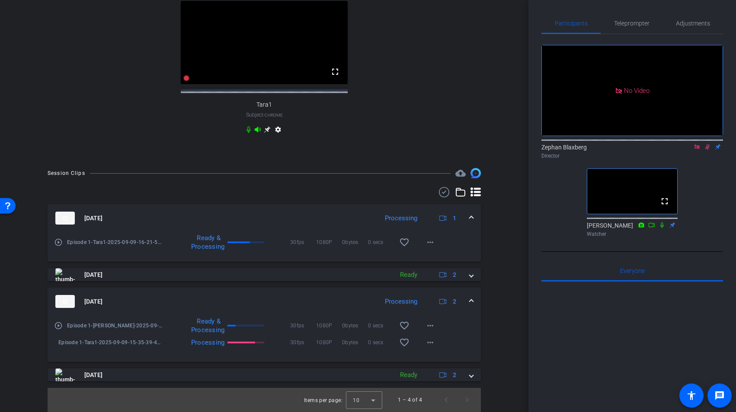
click at [513, 329] on div "arrow_back Episode 1 Back to project Send invite account_box grid_on settings i…" at bounding box center [264, 206] width 528 height 412
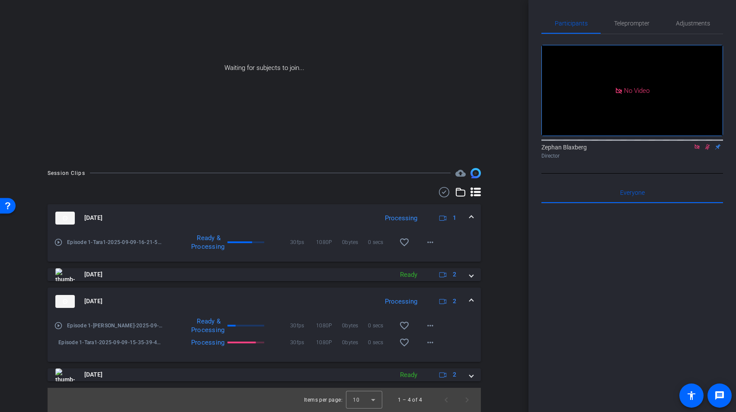
scroll to position [61, 0]
click at [430, 247] on mat-icon "more_horiz" at bounding box center [430, 242] width 10 height 10
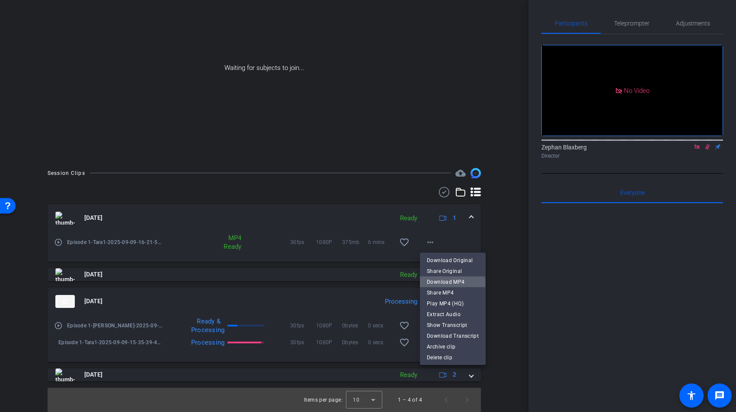
click at [445, 285] on span "Download MP4" at bounding box center [453, 282] width 52 height 10
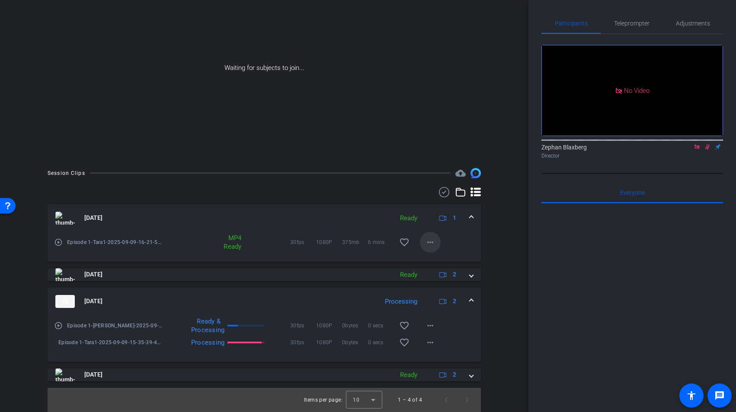
click at [431, 245] on mat-icon "more_horiz" at bounding box center [430, 242] width 10 height 10
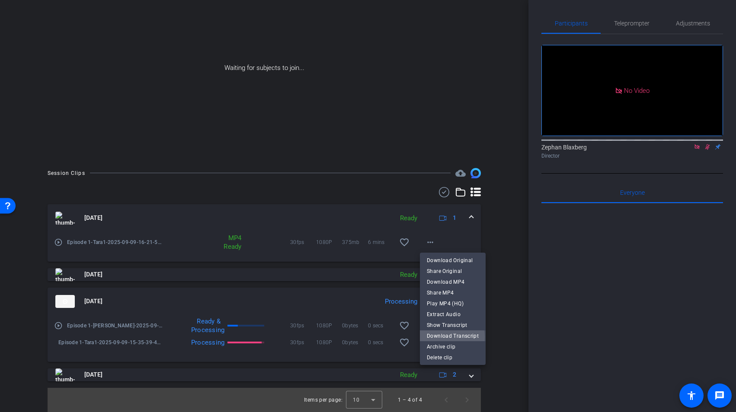
click at [447, 337] on span "Download Transcript" at bounding box center [453, 336] width 52 height 10
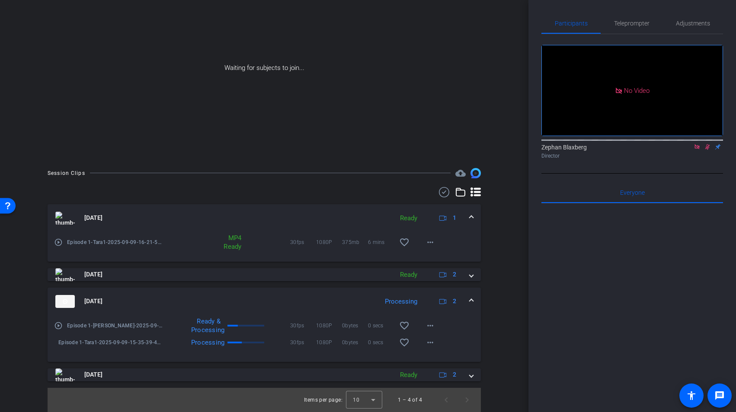
click at [467, 220] on div "Sep 9, 2025 Ready 1" at bounding box center [262, 218] width 414 height 13
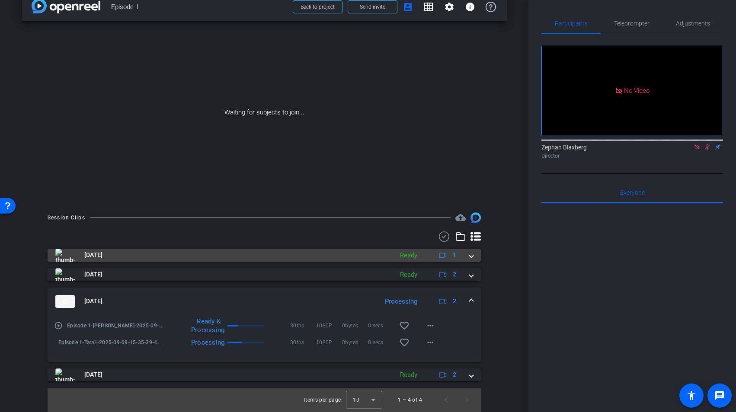
scroll to position [16, 0]
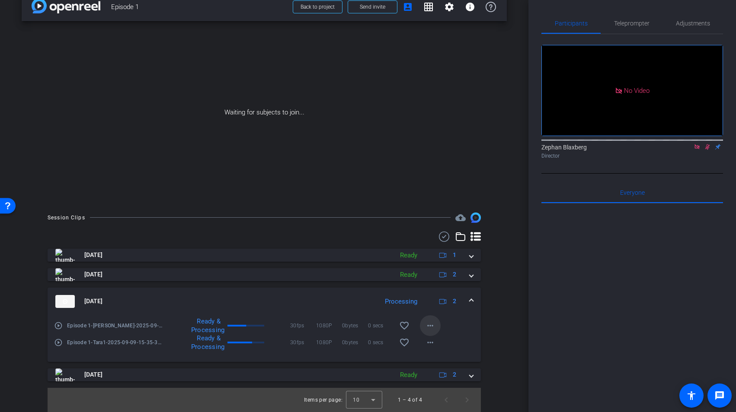
click at [434, 325] on mat-icon "more_horiz" at bounding box center [430, 326] width 10 height 10
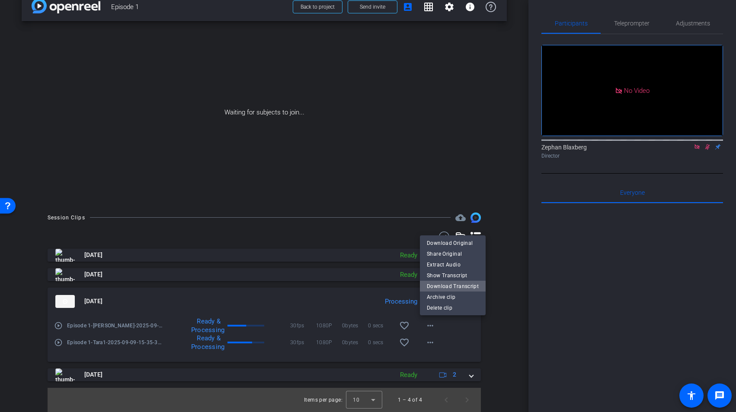
click at [453, 286] on span "Download Transcript" at bounding box center [453, 286] width 52 height 10
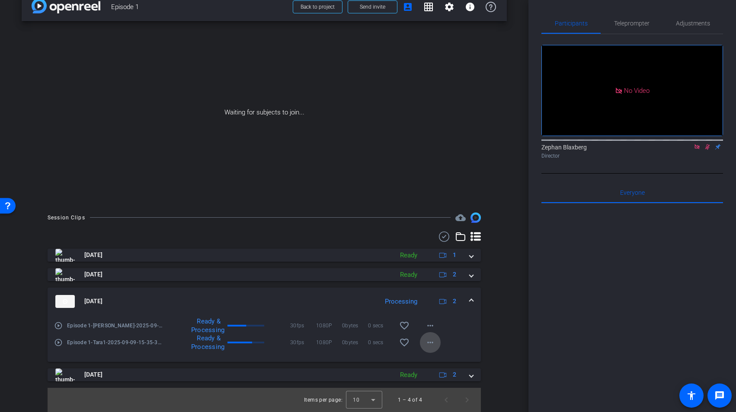
click at [432, 344] on mat-icon "more_horiz" at bounding box center [430, 343] width 10 height 10
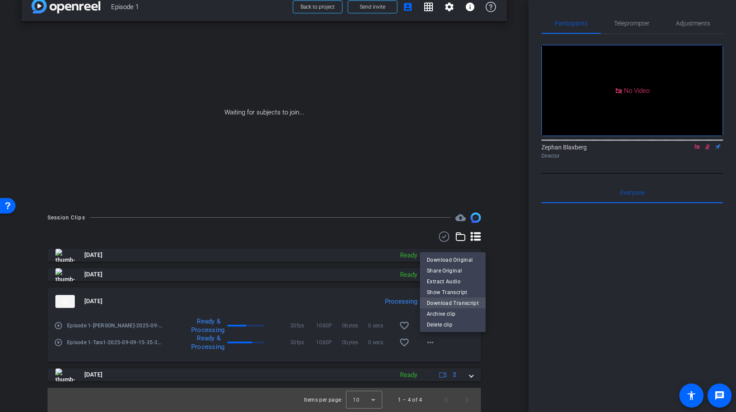
click at [453, 305] on span "Download Transcript" at bounding box center [453, 303] width 52 height 10
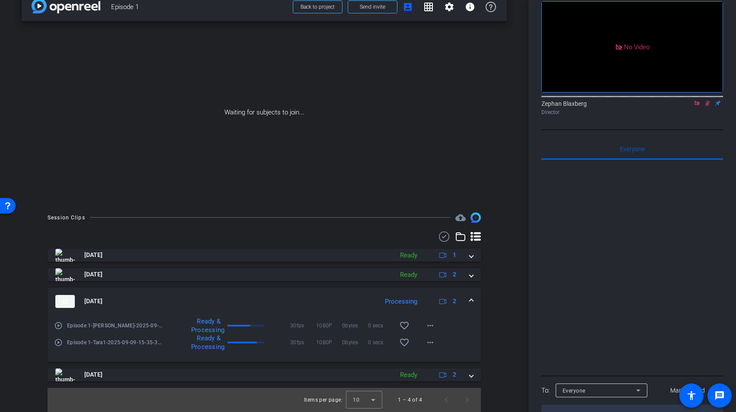
scroll to position [41, 0]
click at [33, 320] on div "Session Clips cloud_upload Sep 9, 2025 Ready 1 play_circle_outline Episode 1-Ta…" at bounding box center [264, 313] width 485 height 200
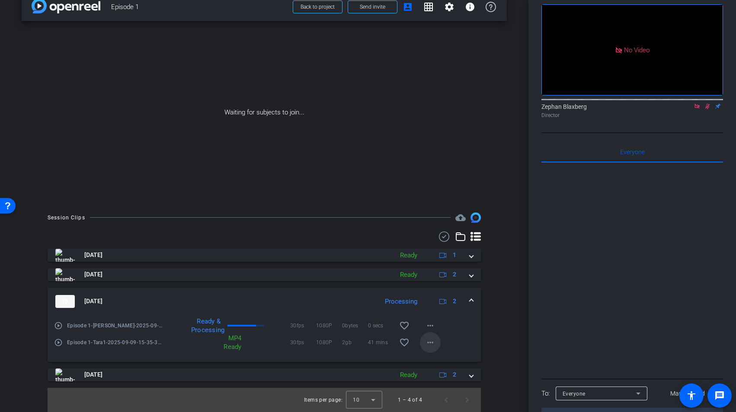
click at [433, 344] on mat-icon "more_horiz" at bounding box center [430, 343] width 10 height 10
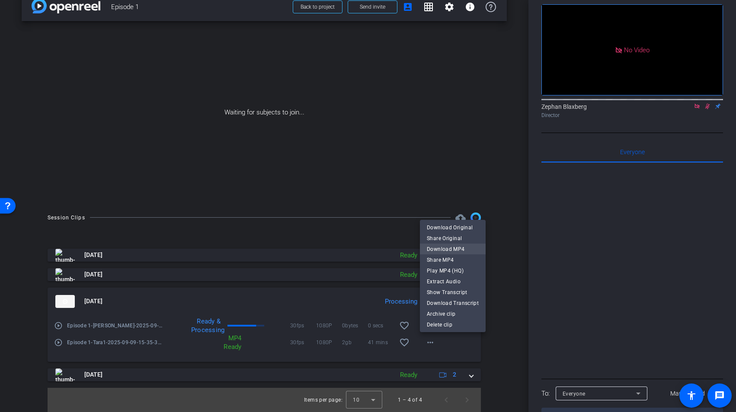
click at [447, 250] on span "Download MP4" at bounding box center [453, 249] width 52 height 10
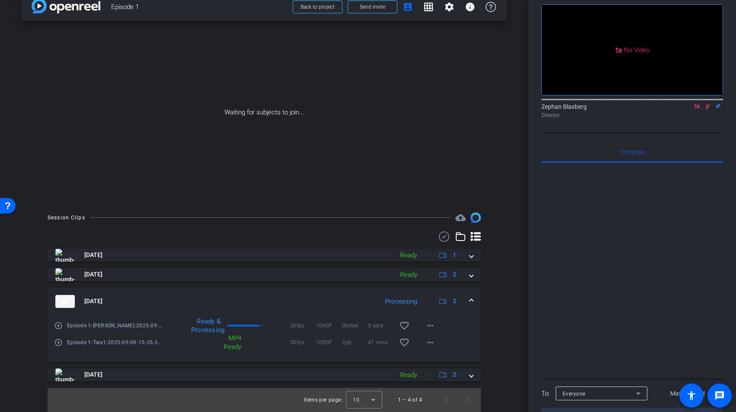
click at [713, 276] on div at bounding box center [632, 270] width 182 height 214
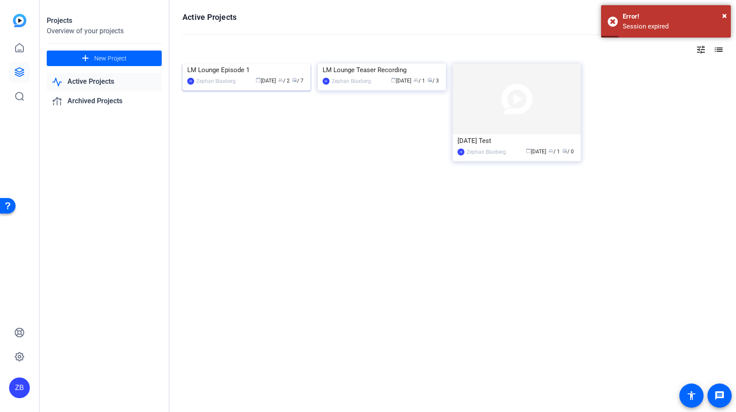
click at [220, 76] on div "LM Lounge Episode 1" at bounding box center [246, 70] width 118 height 13
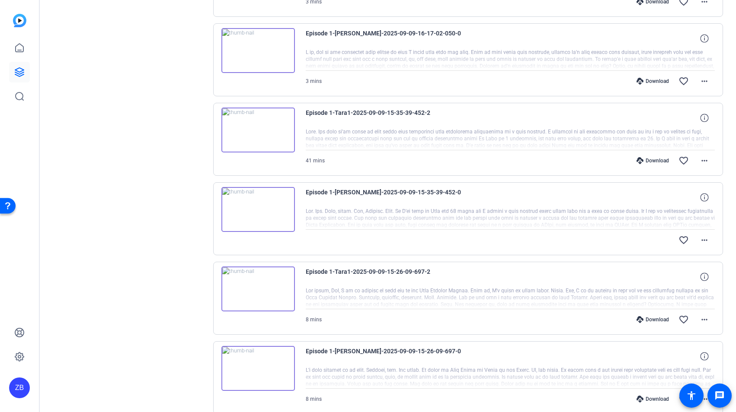
scroll to position [248, 0]
click at [705, 197] on icon at bounding box center [704, 198] width 8 height 8
click at [703, 242] on mat-icon "more_horiz" at bounding box center [704, 241] width 10 height 10
click at [720, 246] on div at bounding box center [368, 206] width 736 height 412
click at [314, 235] on div "favorite_border more_horiz" at bounding box center [510, 241] width 409 height 21
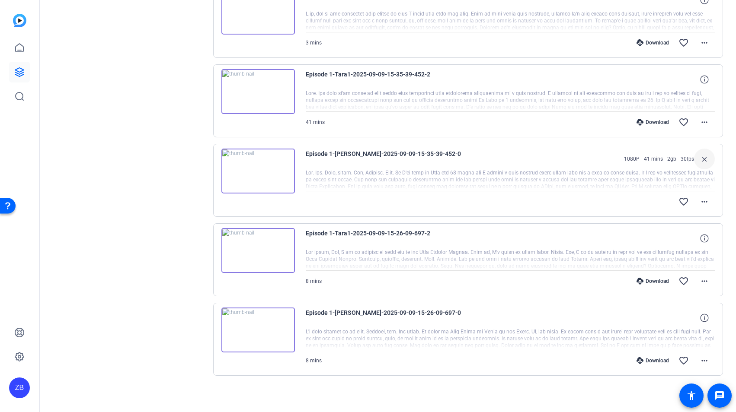
scroll to position [287, 0]
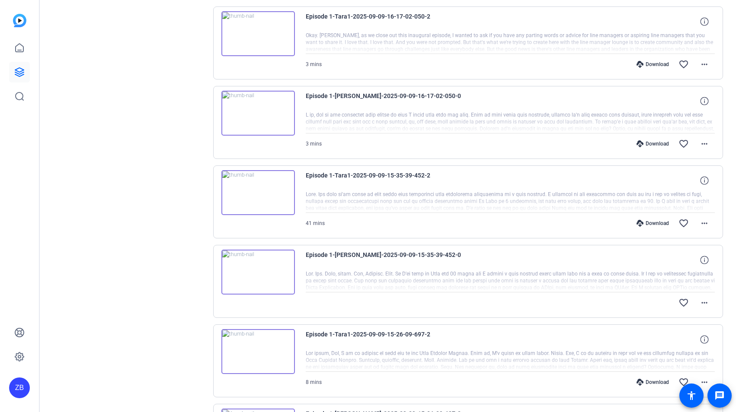
scroll to position [290, 0]
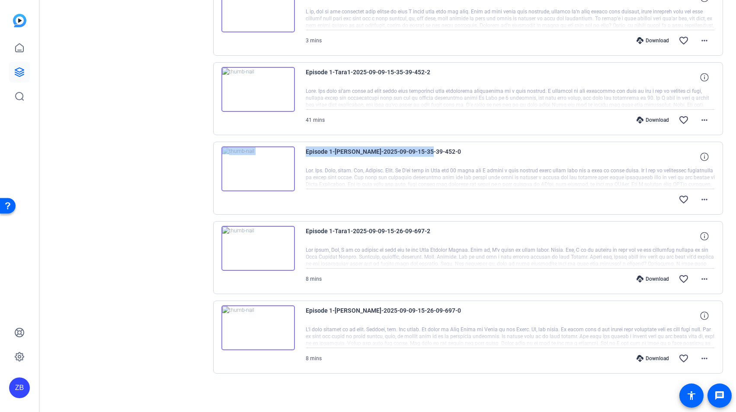
drag, startPoint x: 440, startPoint y: 150, endPoint x: 277, endPoint y: 147, distance: 162.1
click at [277, 147] on div "Episode 1-[PERSON_NAME]-2025-09-09-15-35-39-452-0 favorite_border more_horiz" at bounding box center [468, 178] width 510 height 73
click at [703, 201] on mat-icon "more_horiz" at bounding box center [704, 199] width 10 height 10
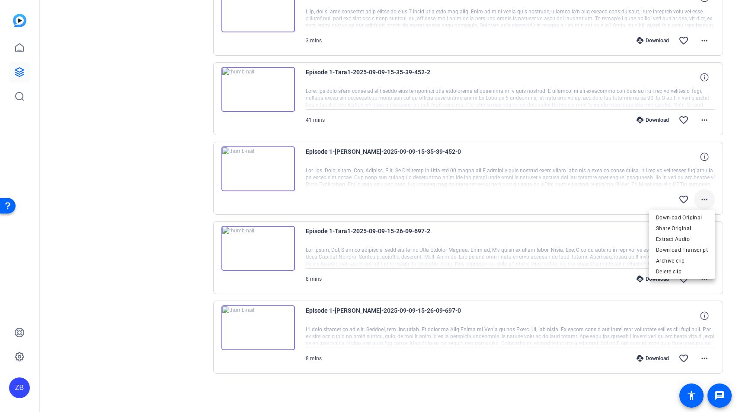
click at [703, 201] on div at bounding box center [368, 206] width 736 height 412
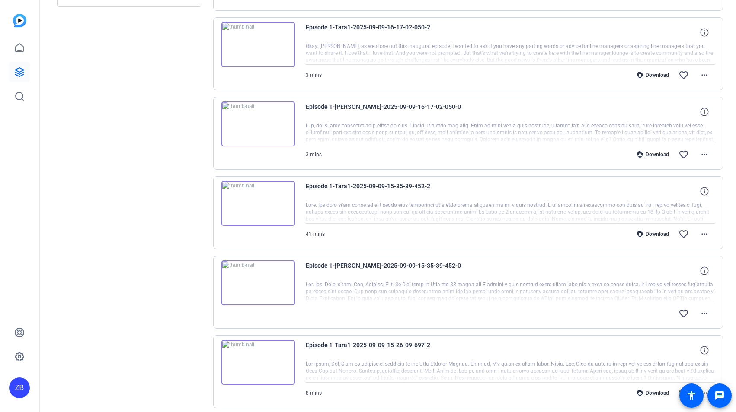
scroll to position [290, 0]
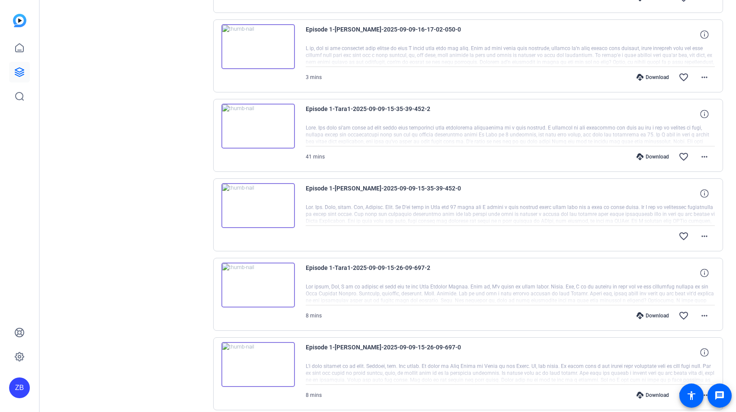
scroll to position [290, 0]
